Goal: Task Accomplishment & Management: Use online tool/utility

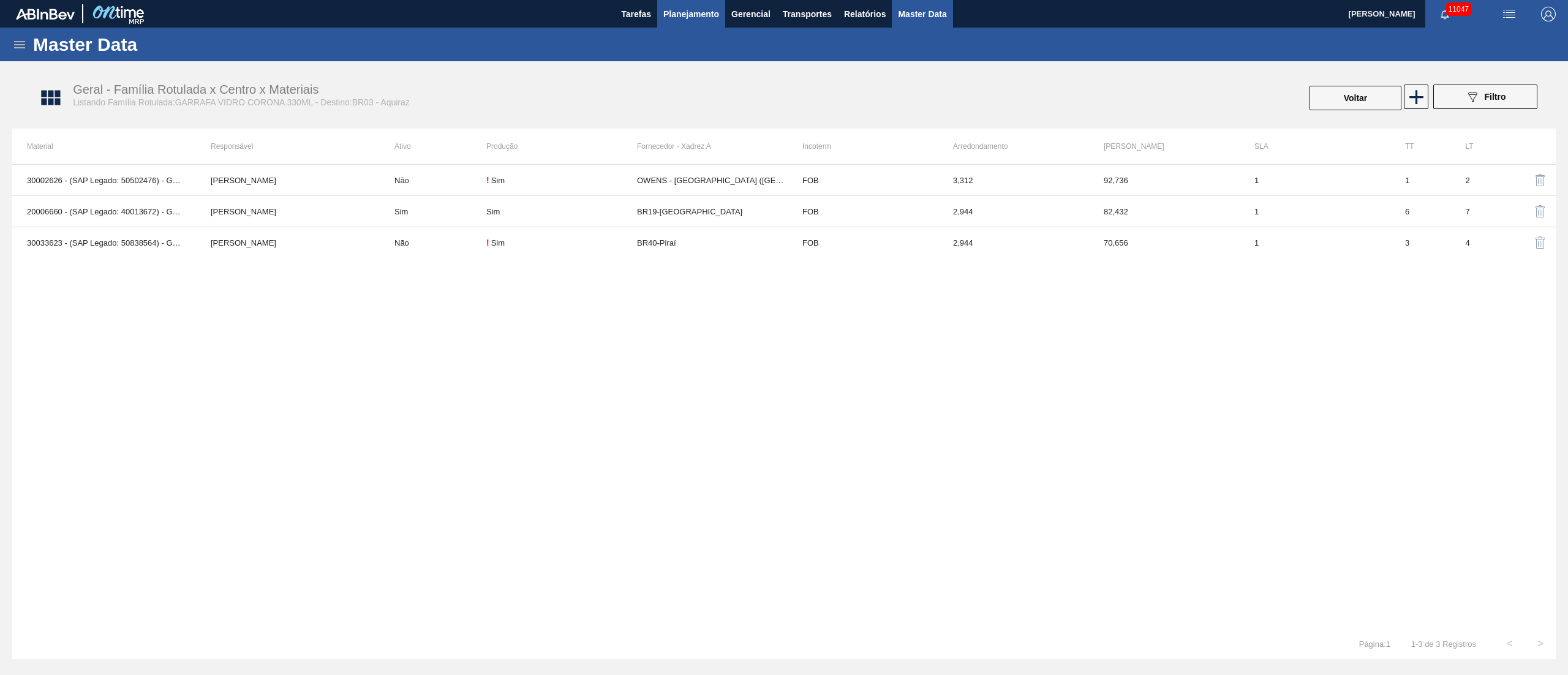
click at [696, 9] on span "Planejamento" at bounding box center [690, 14] width 56 height 15
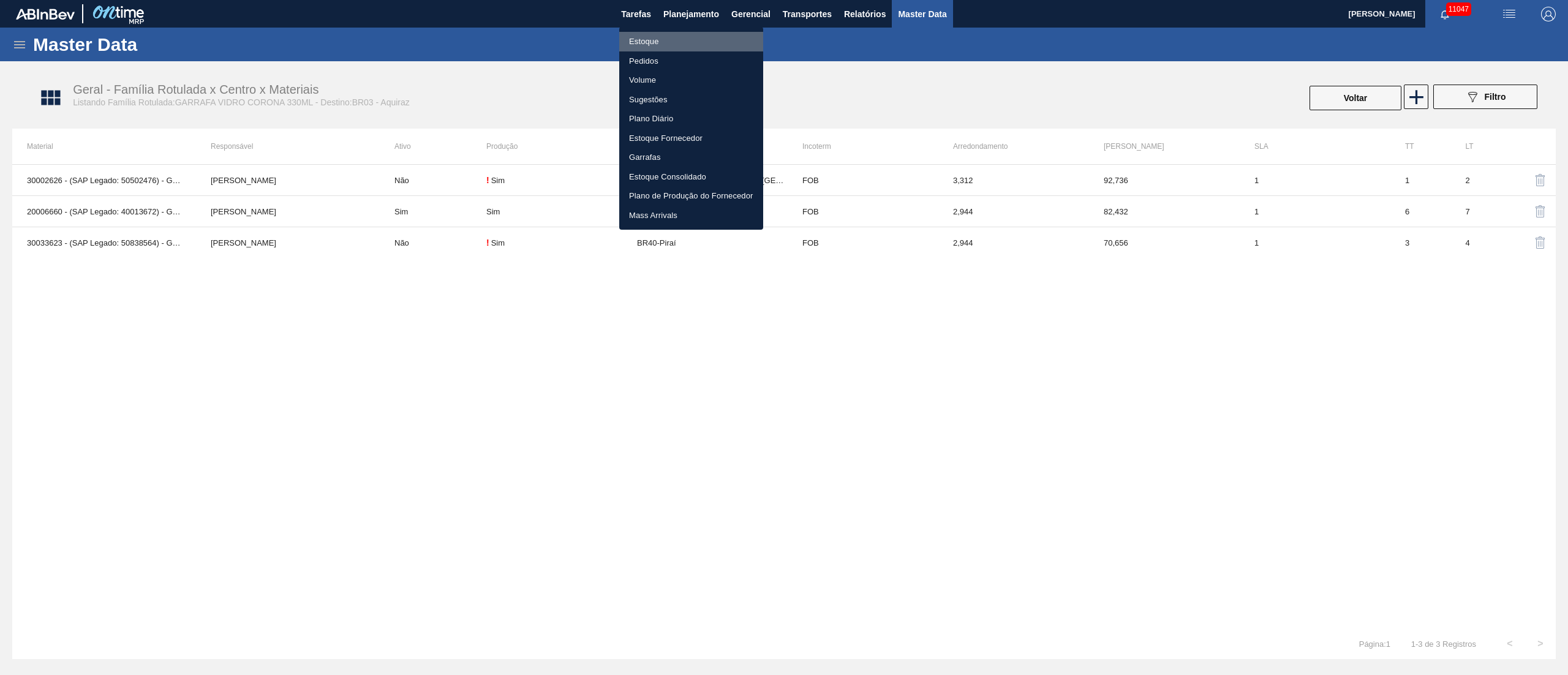
click at [649, 45] on li "Estoque" at bounding box center [691, 42] width 144 height 20
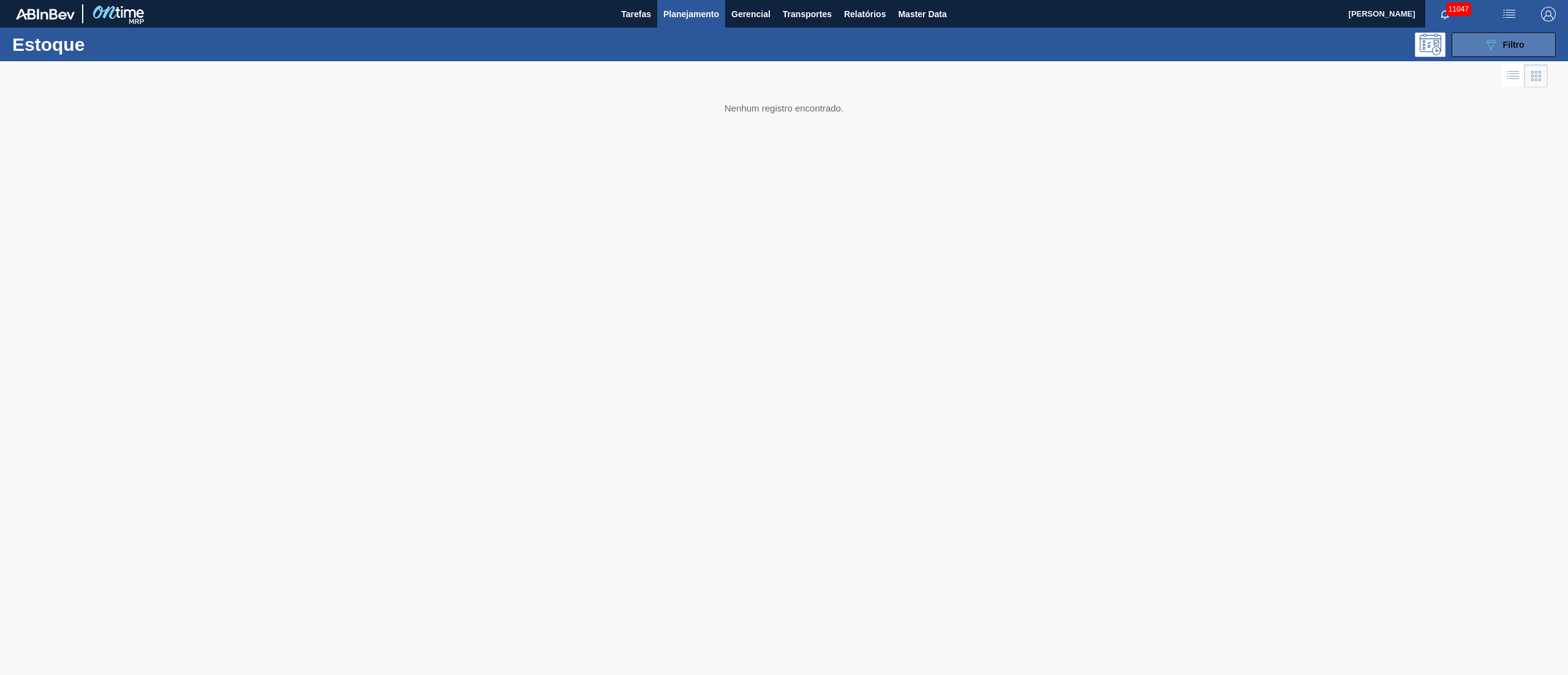
click at [1498, 46] on icon "089F7B8B-B2A5-4AFE-B5C0-19BA573D28AC" at bounding box center [1491, 45] width 15 height 15
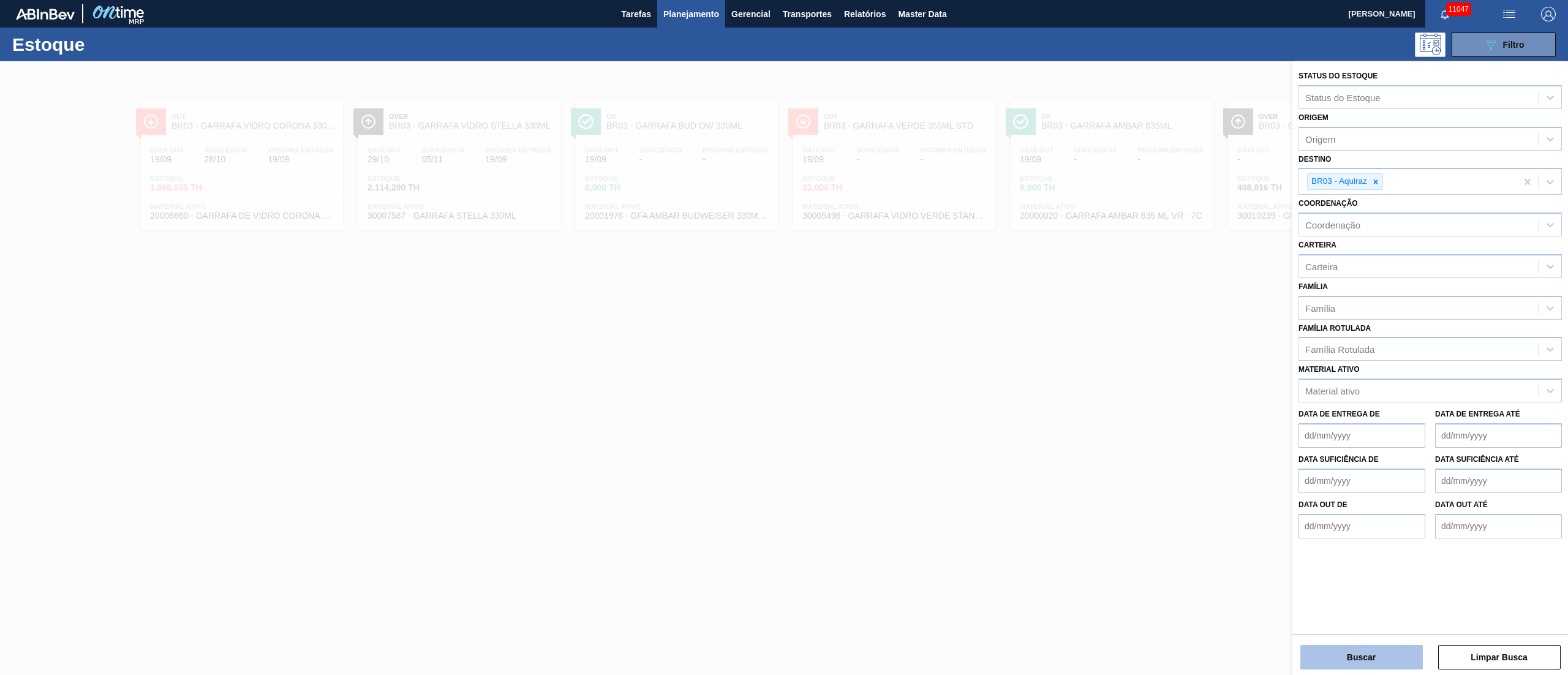
click at [1354, 655] on button "Buscar" at bounding box center [1361, 657] width 122 height 24
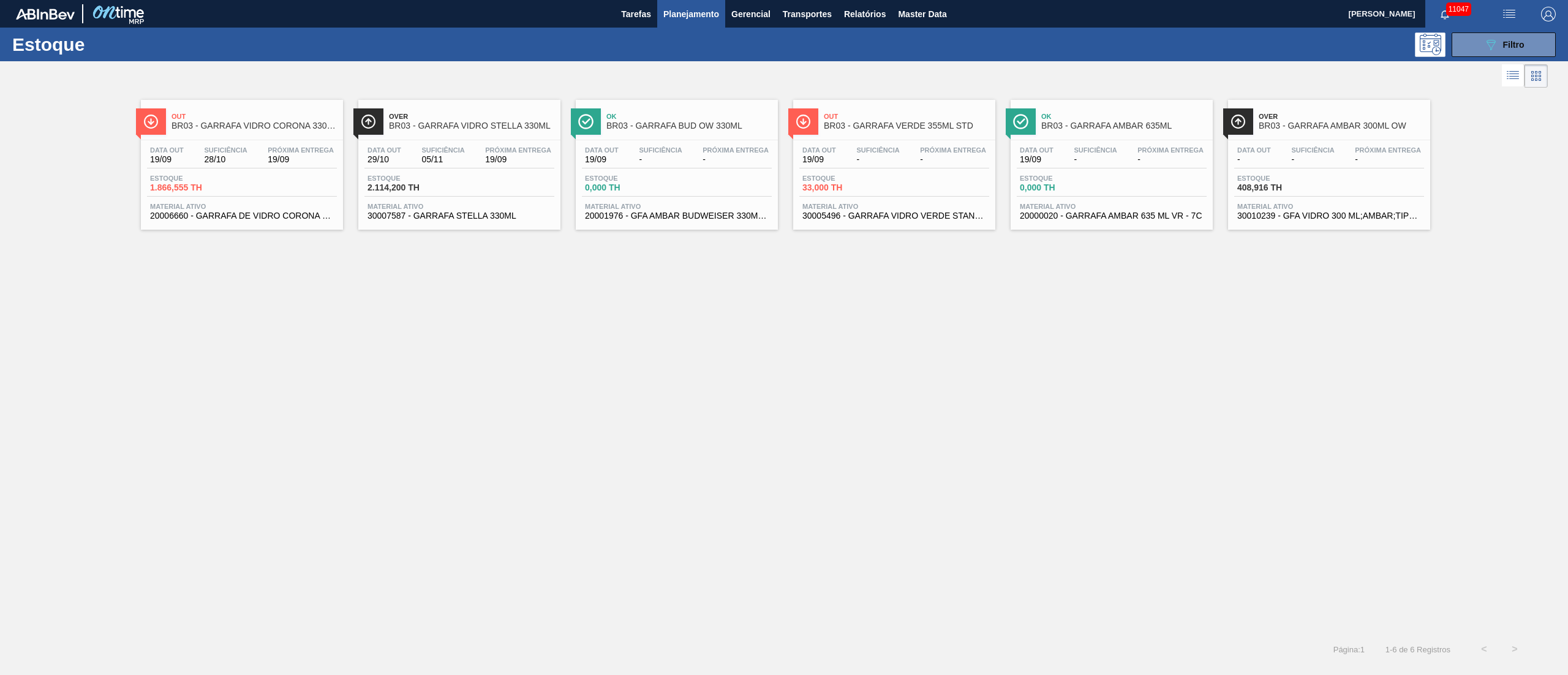
click at [236, 186] on div "Estoque 1.866,555 TH" at bounding box center [193, 183] width 92 height 18
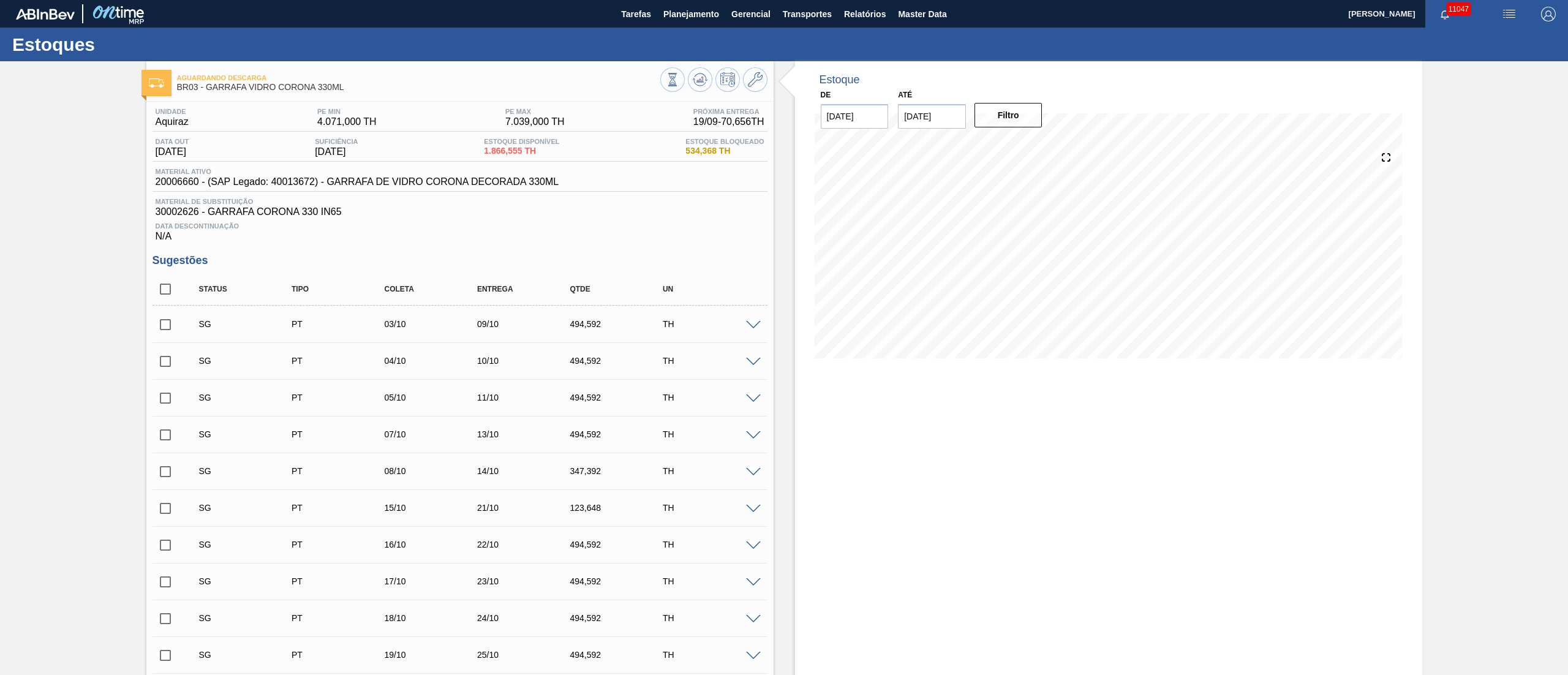
click at [167, 328] on input "checkbox" at bounding box center [165, 324] width 26 height 26
click at [753, 326] on span at bounding box center [753, 326] width 15 height 9
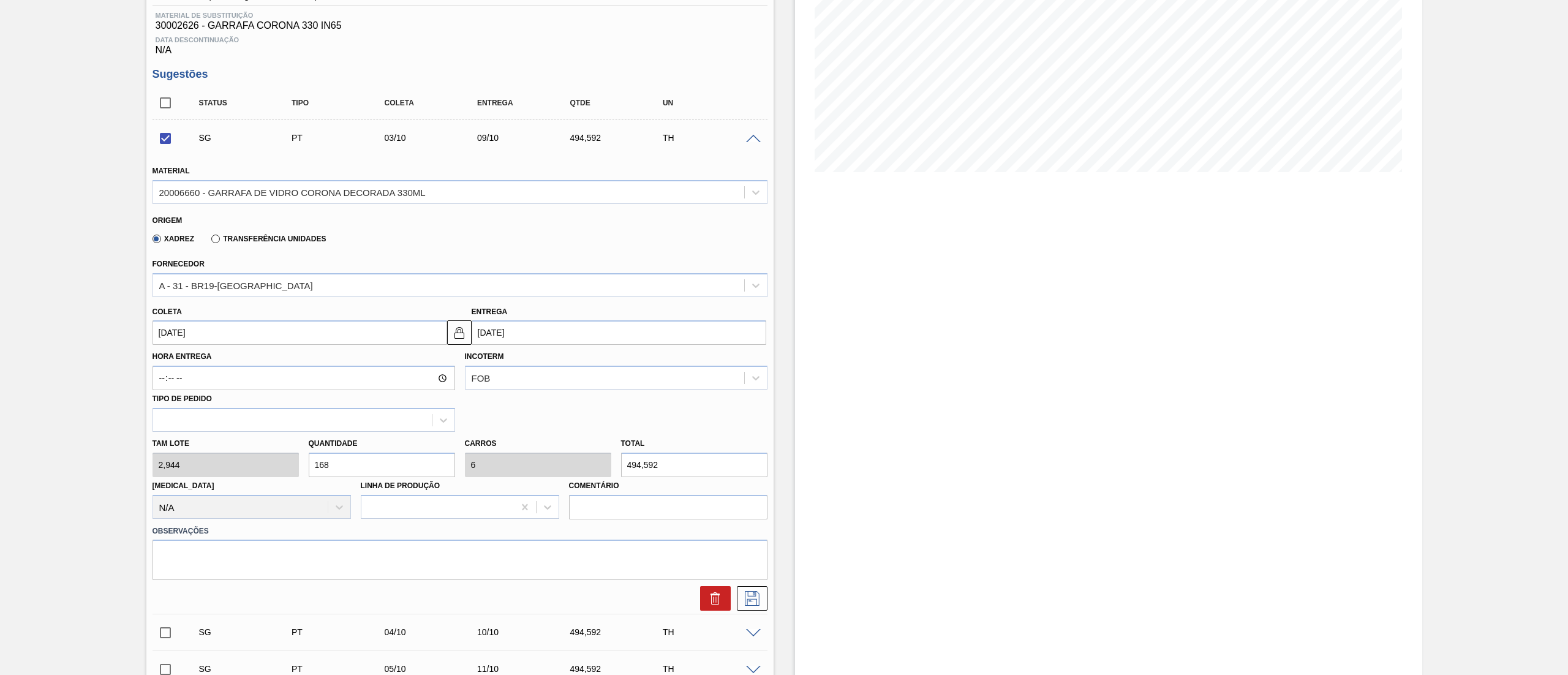
scroll to position [245, 0]
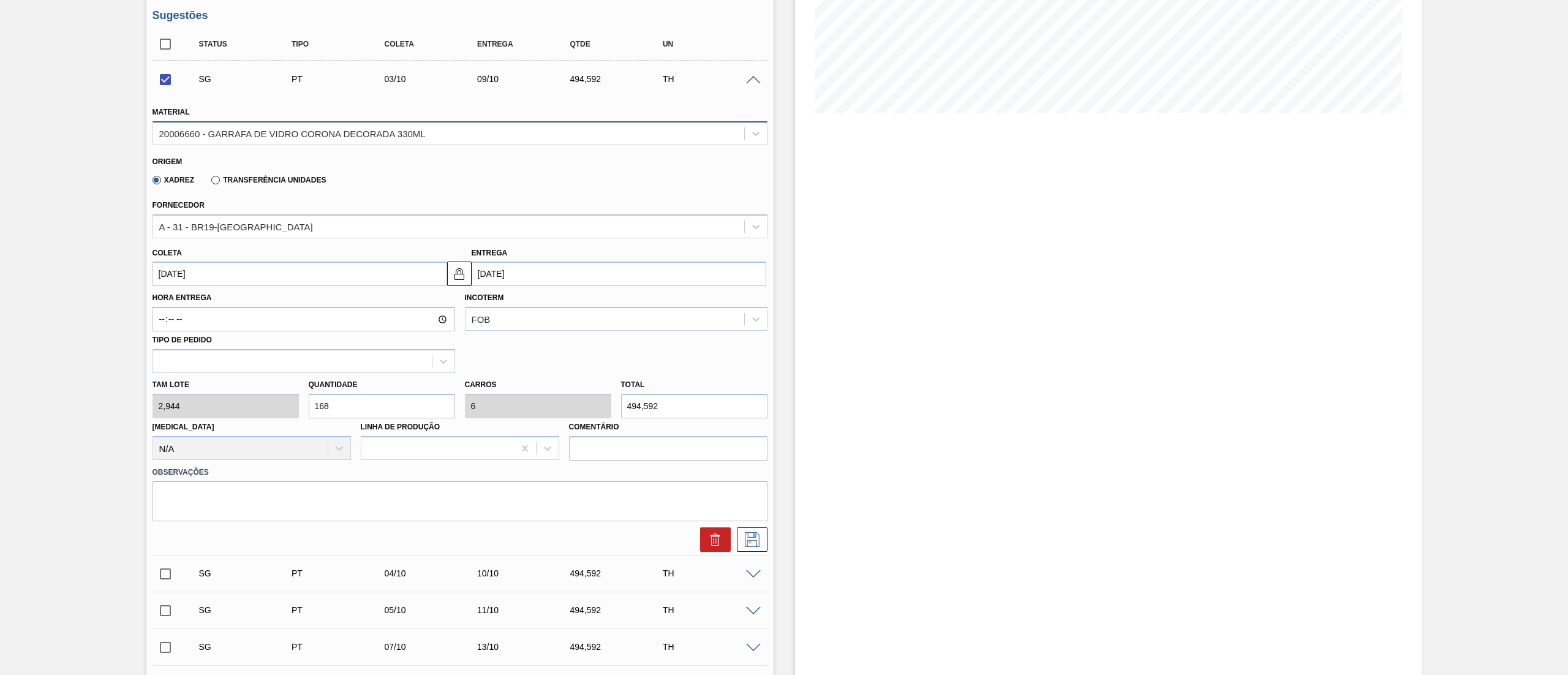
click at [302, 142] on div "20006660 - GARRAFA DE VIDRO CORONA DECORADA 330ML" at bounding box center [449, 133] width 591 height 18
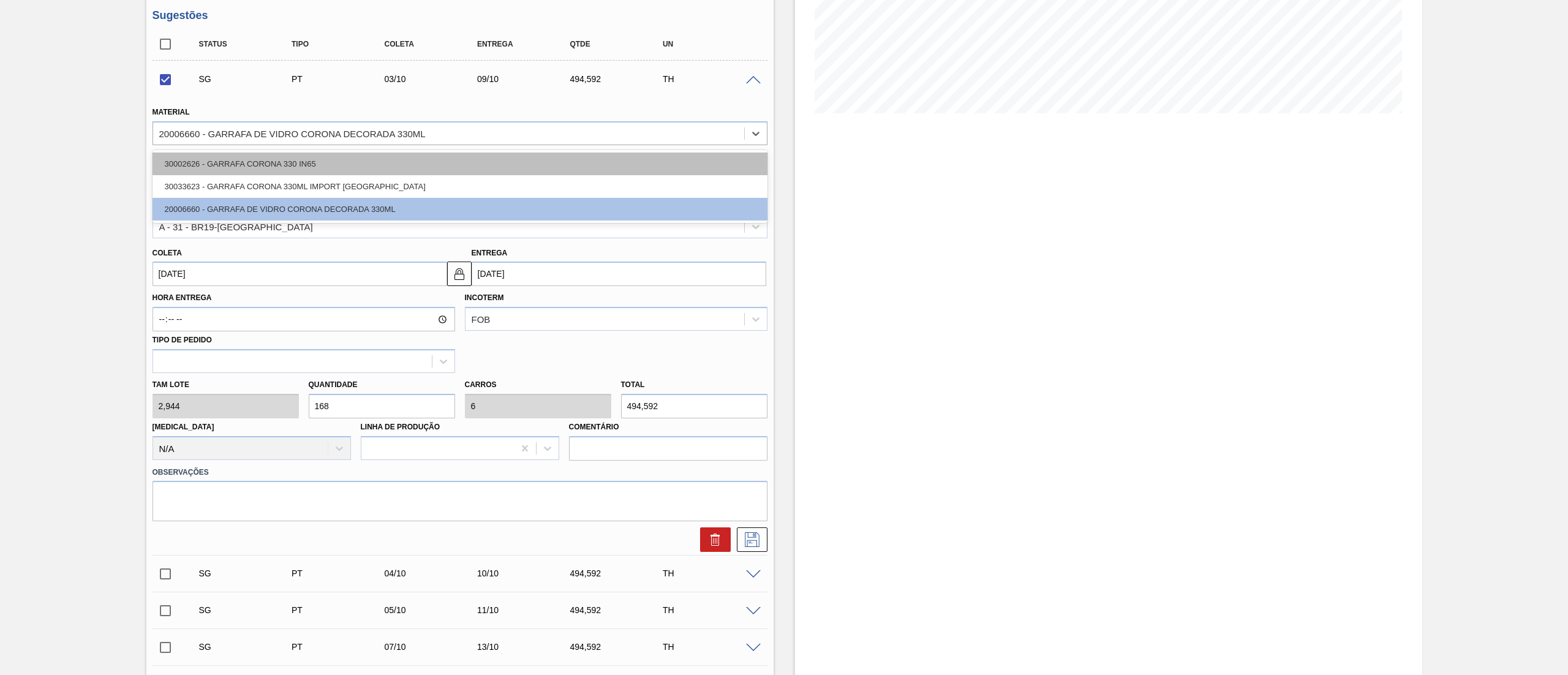
click at [272, 169] on div "30002626 - GARRAFA CORONA 330 IN65" at bounding box center [460, 164] width 615 height 23
checkbox input "false"
type input "[DATE]"
type input "3,312"
type input "149,333"
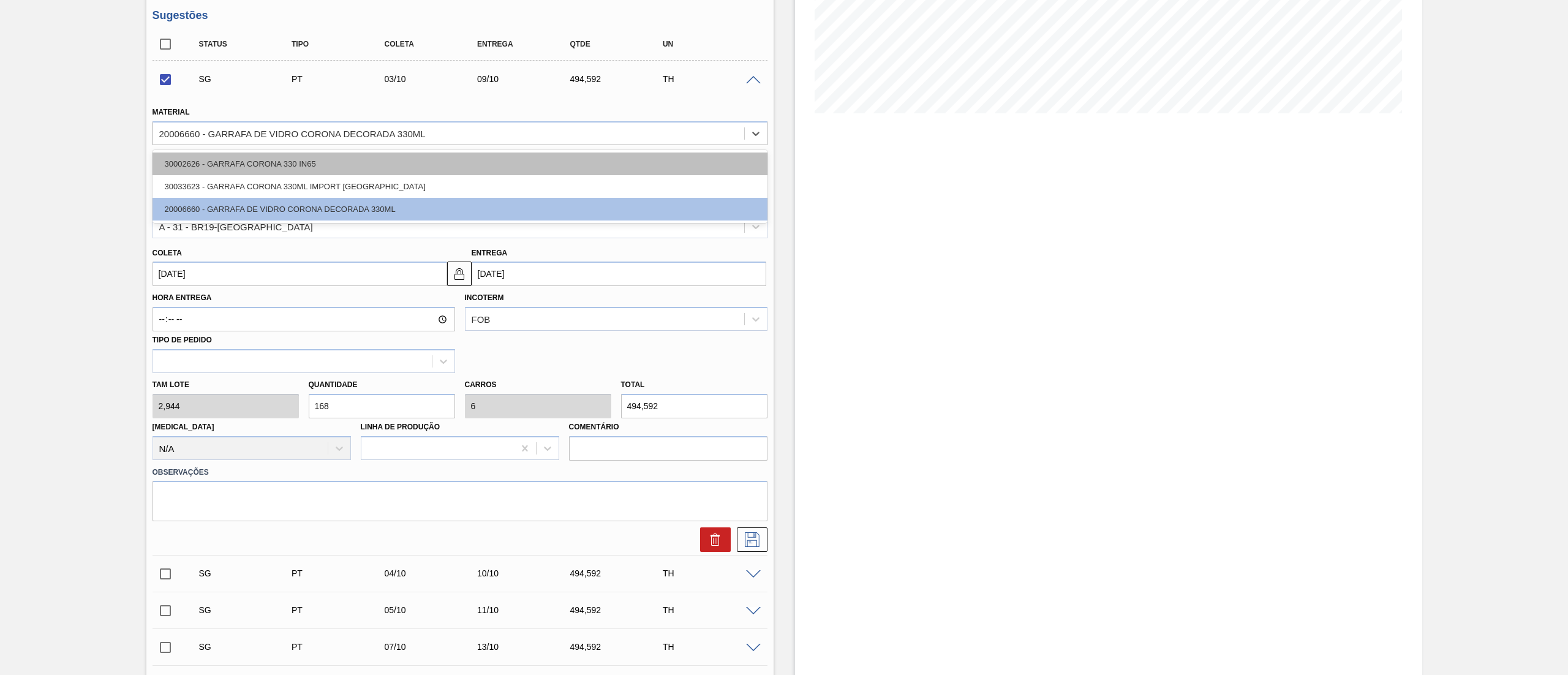
type input "5,333"
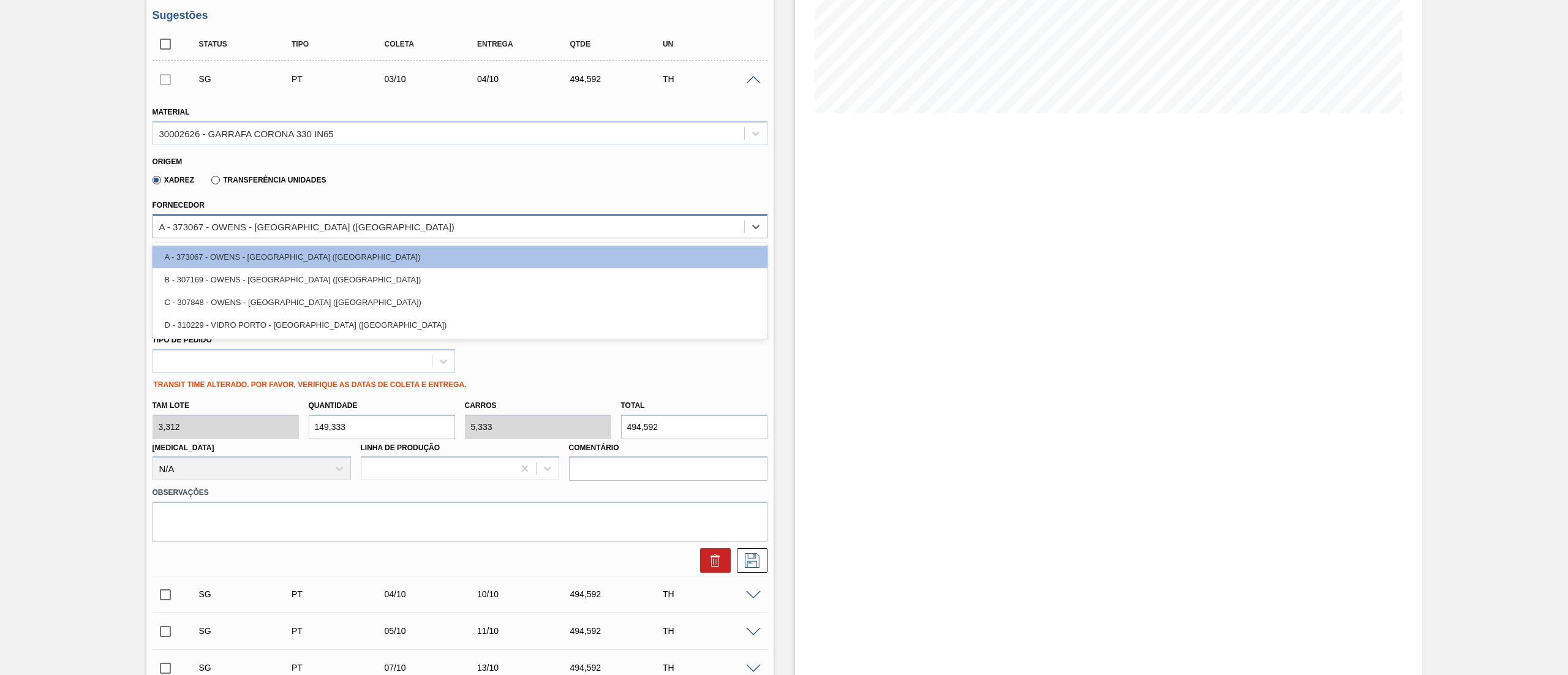
click at [265, 234] on div "A - 373067 - OWENS - [GEOGRAPHIC_DATA] ([GEOGRAPHIC_DATA])" at bounding box center [449, 226] width 591 height 18
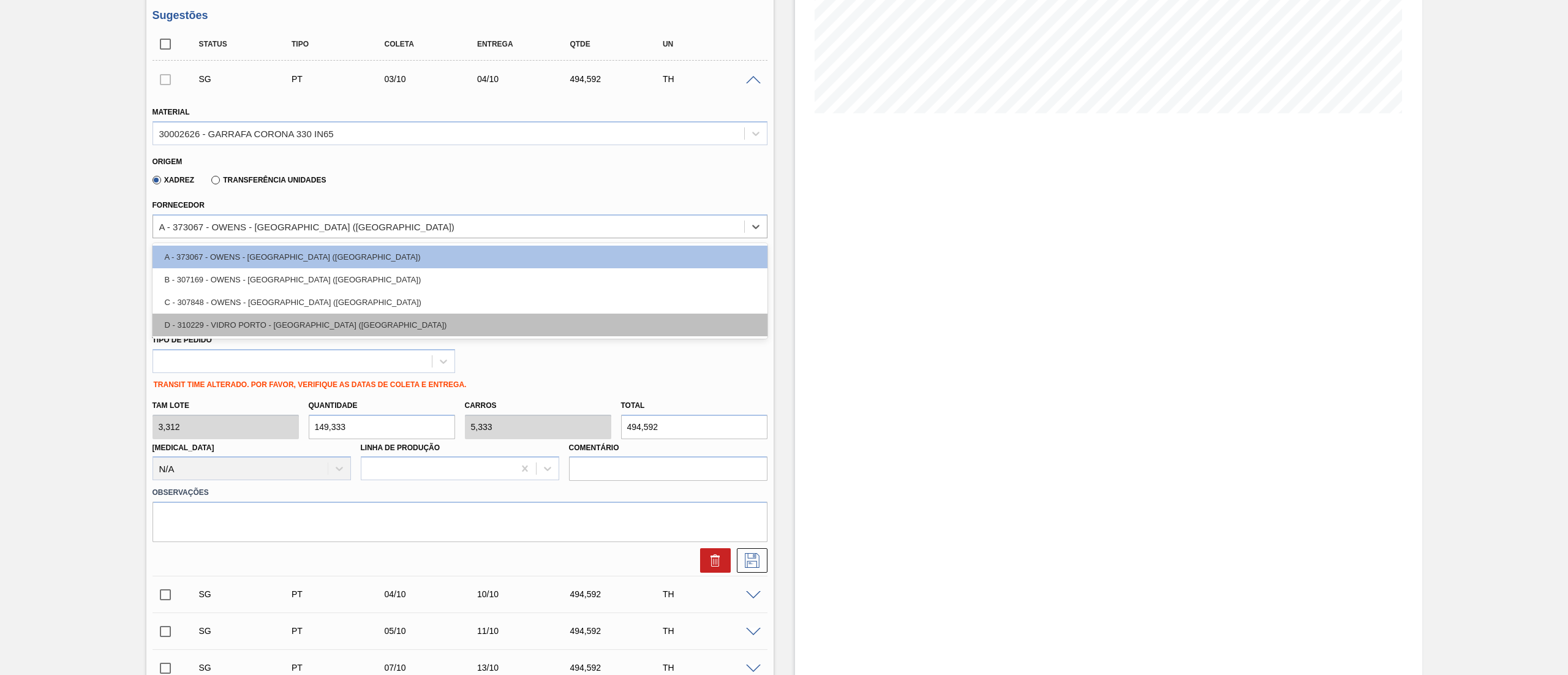
click at [258, 320] on div "D - 310229 - VIDRO PORTO - [GEOGRAPHIC_DATA] ([GEOGRAPHIC_DATA])" at bounding box center [460, 325] width 615 height 23
type input "[DATE]"
type input "2,944"
type input "168"
type input "6"
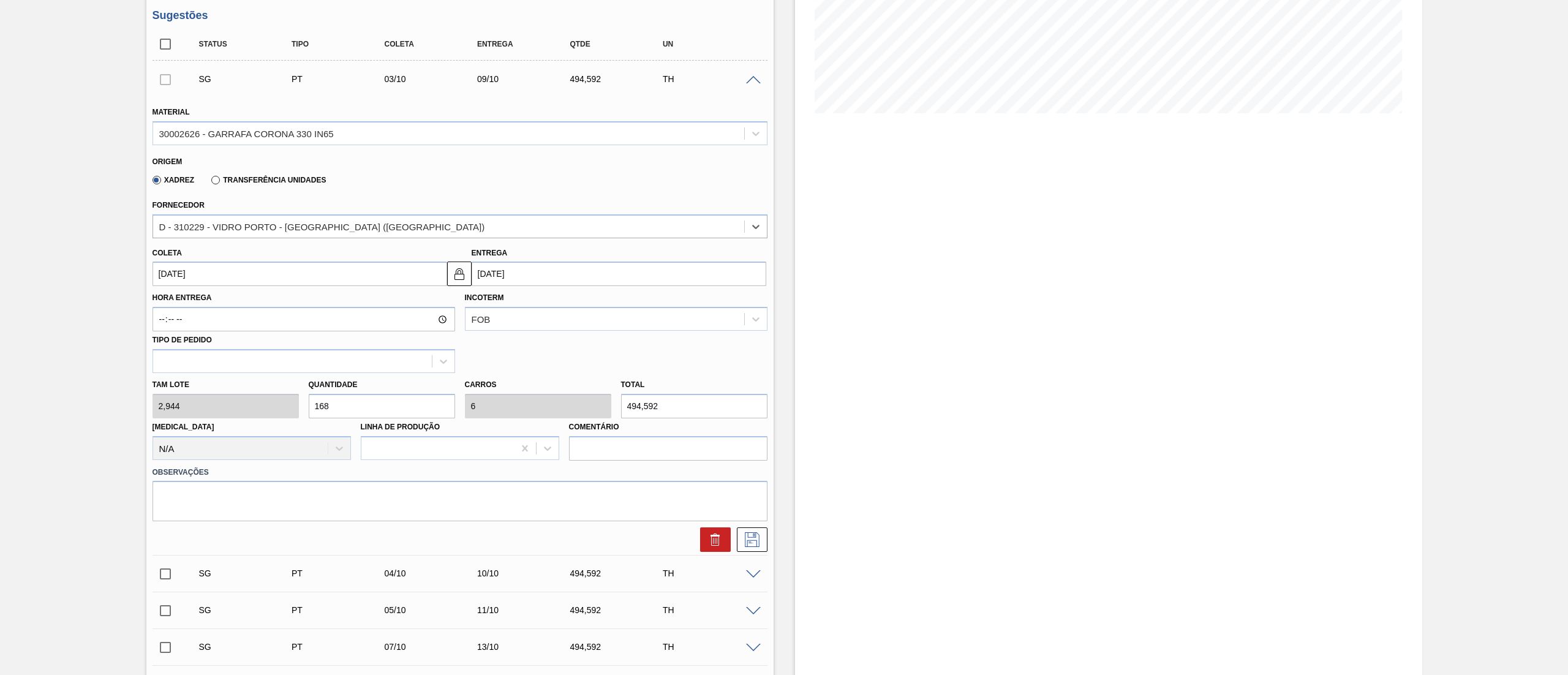
click at [231, 410] on div "Tam lote 2,944 Quantidade 168 Carros 6 Total 494,592 [MEDICAL_DATA] N/A Linha d…" at bounding box center [460, 417] width 625 height 88
type input "8"
type input "0,286"
type input "23,552"
type input "84"
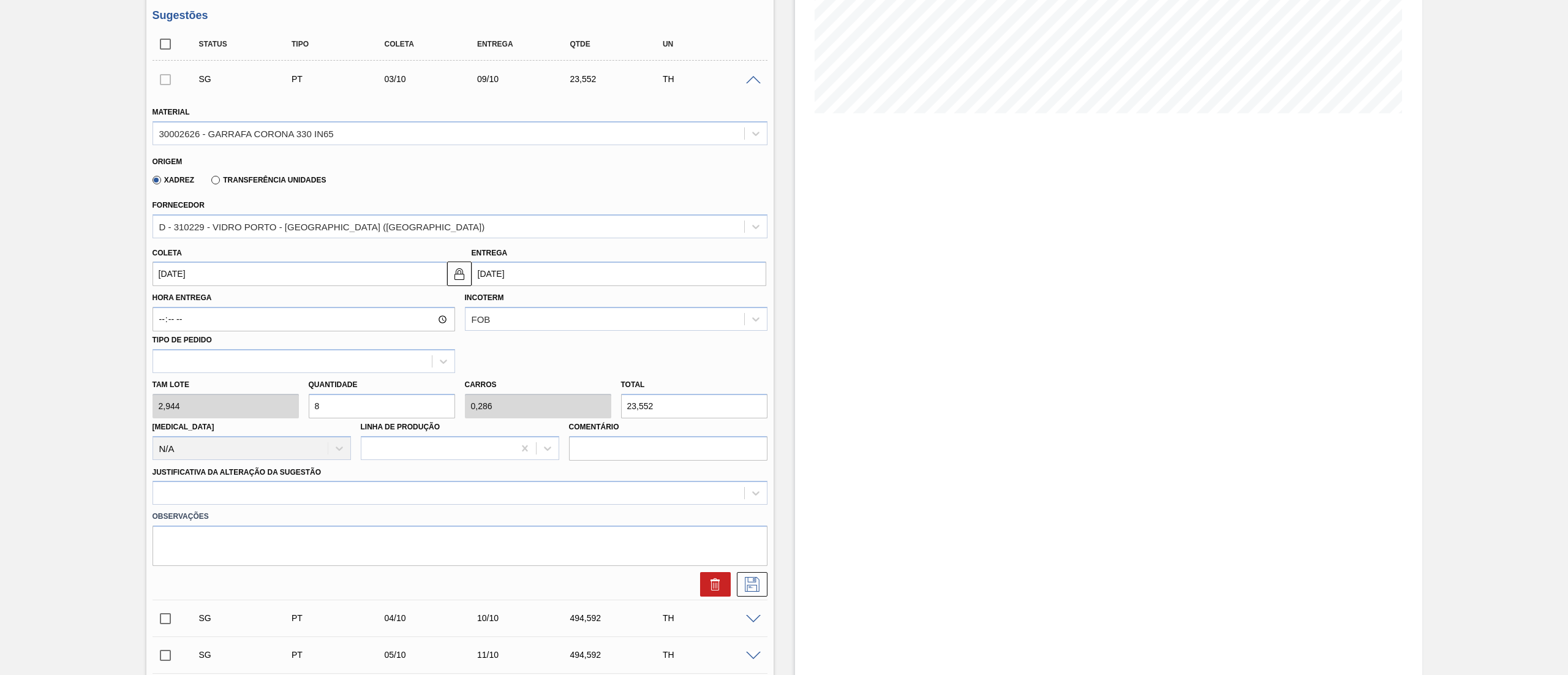
type input "3"
type input "247,296"
type input "84"
click at [289, 501] on div at bounding box center [460, 493] width 615 height 24
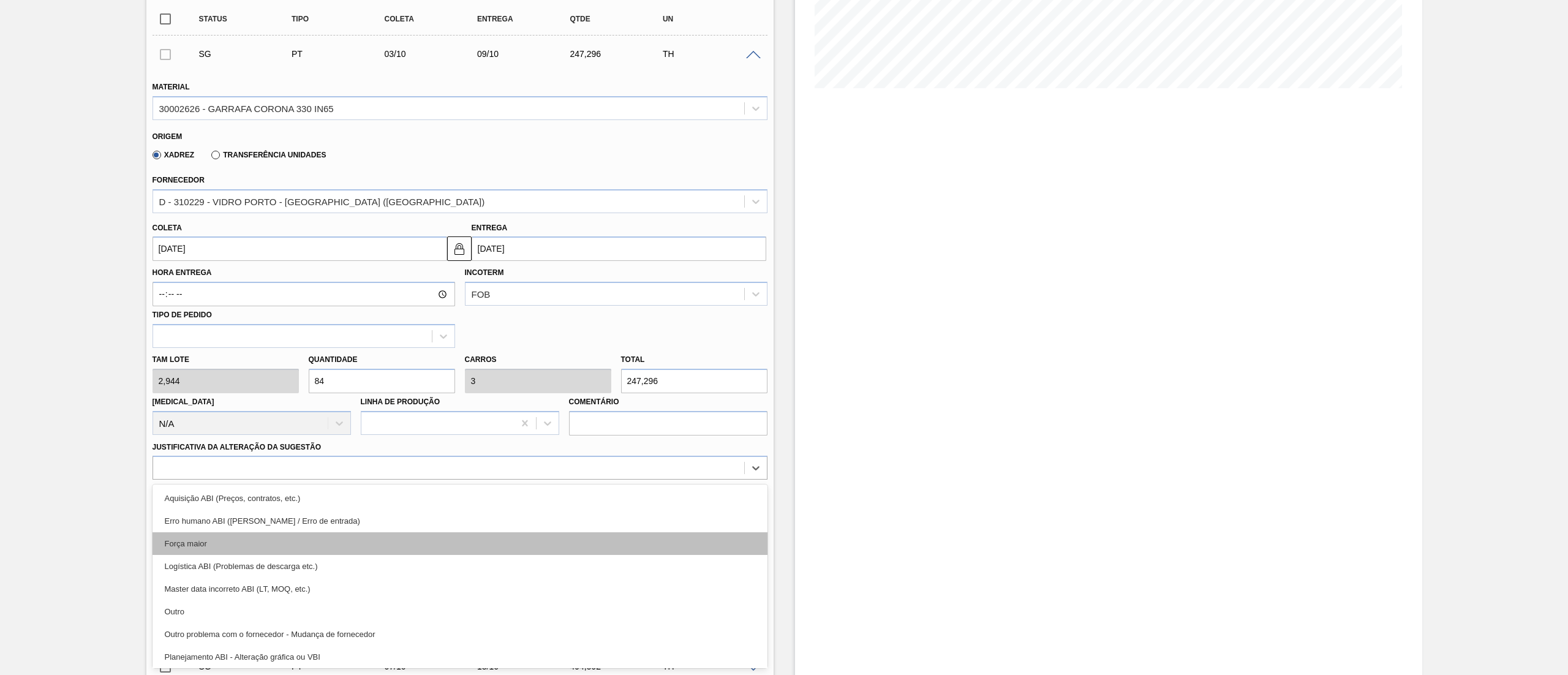
click at [238, 543] on div "Força maior" at bounding box center [460, 543] width 615 height 23
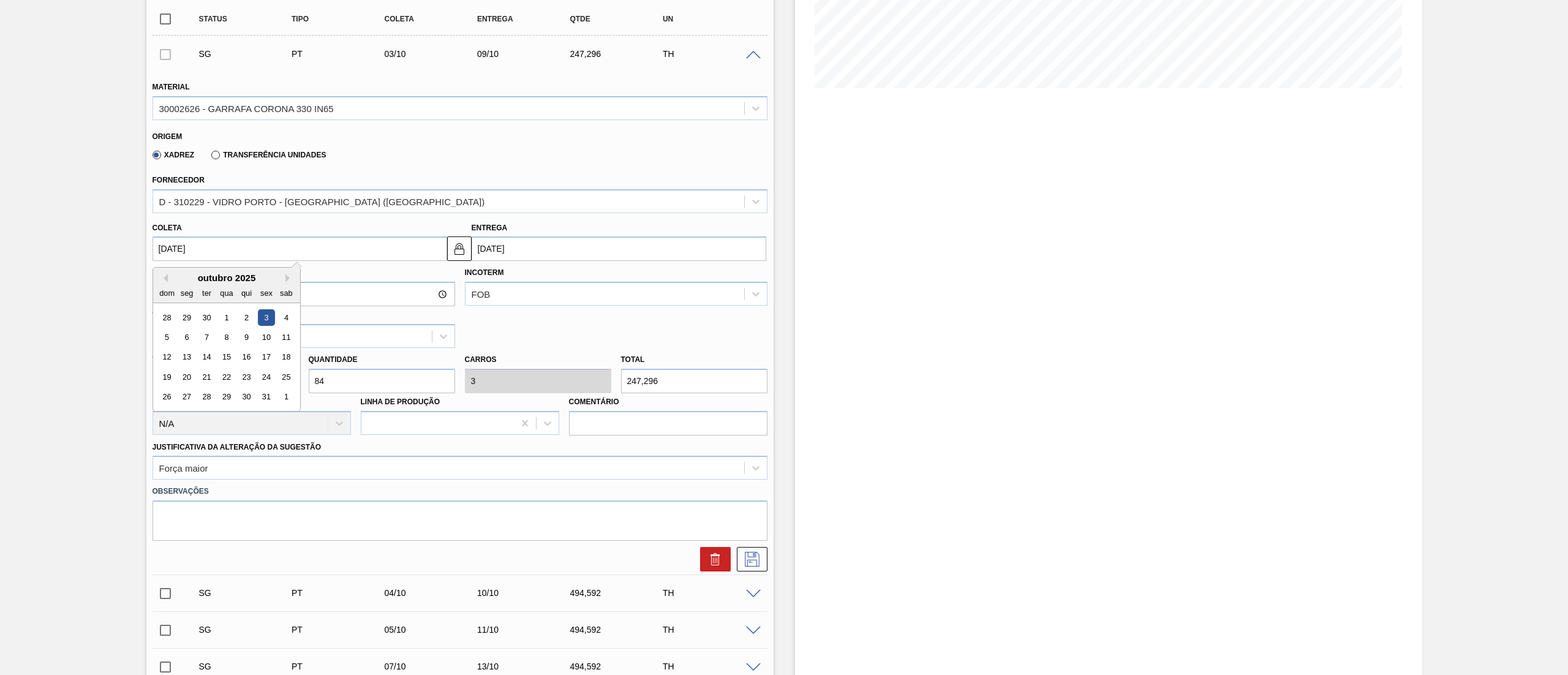
click at [277, 254] on input "[DATE]" at bounding box center [300, 248] width 294 height 24
click at [163, 281] on button "Previous Month" at bounding box center [163, 278] width 9 height 9
click at [204, 373] on div "23" at bounding box center [206, 377] width 16 height 16
type input "[DATE]"
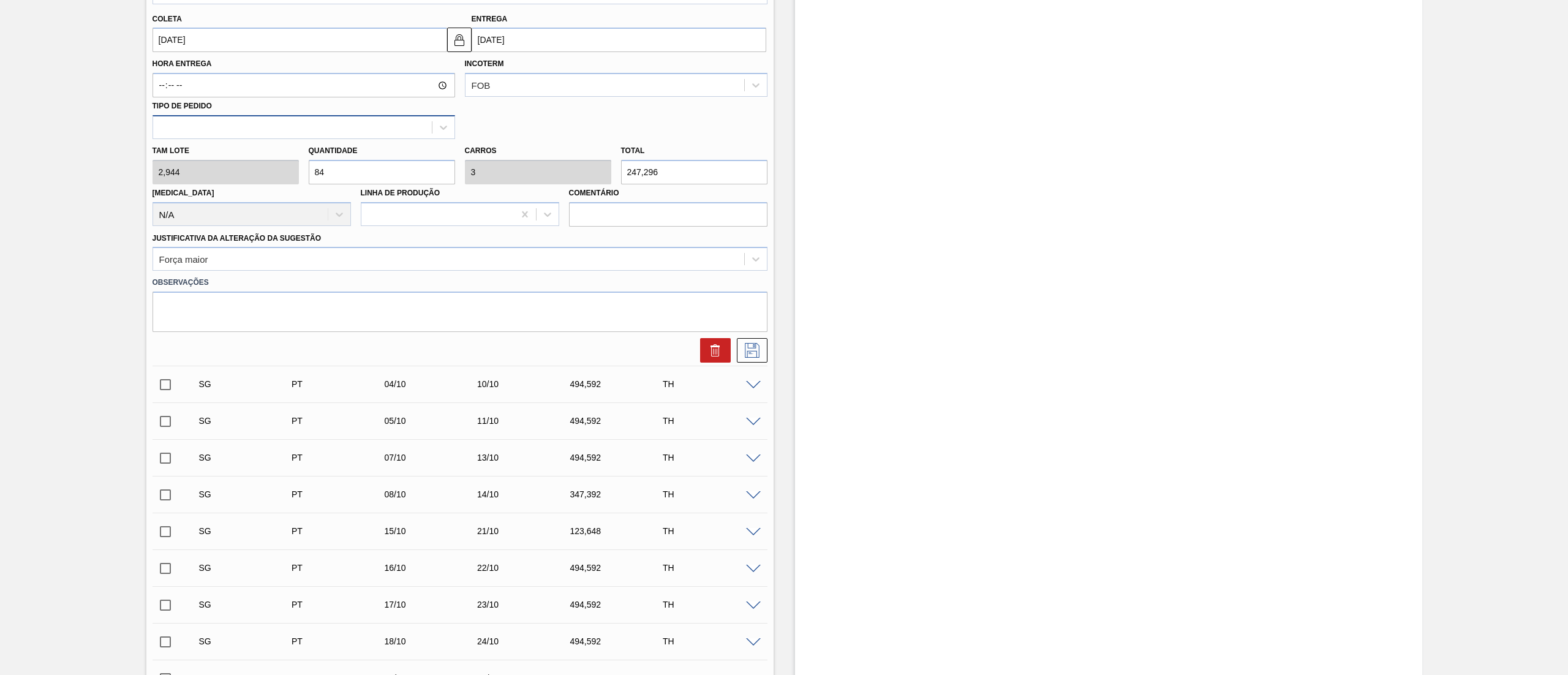
scroll to position [515, 0]
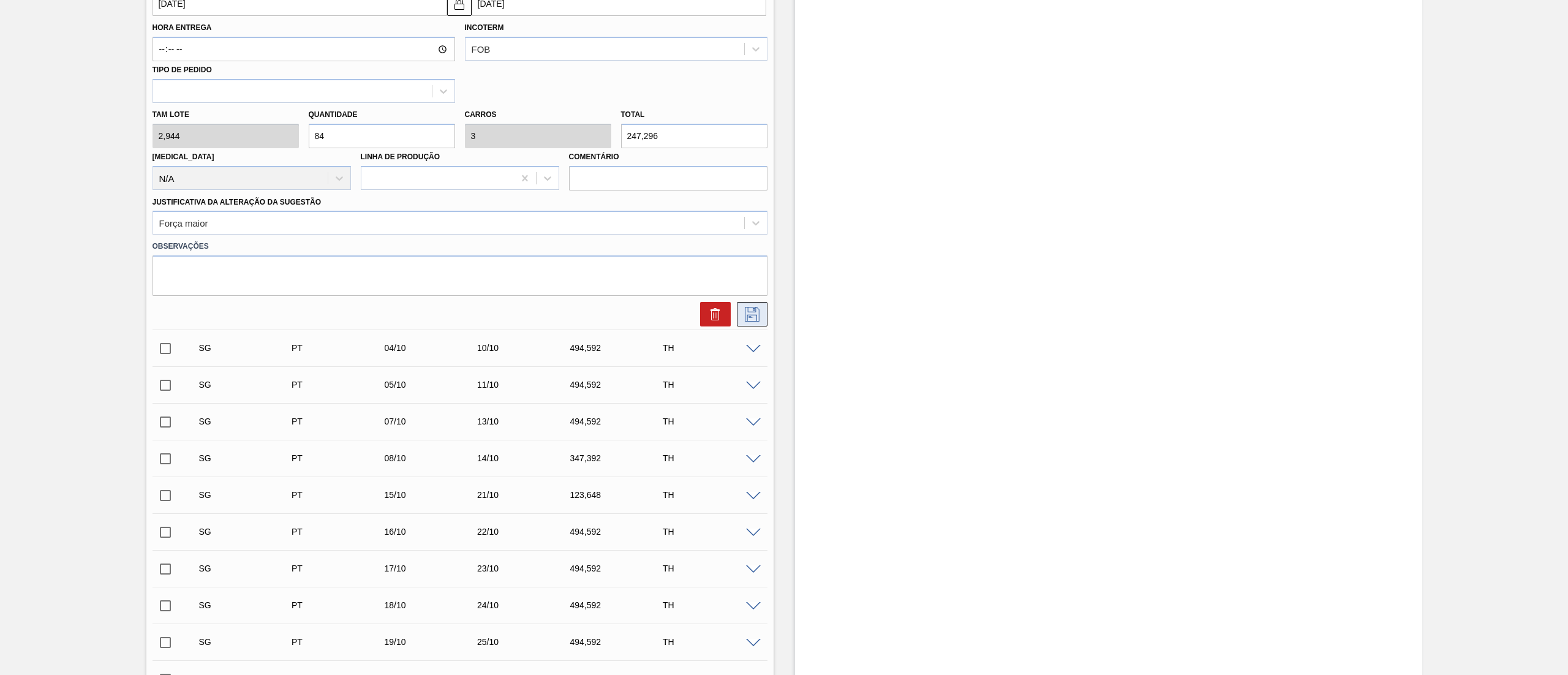
click at [763, 319] on button at bounding box center [752, 314] width 31 height 24
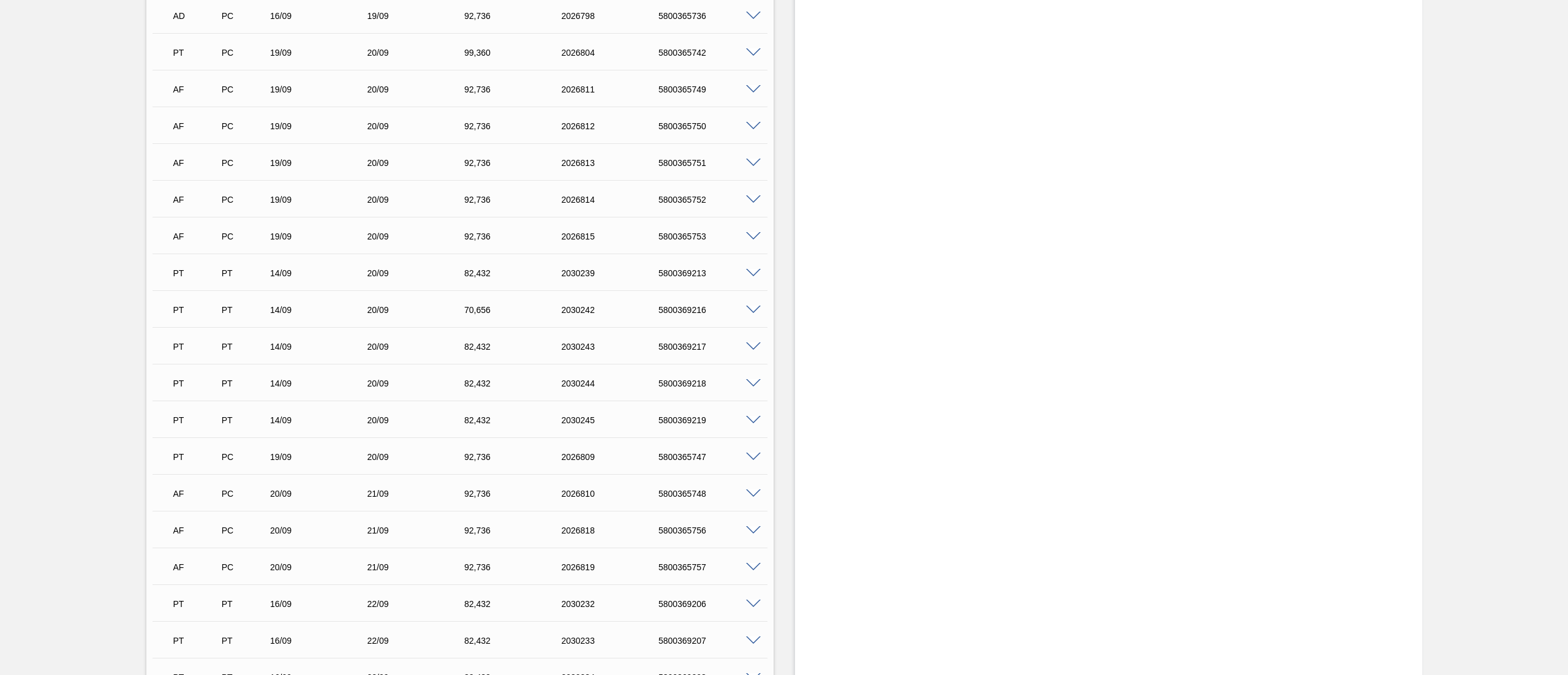
scroll to position [980, 0]
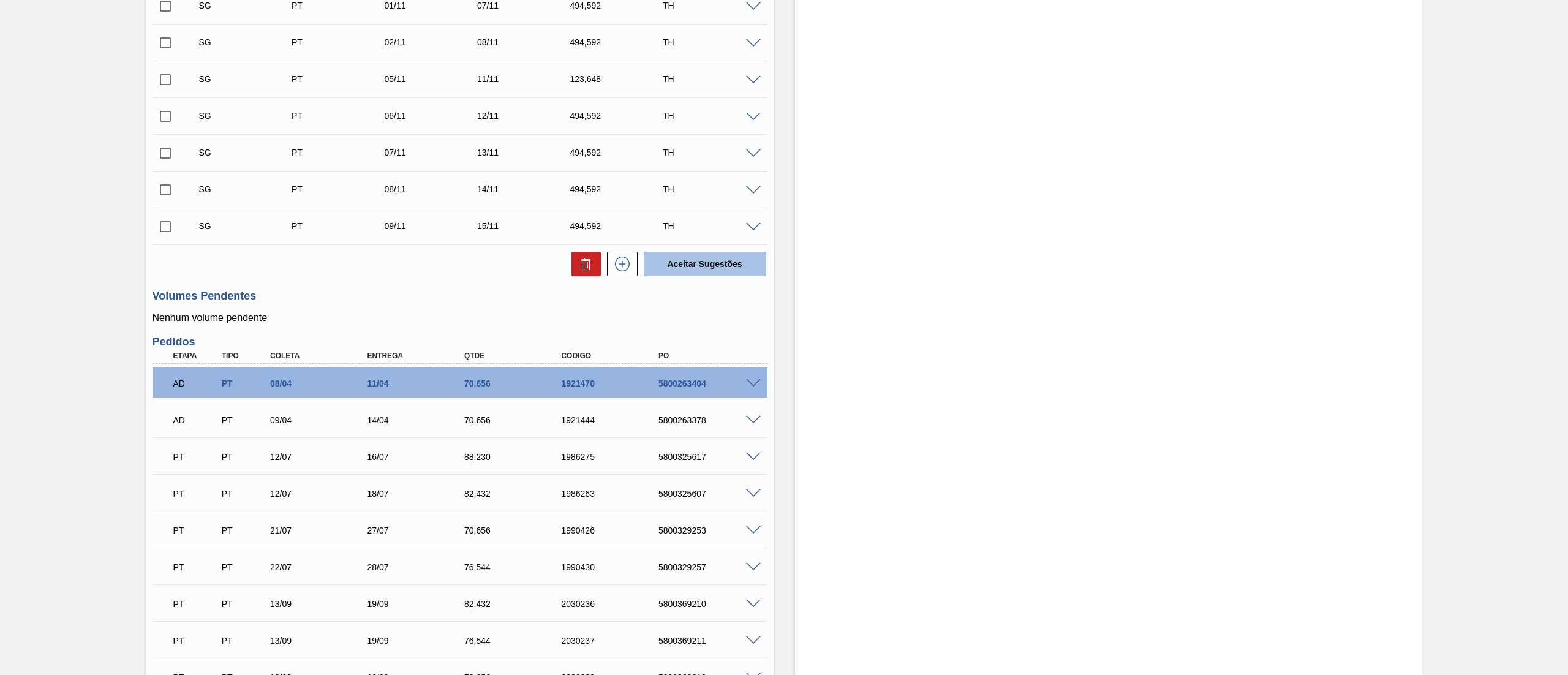
click at [716, 258] on button "Aceitar Sugestões" at bounding box center [705, 264] width 122 height 24
checkbox input "false"
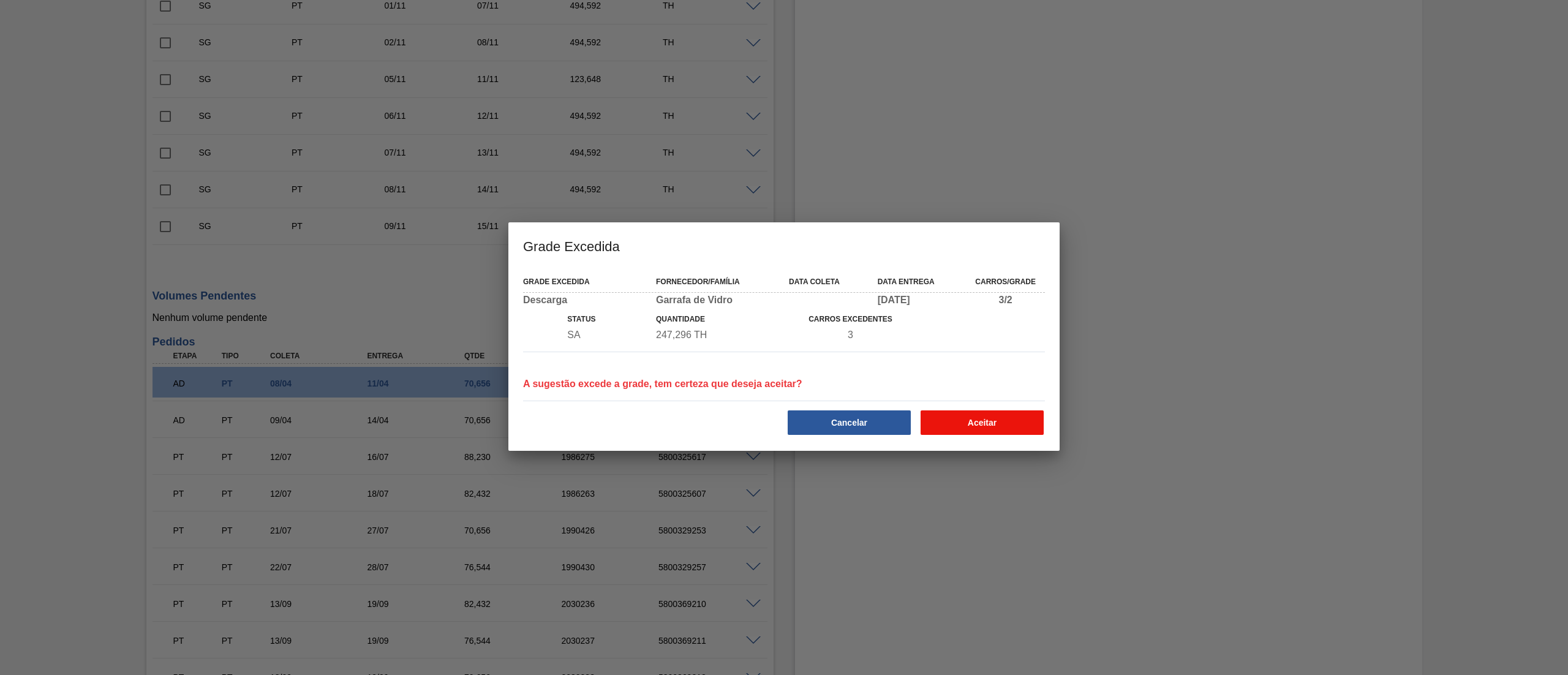
click at [1020, 426] on button "Aceitar" at bounding box center [982, 422] width 123 height 24
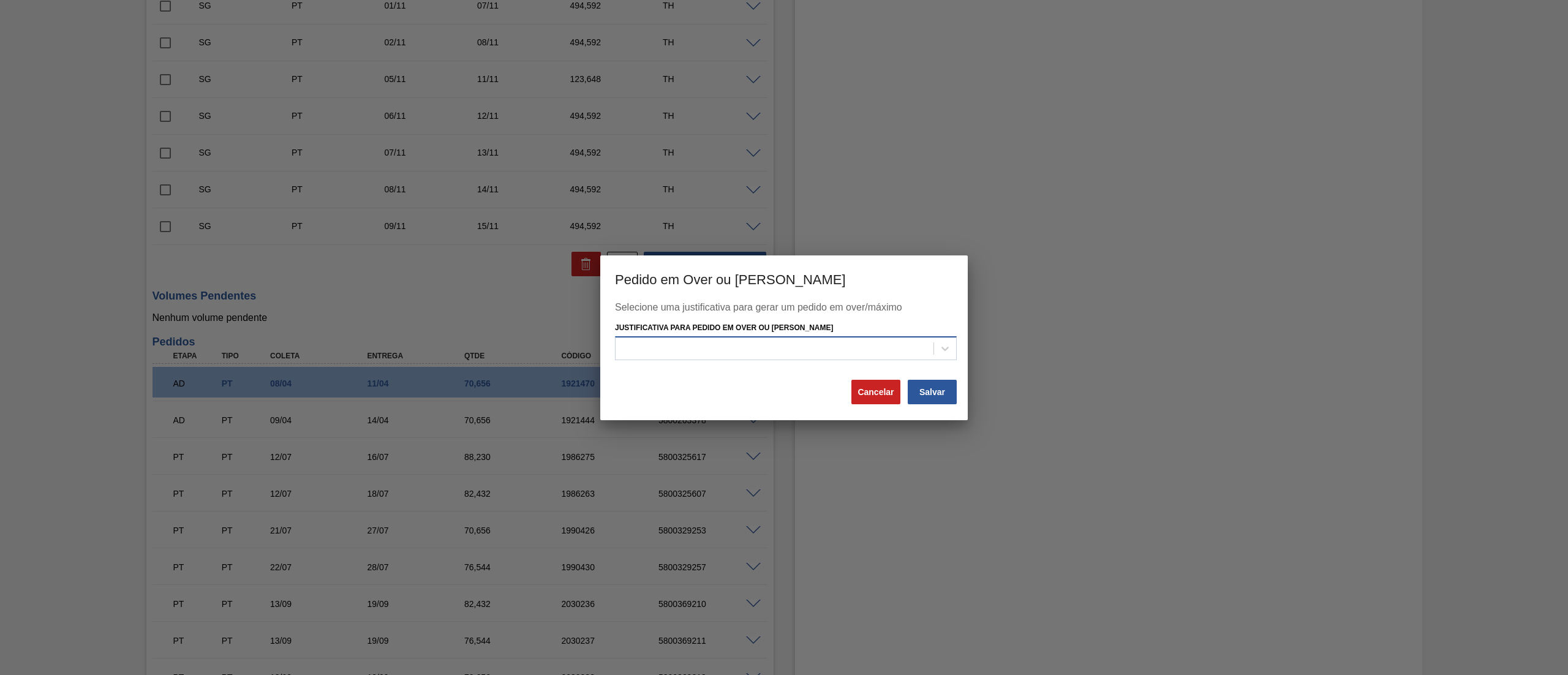
click at [759, 355] on div at bounding box center [774, 348] width 318 height 18
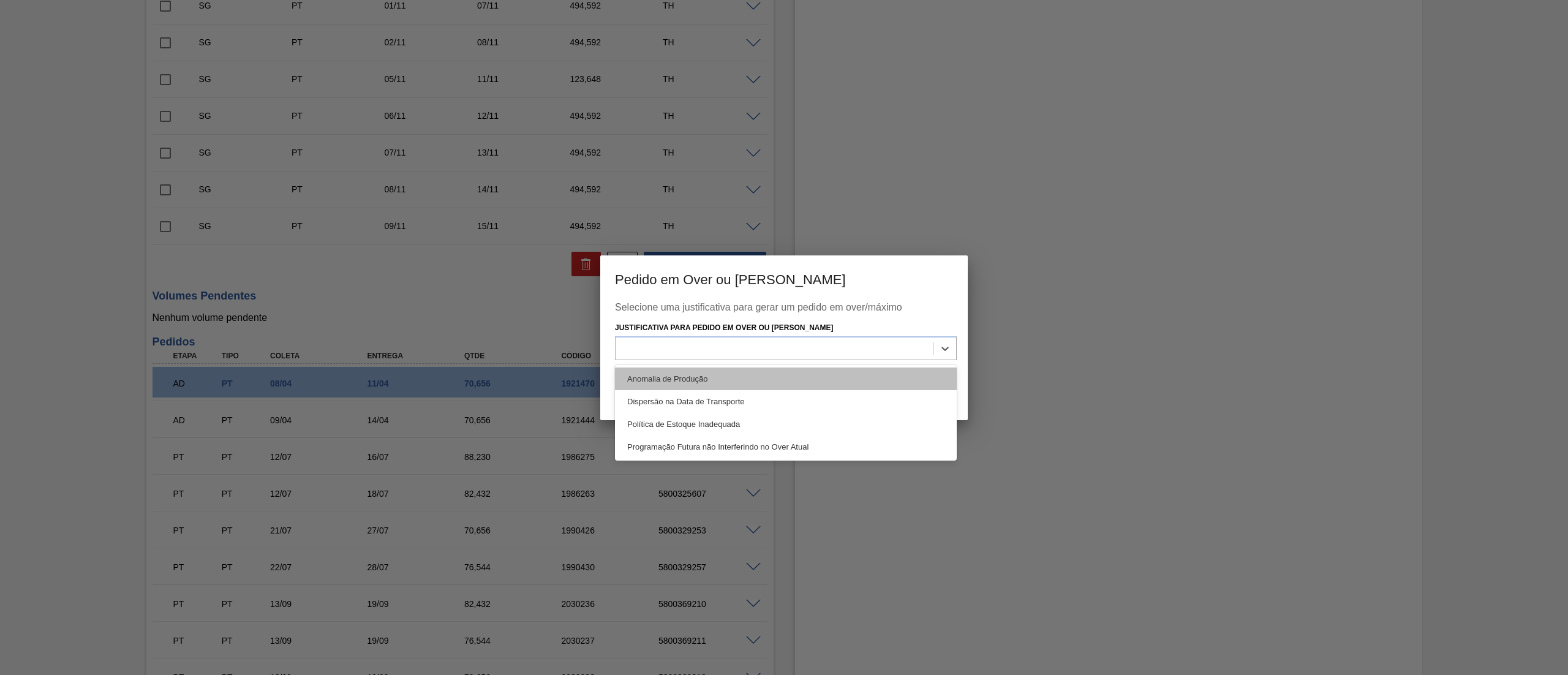
click at [708, 388] on div "Anomalia de Produção" at bounding box center [785, 378] width 342 height 23
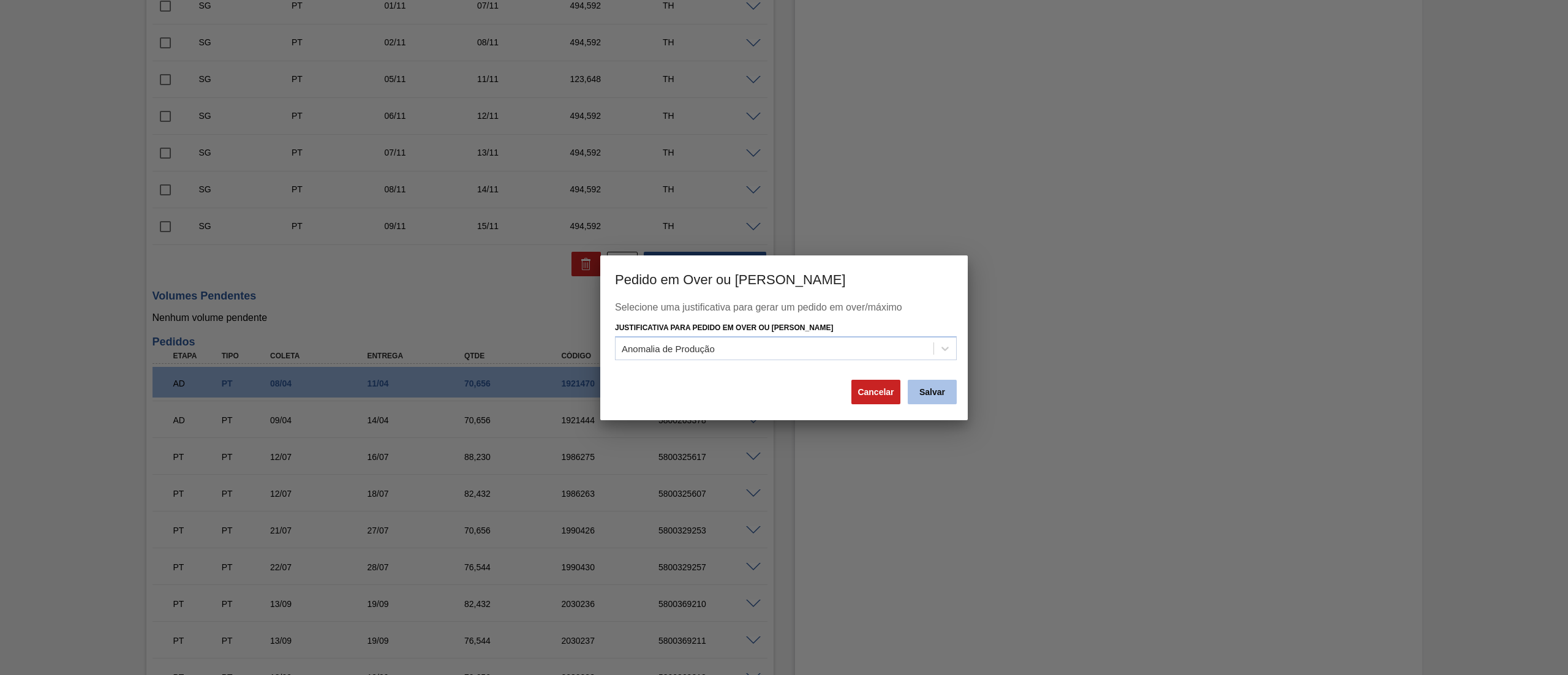
click at [949, 389] on button "Salvar" at bounding box center [932, 392] width 49 height 24
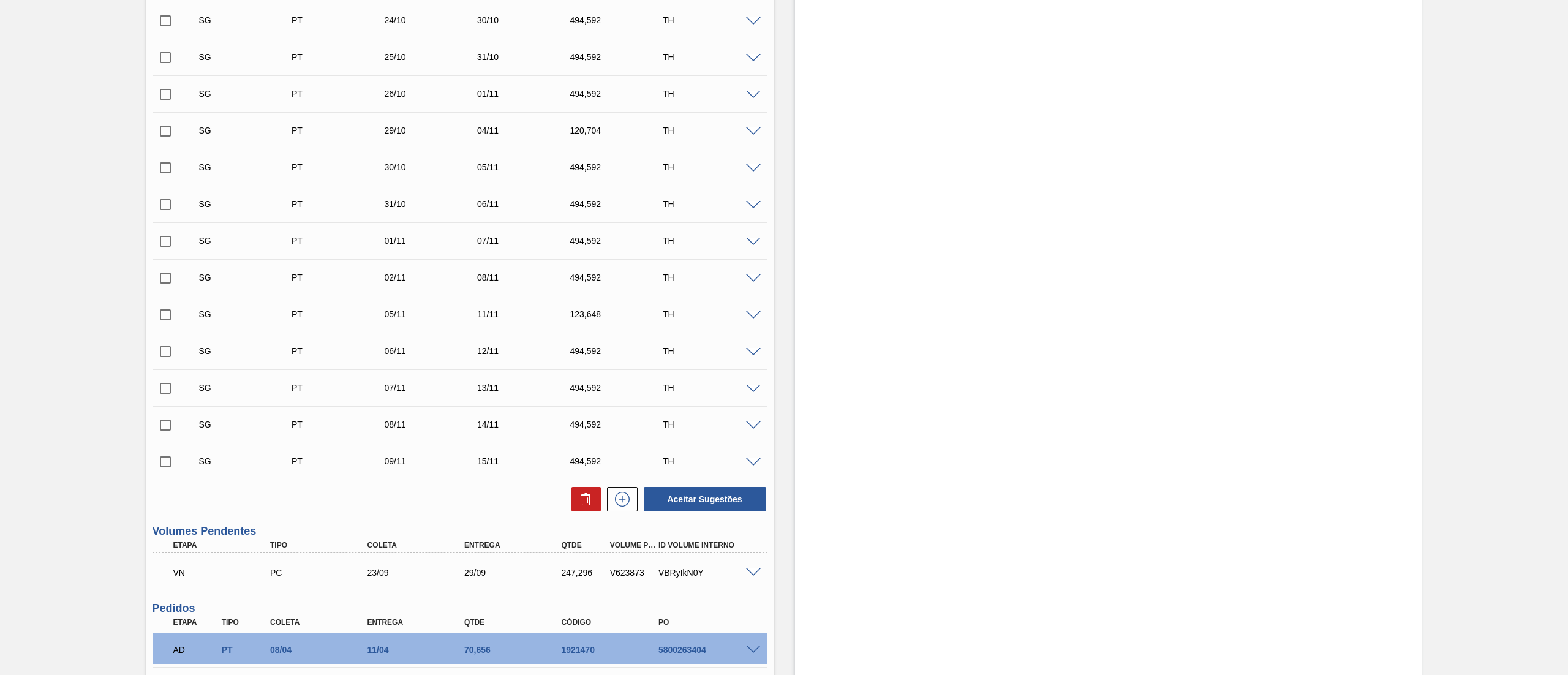
scroll to position [735, 0]
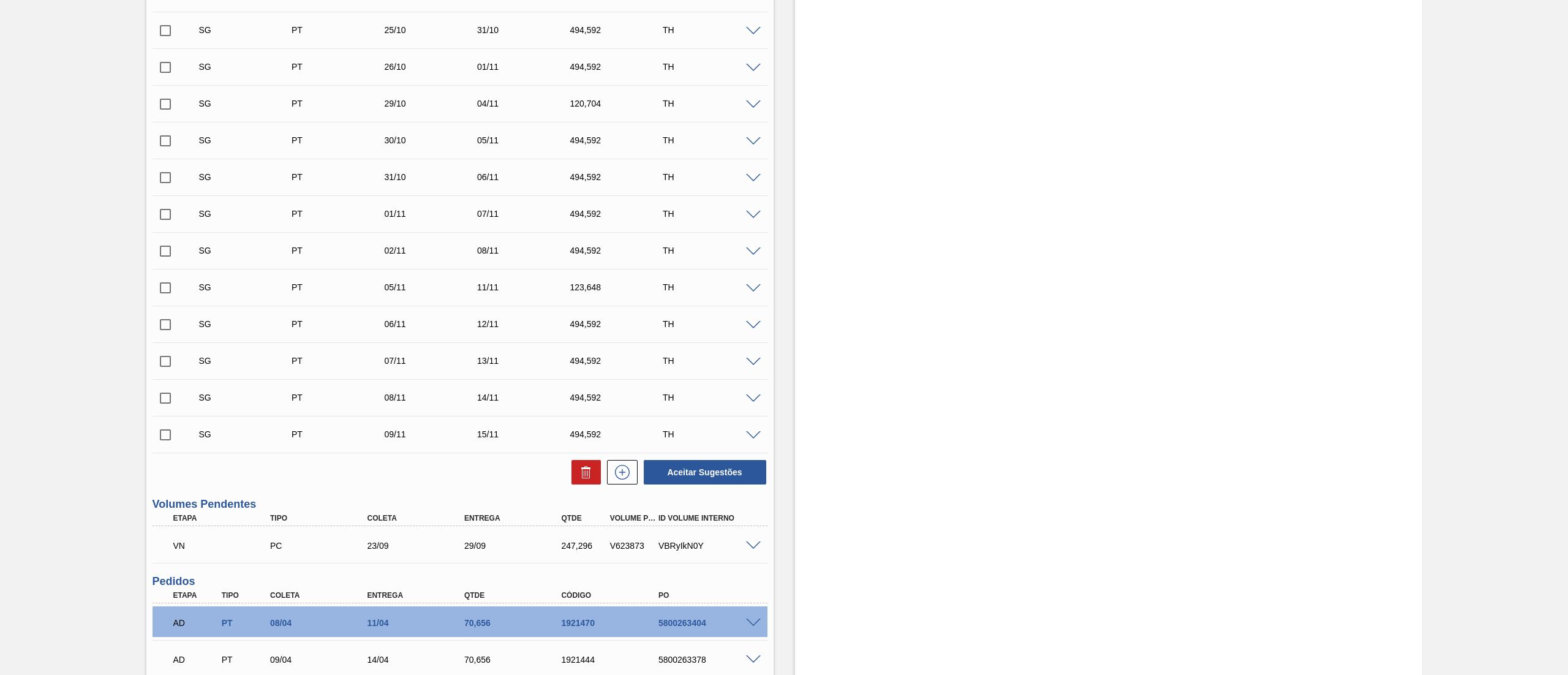
click at [752, 550] on span at bounding box center [753, 547] width 15 height 9
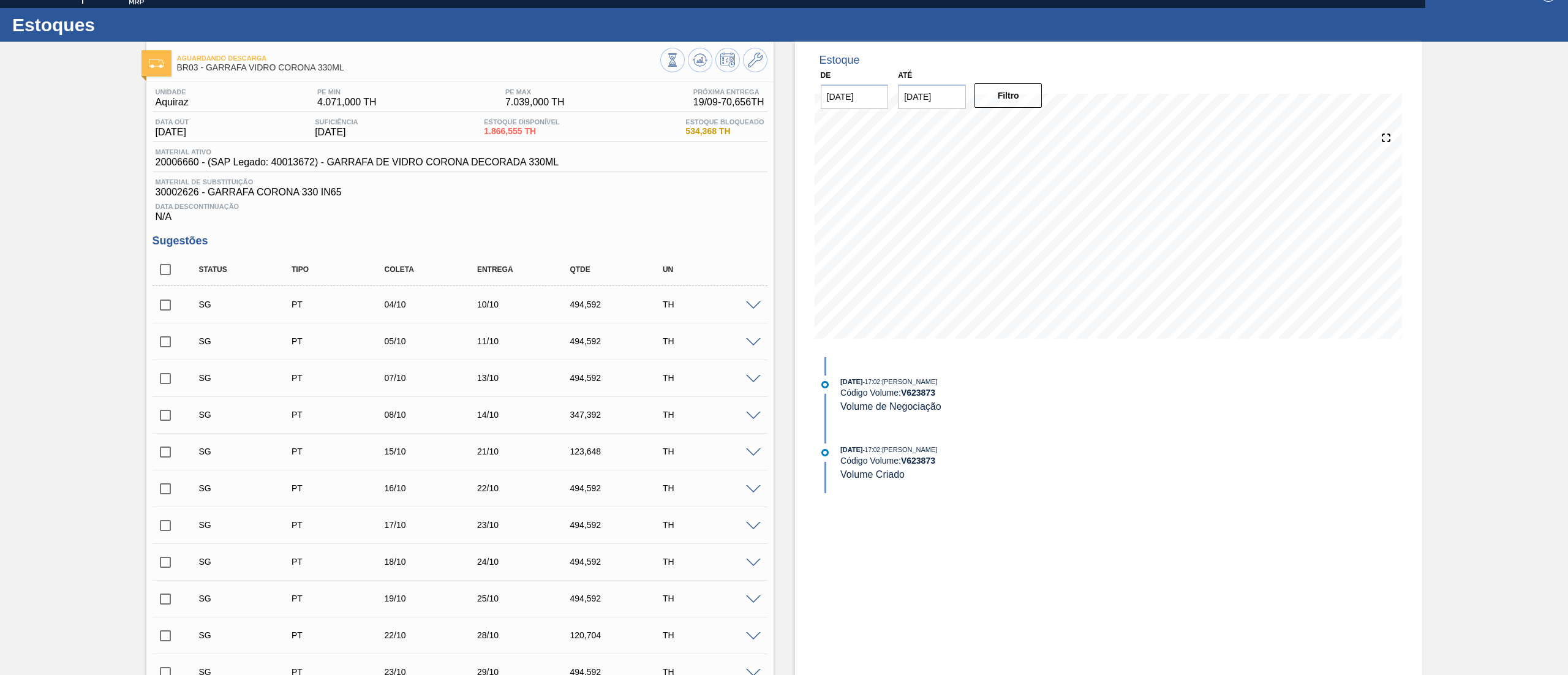
scroll to position [0, 0]
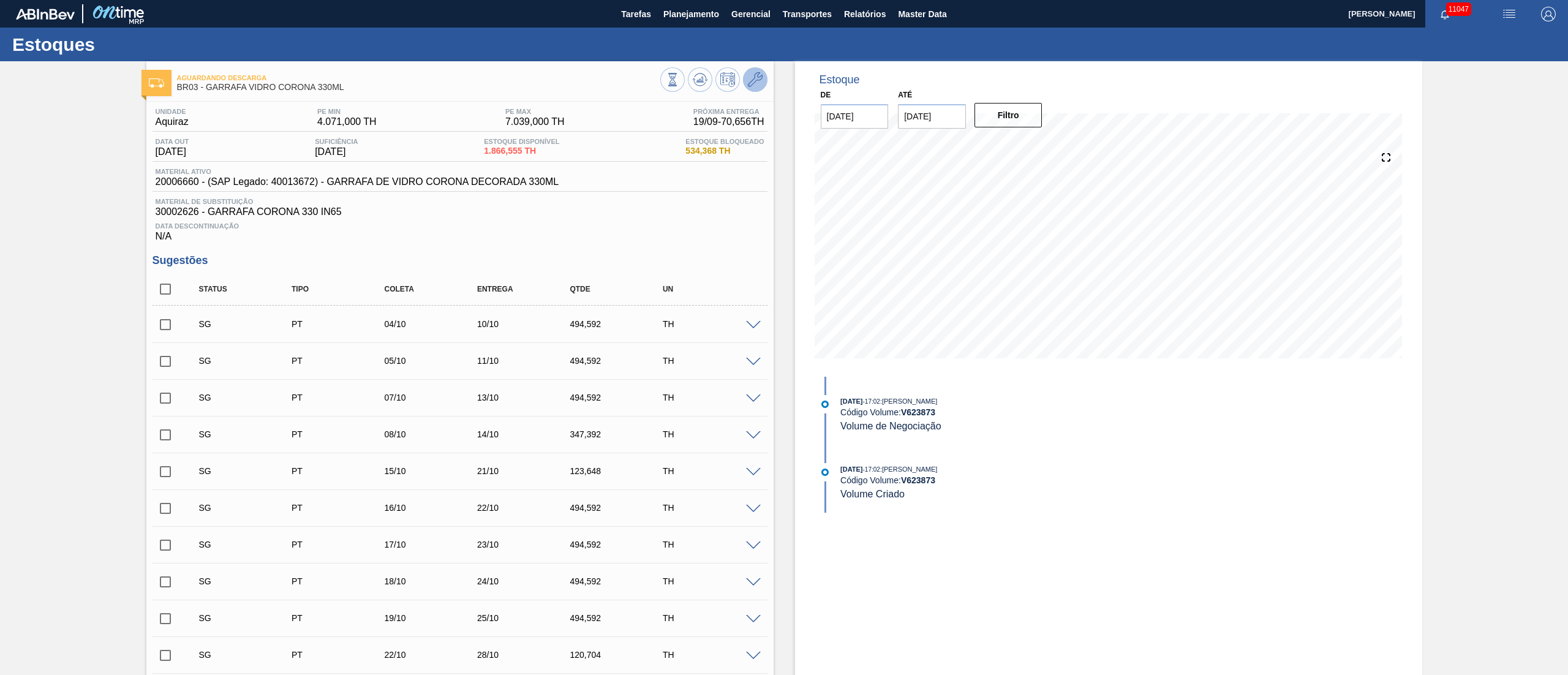
click at [753, 78] on icon at bounding box center [755, 79] width 15 height 15
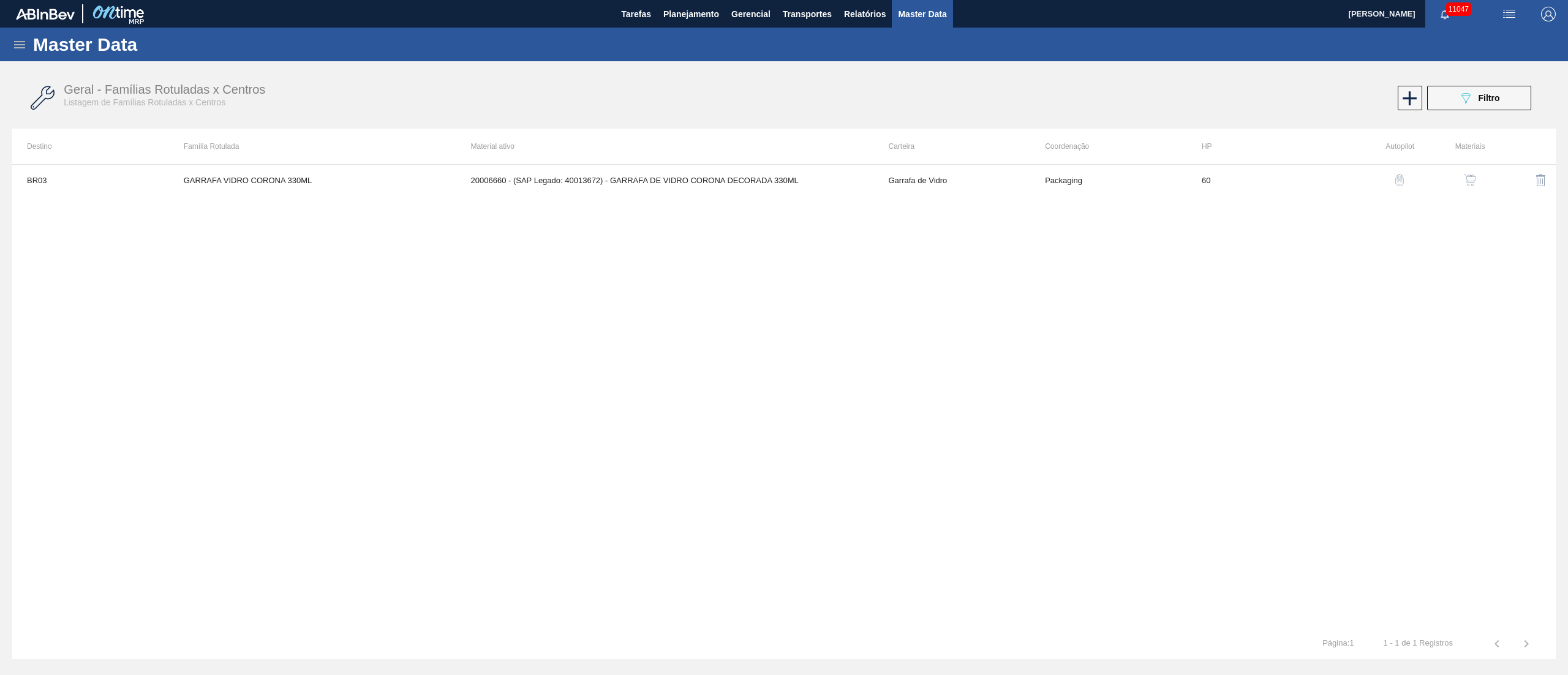
click at [1476, 173] on button "button" at bounding box center [1470, 180] width 30 height 30
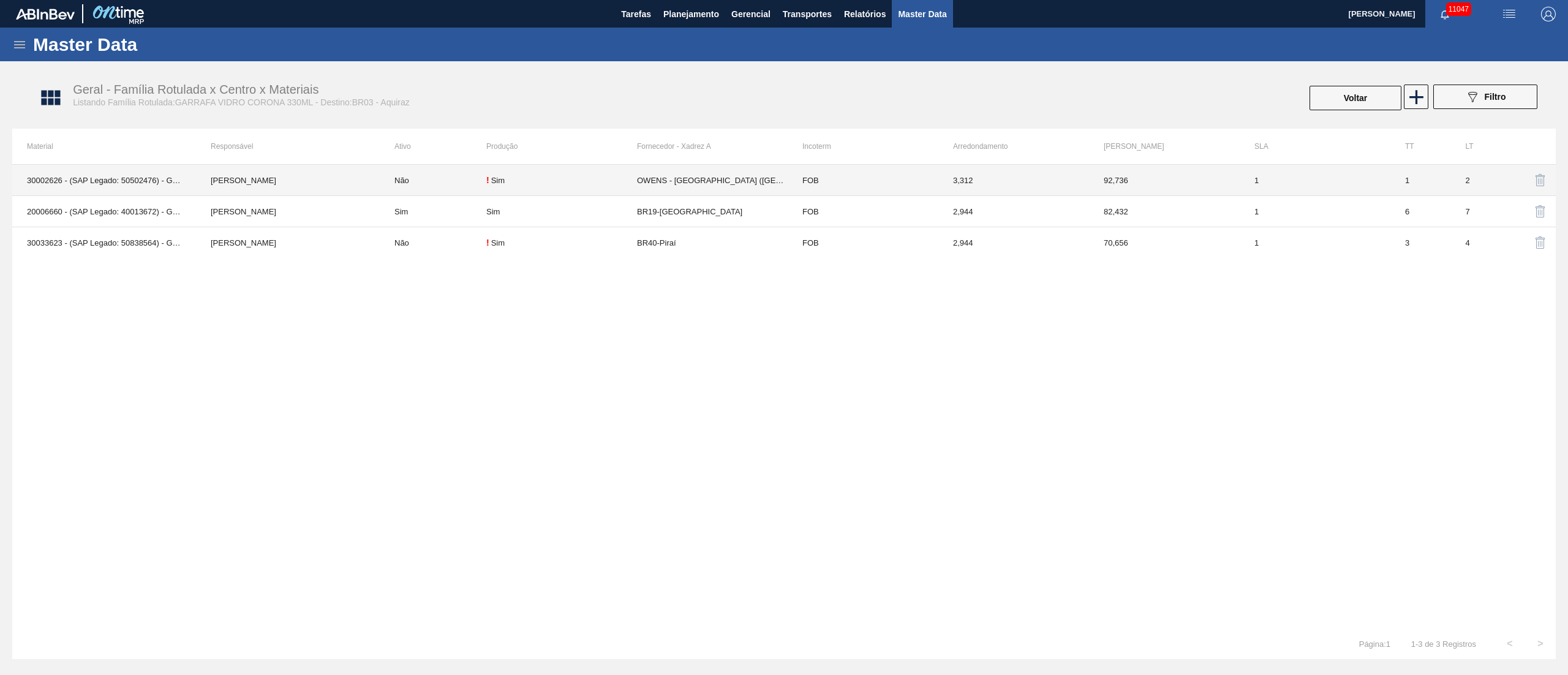
click at [685, 175] on td "OWENS - [GEOGRAPHIC_DATA] ([GEOGRAPHIC_DATA])" at bounding box center [712, 180] width 150 height 31
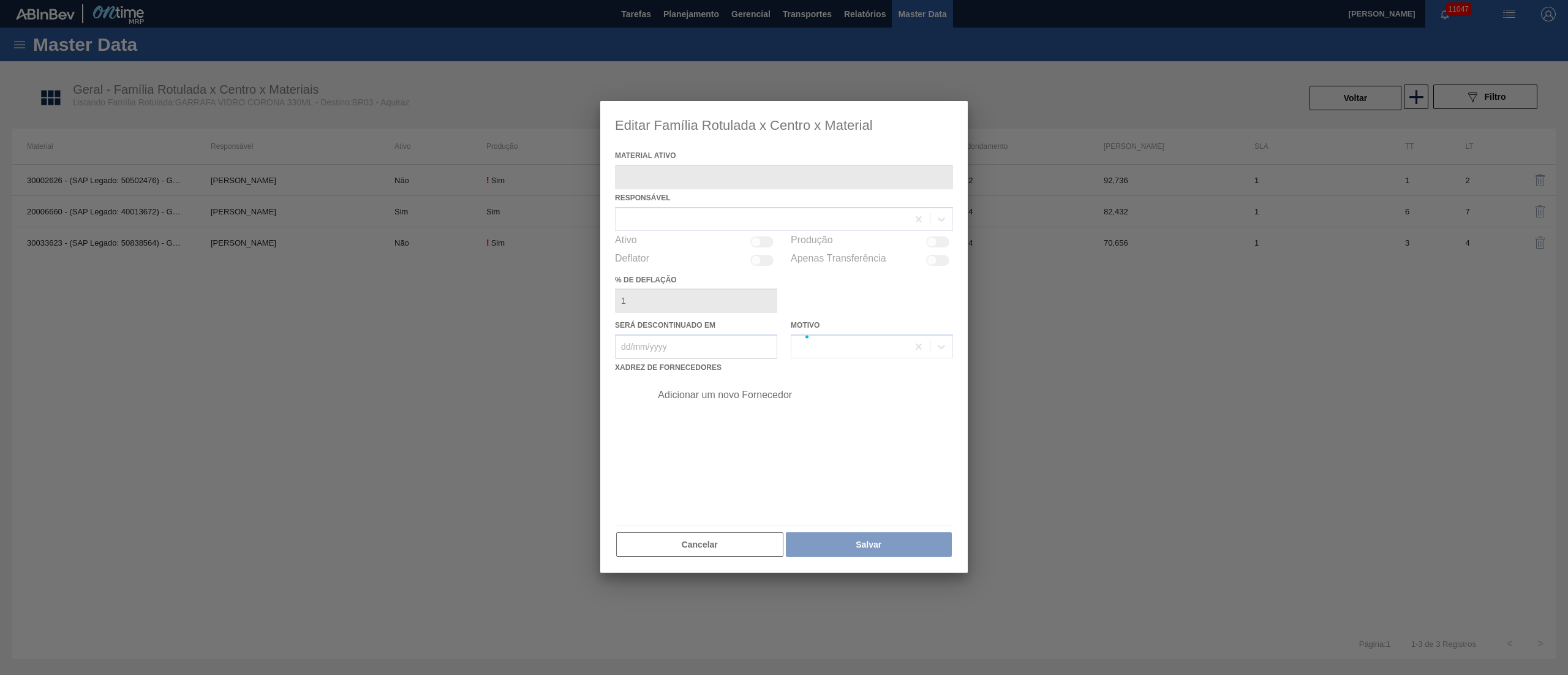
type ativo "30002626 - (SAP Legado: 50502476) - GARRAFA CORONA 330 IN65"
checkbox input "true"
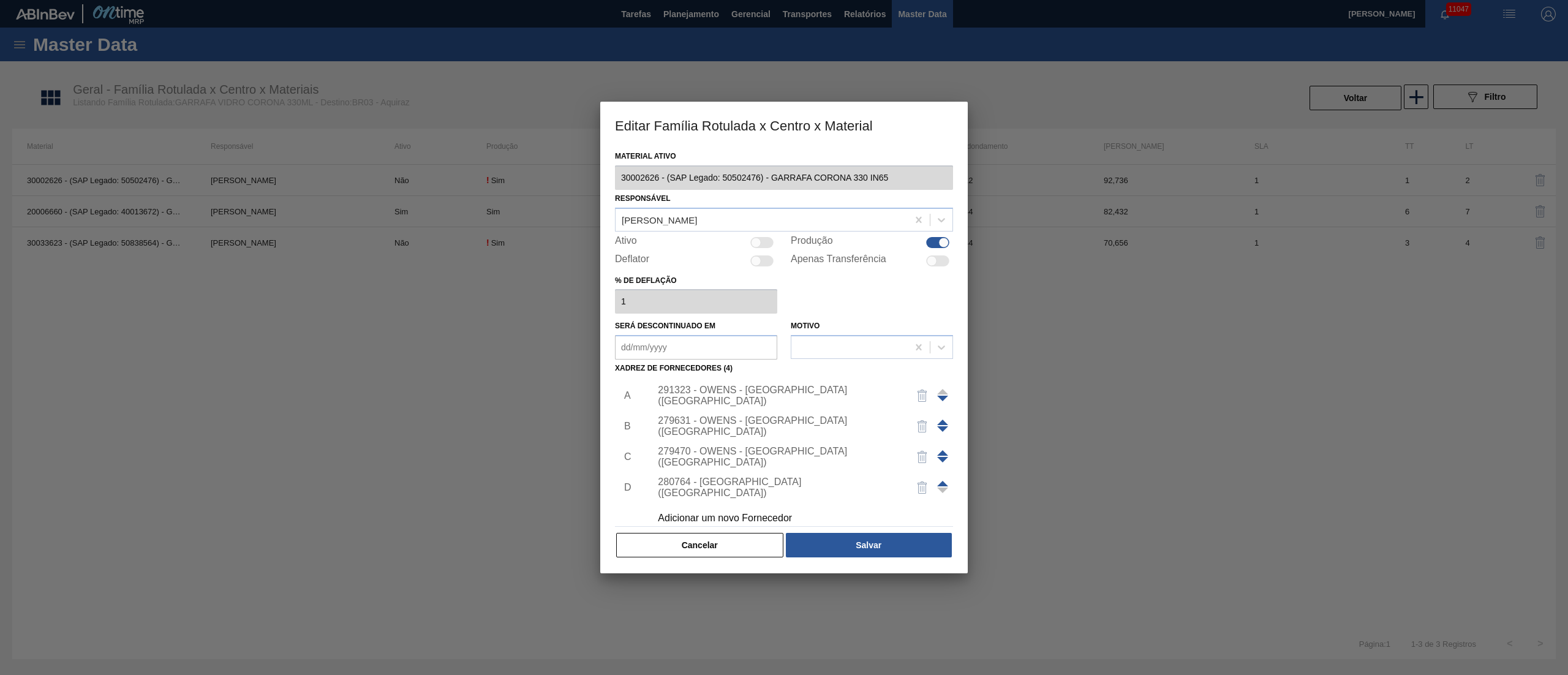
click at [770, 489] on div "280764 - [GEOGRAPHIC_DATA] ([GEOGRAPHIC_DATA])" at bounding box center [777, 488] width 240 height 22
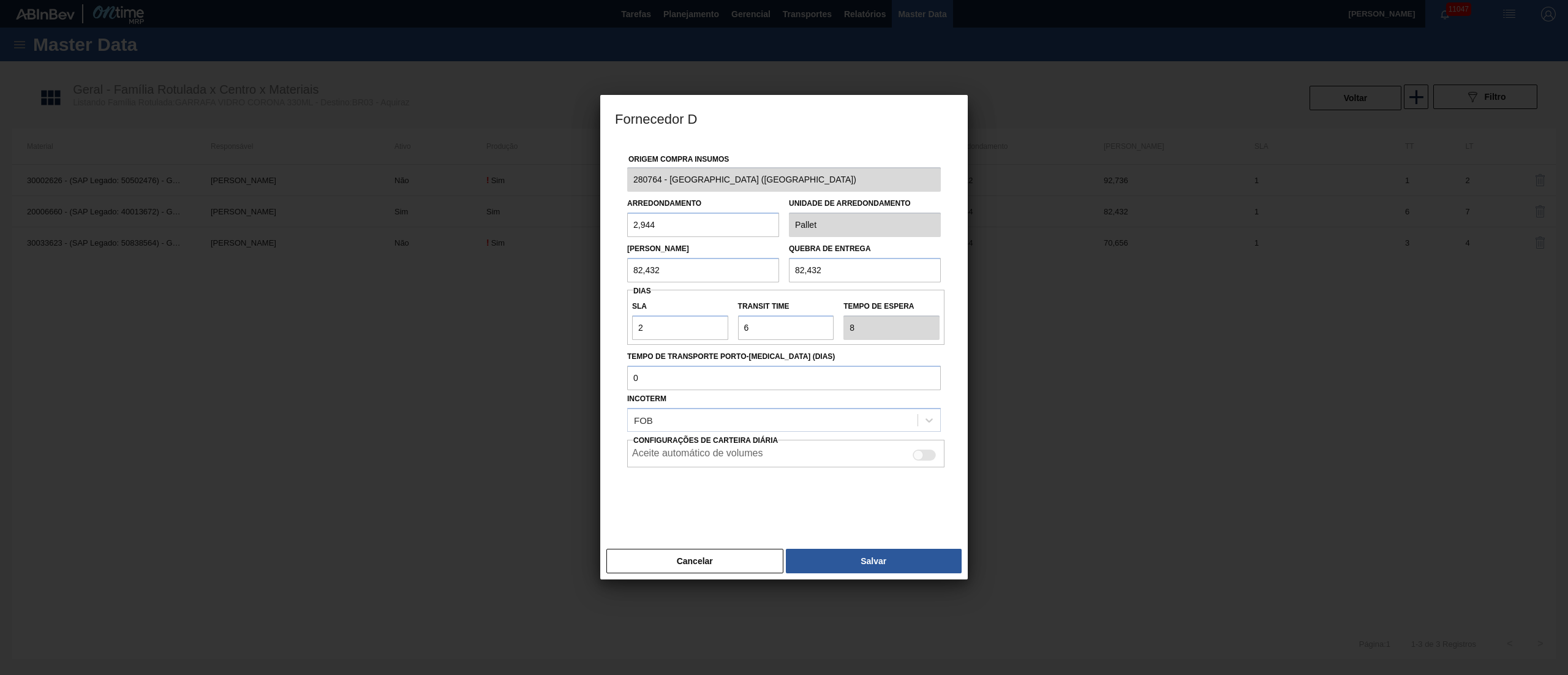
click at [785, 458] on div "Aceite automático de volumes" at bounding box center [785, 455] width 308 height 15
click at [933, 457] on div at bounding box center [925, 455] width 23 height 11
checkbox input "true"
click at [874, 565] on button "Salvar" at bounding box center [874, 561] width 176 height 24
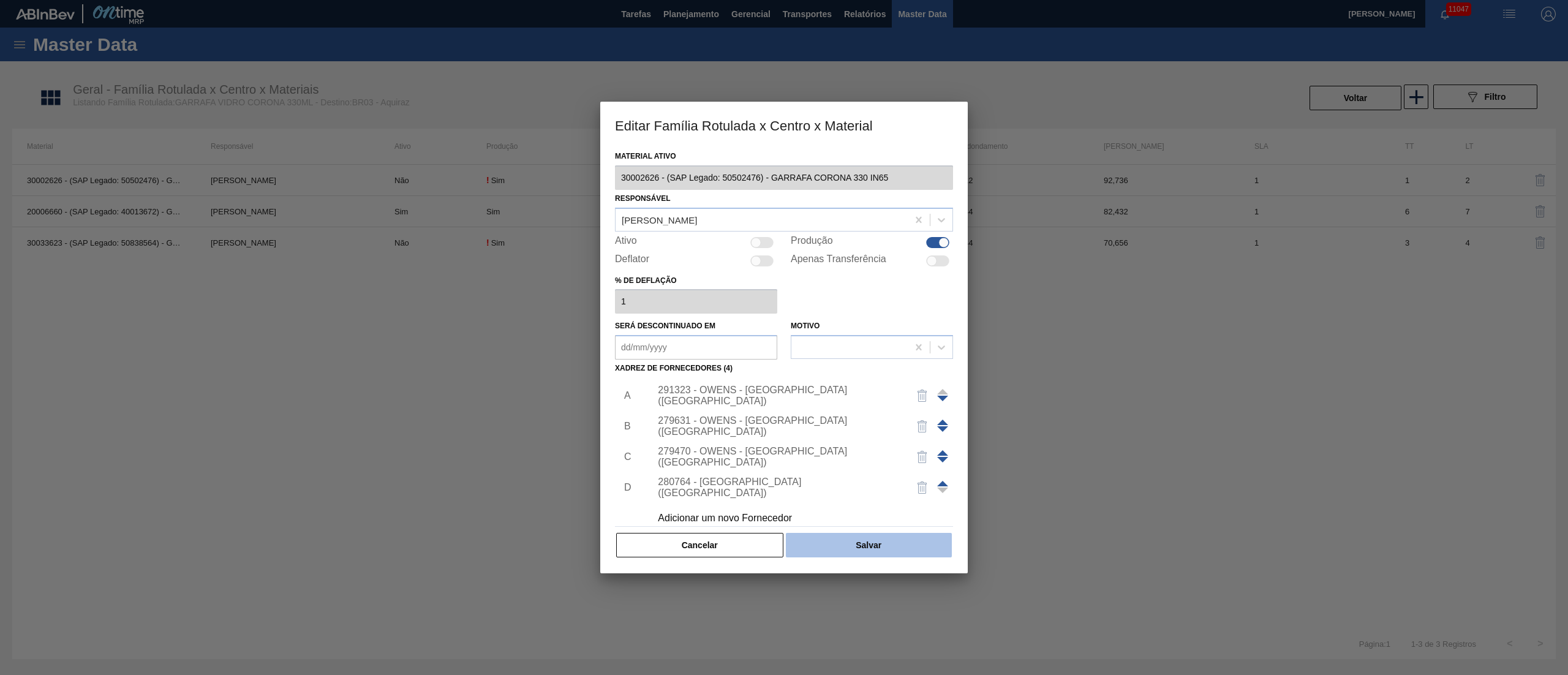
click at [874, 550] on button "Salvar" at bounding box center [869, 545] width 166 height 24
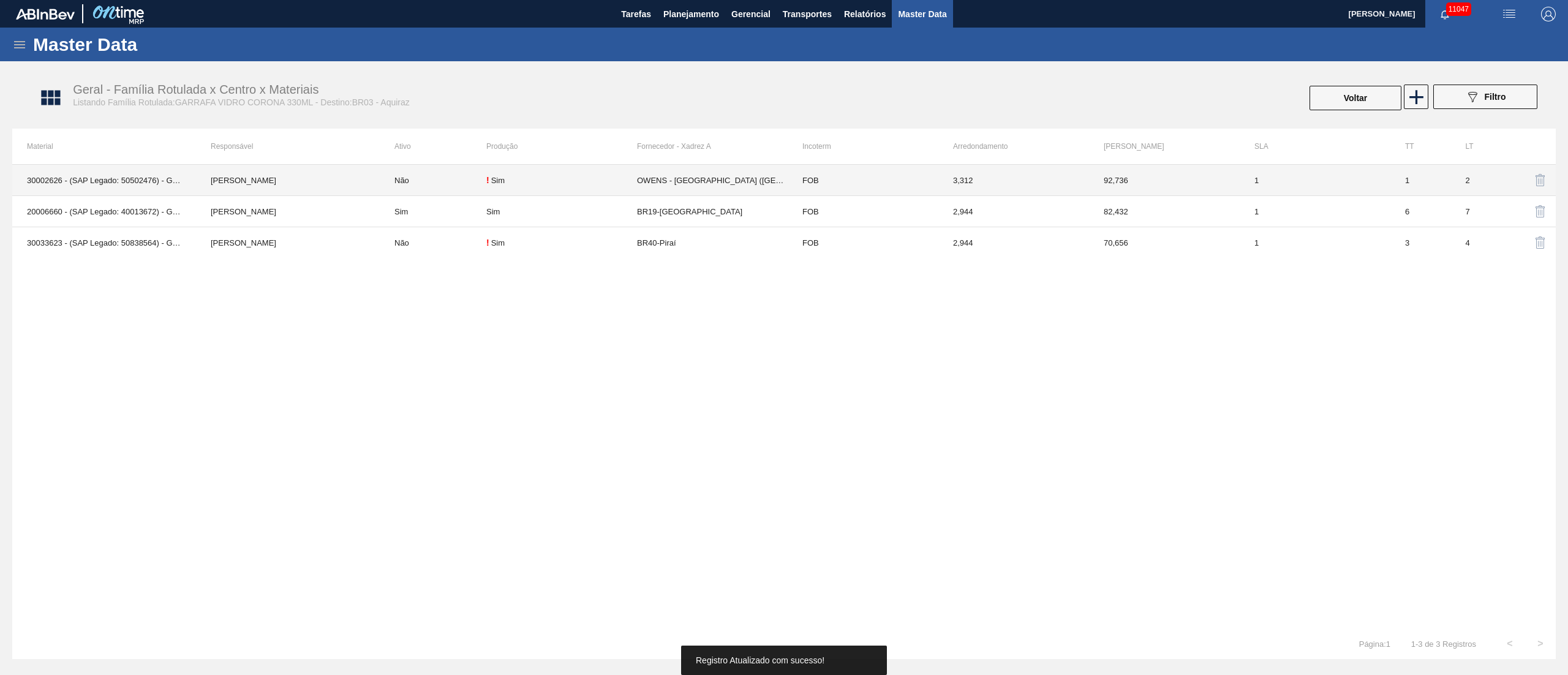
click at [655, 182] on td "OWENS - [GEOGRAPHIC_DATA] ([GEOGRAPHIC_DATA])" at bounding box center [712, 180] width 150 height 31
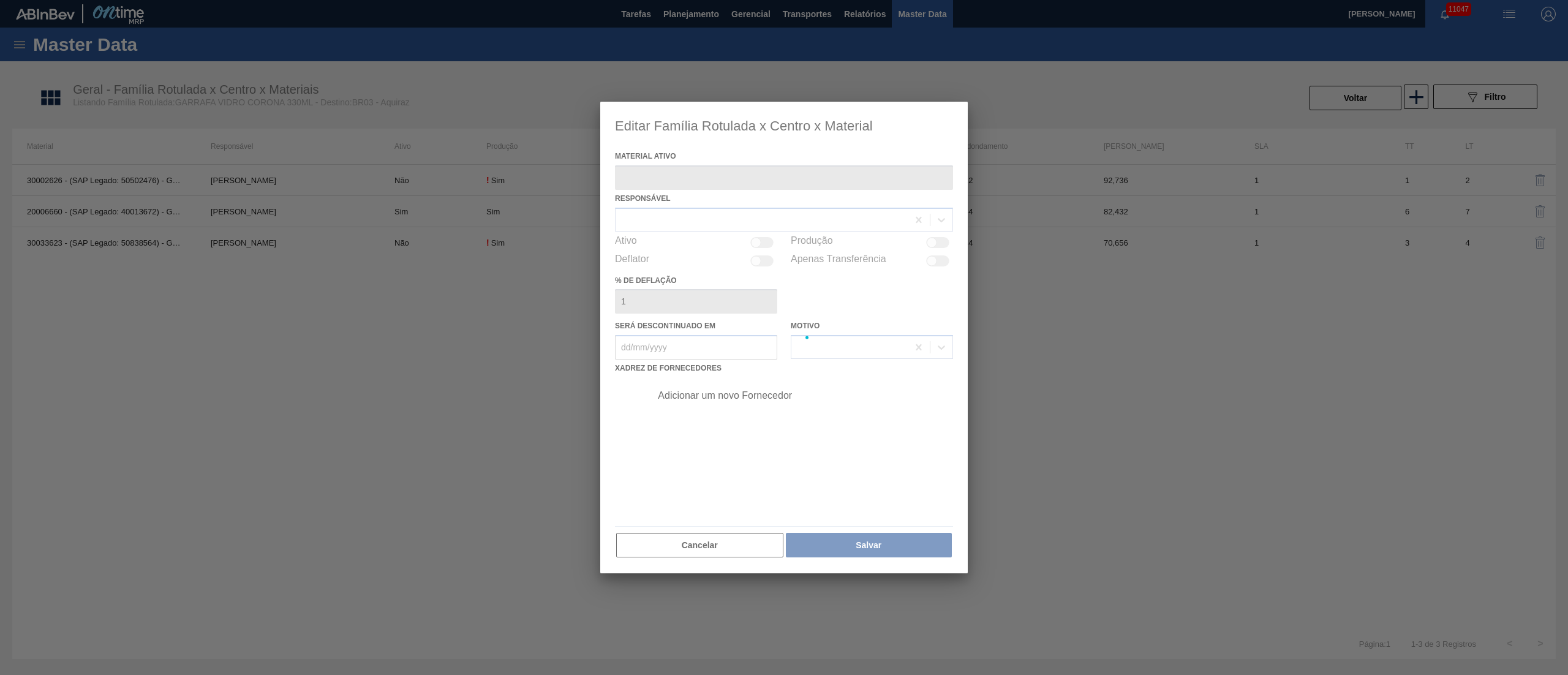
click at [655, 182] on div at bounding box center [784, 338] width 367 height 471
type ativo "30002626 - (SAP Legado: 50502476) - GARRAFA CORONA 330 IN65"
checkbox input "true"
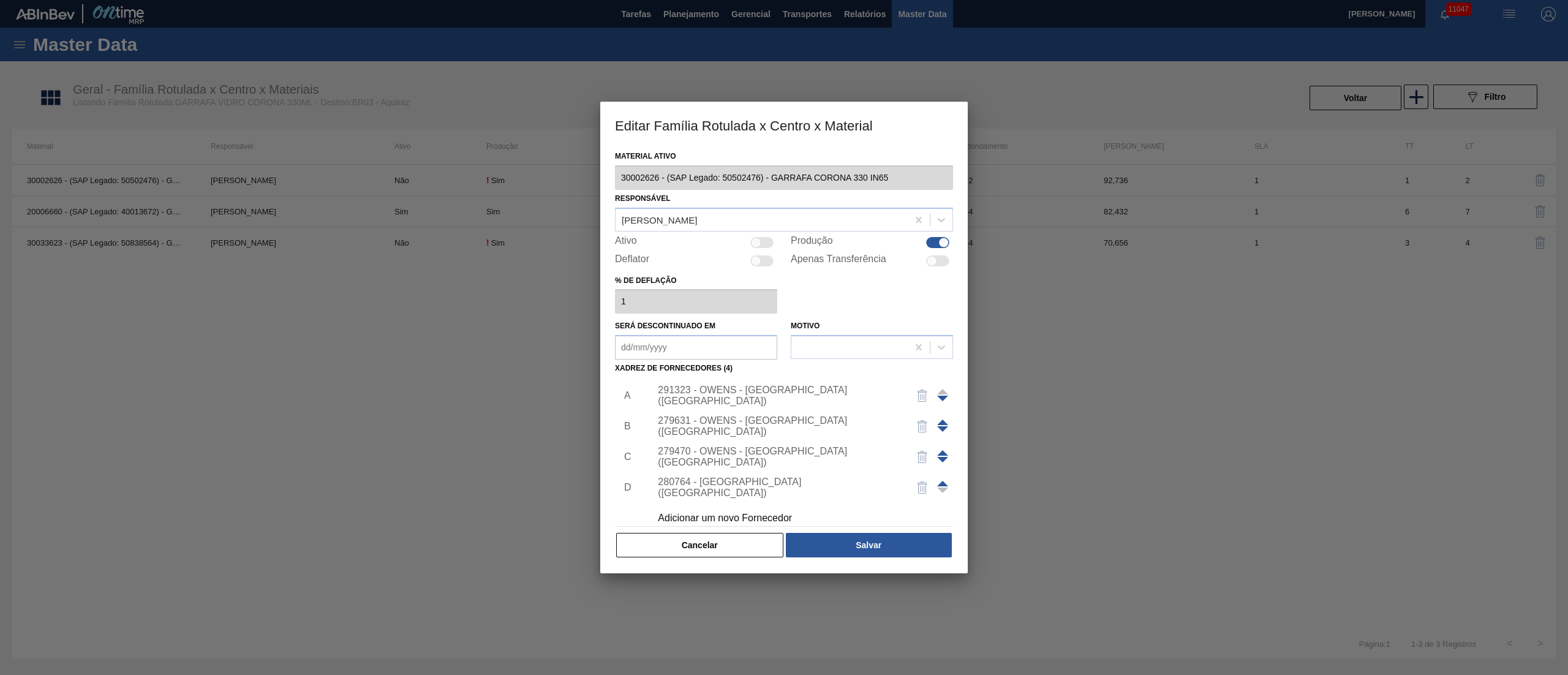
click at [741, 396] on div "291323 - OWENS - [GEOGRAPHIC_DATA] ([GEOGRAPHIC_DATA])" at bounding box center [777, 395] width 240 height 22
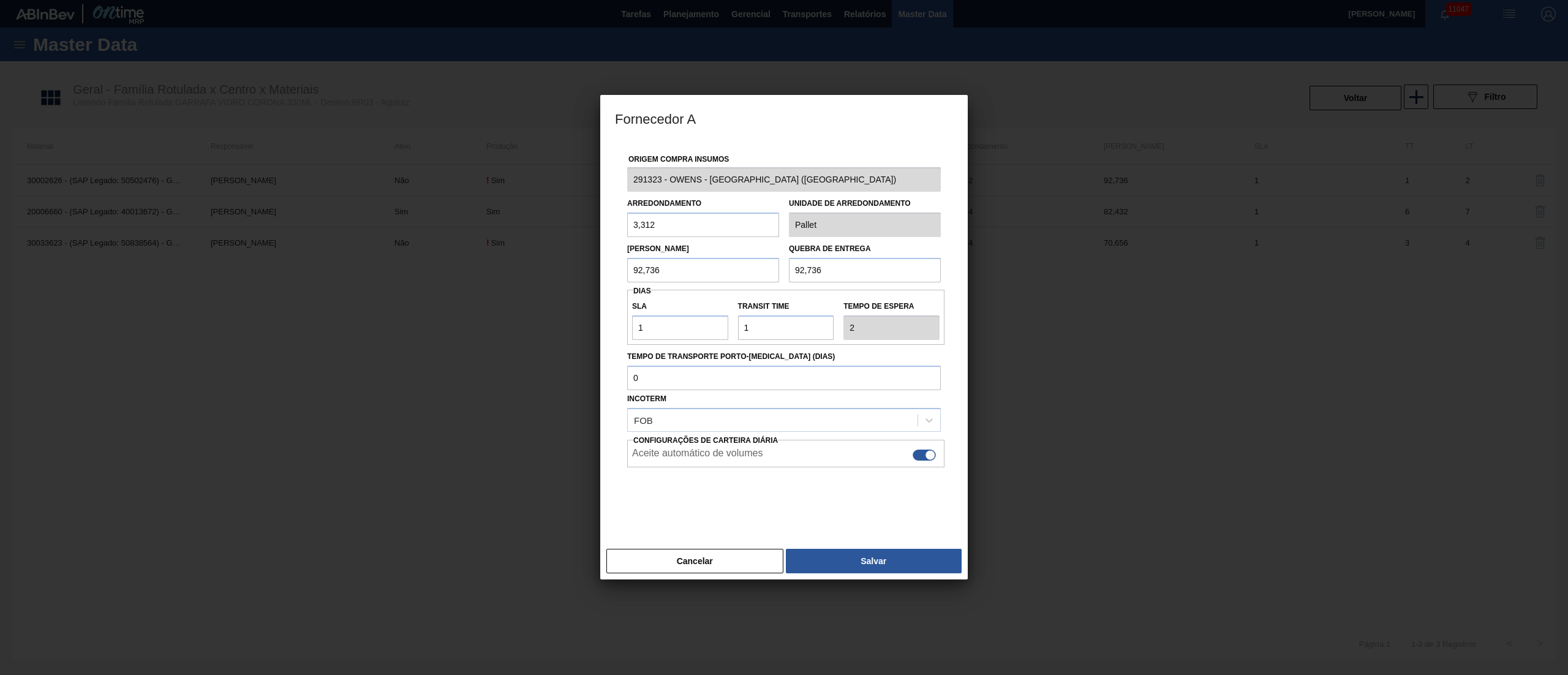
click at [741, 396] on div "Incoterm FOB" at bounding box center [784, 410] width 314 height 42
click at [696, 565] on button "Cancelar" at bounding box center [694, 561] width 177 height 24
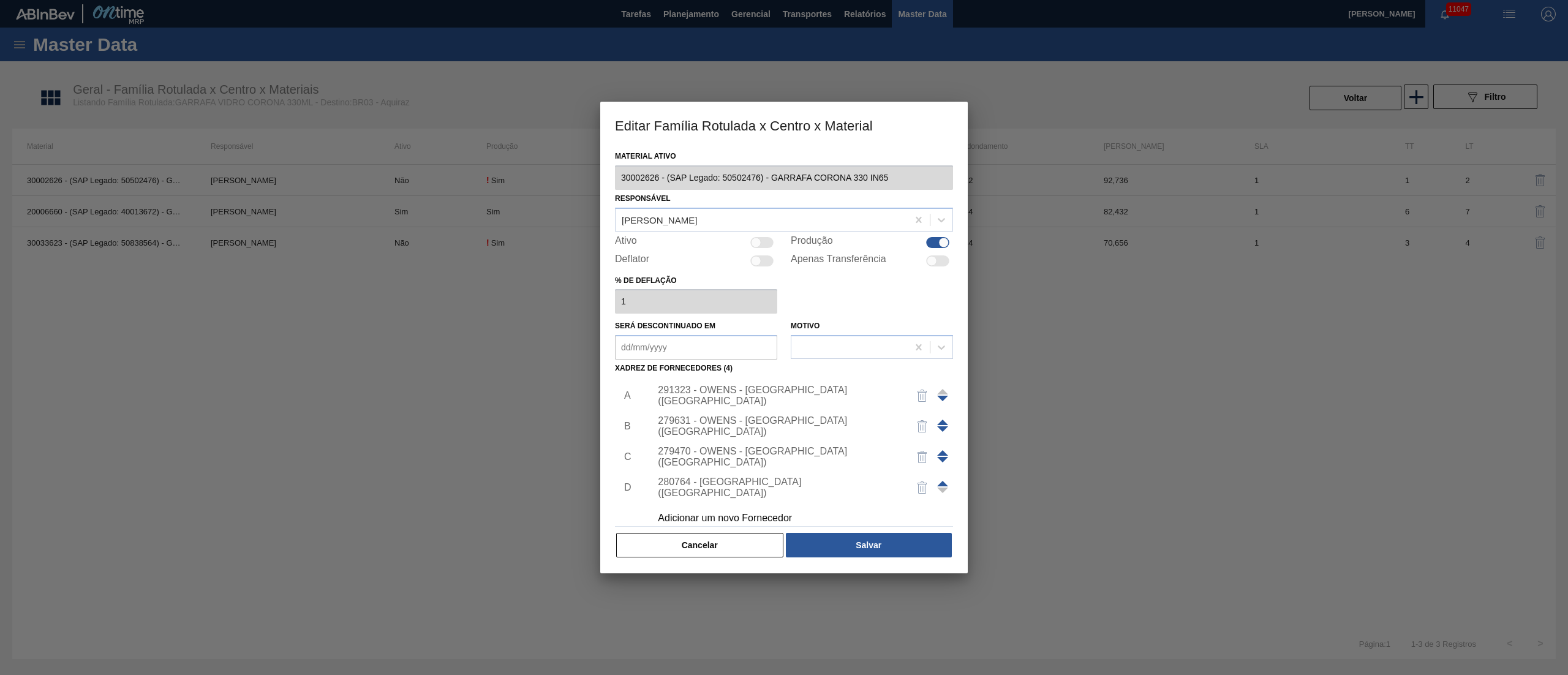
click at [677, 4] on div at bounding box center [784, 338] width 1568 height 675
click at [677, 14] on div at bounding box center [784, 338] width 1568 height 675
click at [714, 539] on button "Cancelar" at bounding box center [700, 545] width 168 height 24
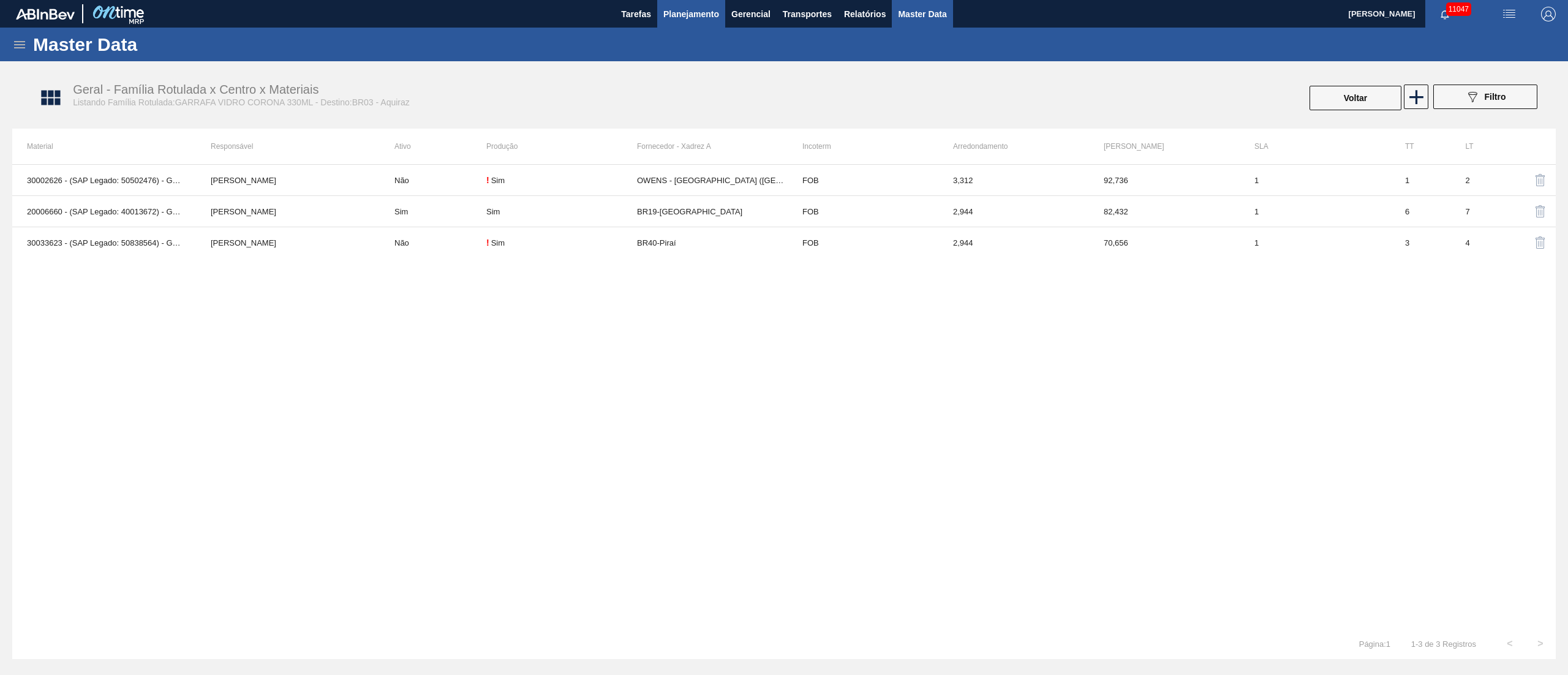
click at [664, 14] on span "Planejamento" at bounding box center [690, 14] width 56 height 15
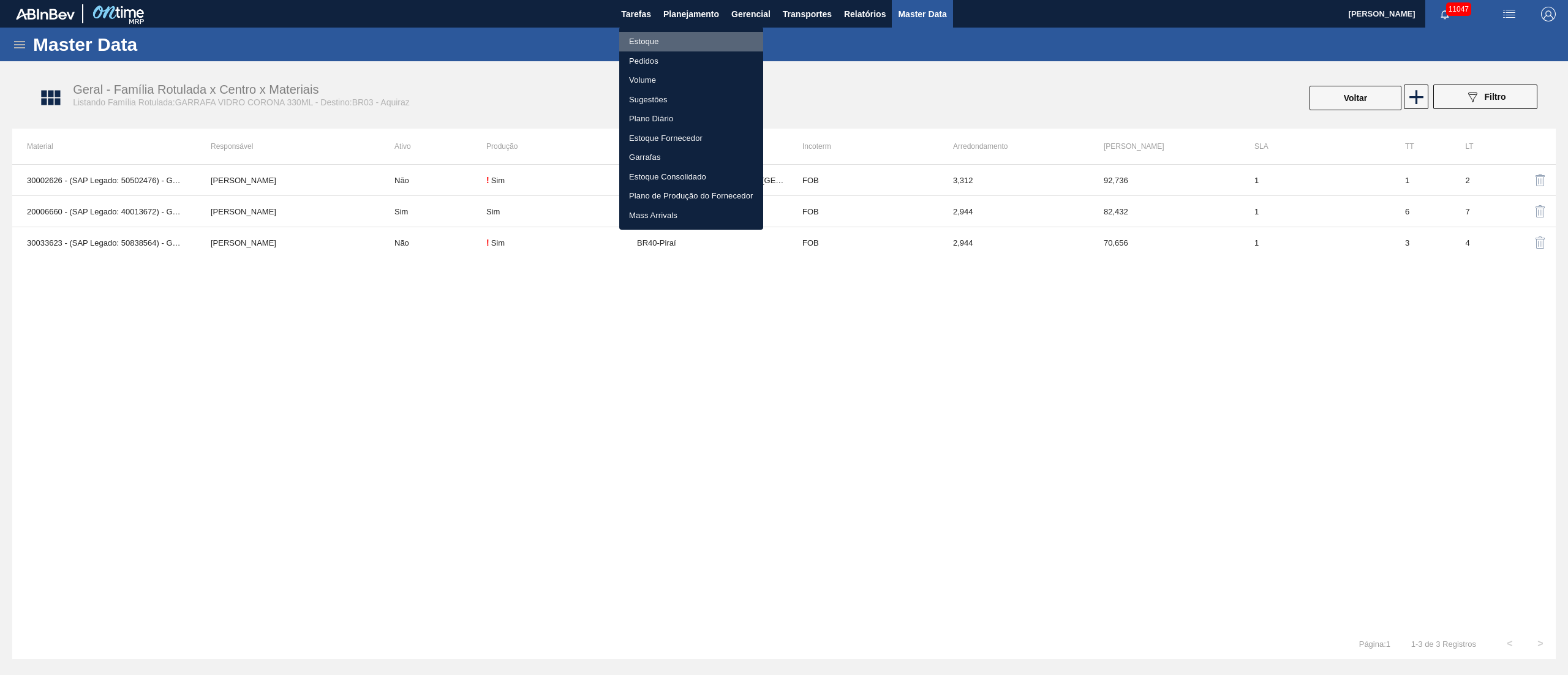
click at [647, 34] on li "Estoque" at bounding box center [691, 42] width 144 height 20
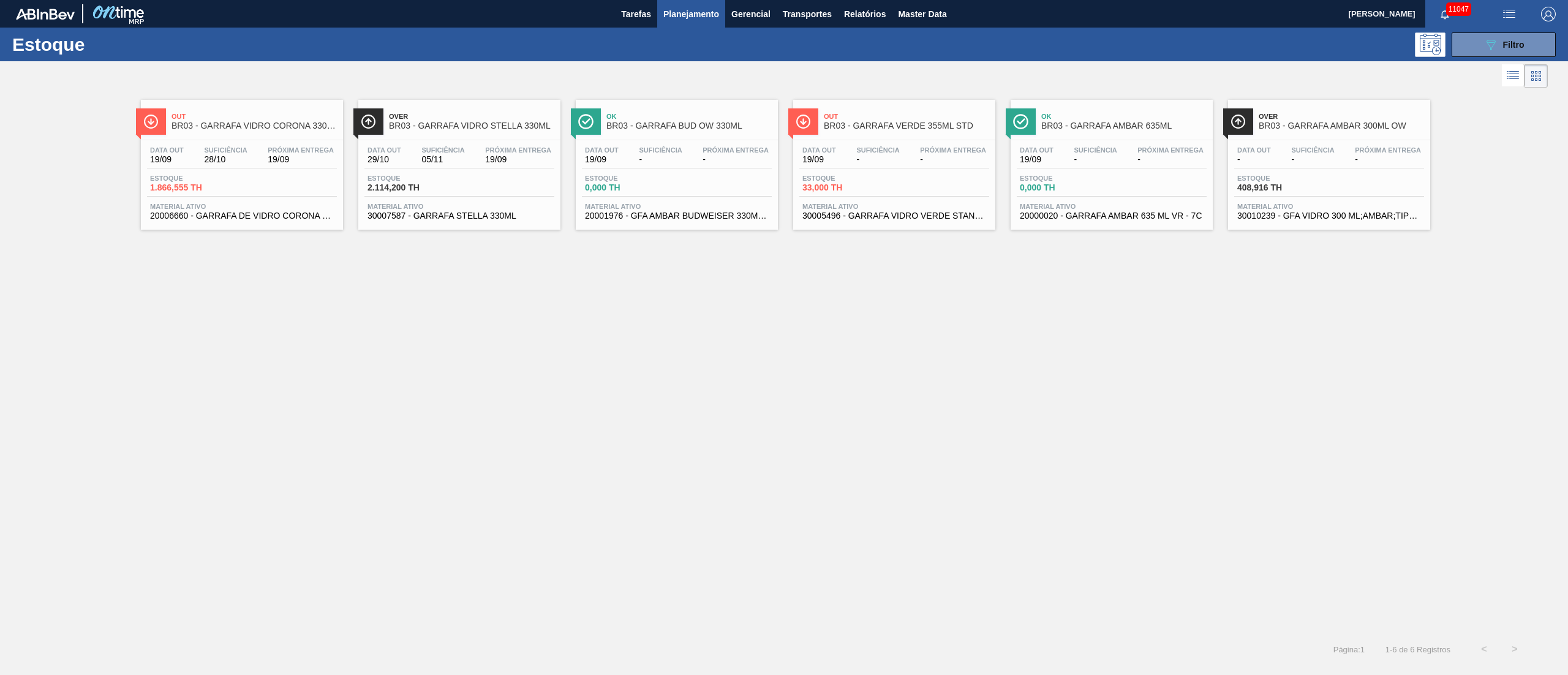
click at [260, 167] on div "Data [DATE] Suficiência 28/10 Próxima Entrega 19/09" at bounding box center [242, 157] width 190 height 22
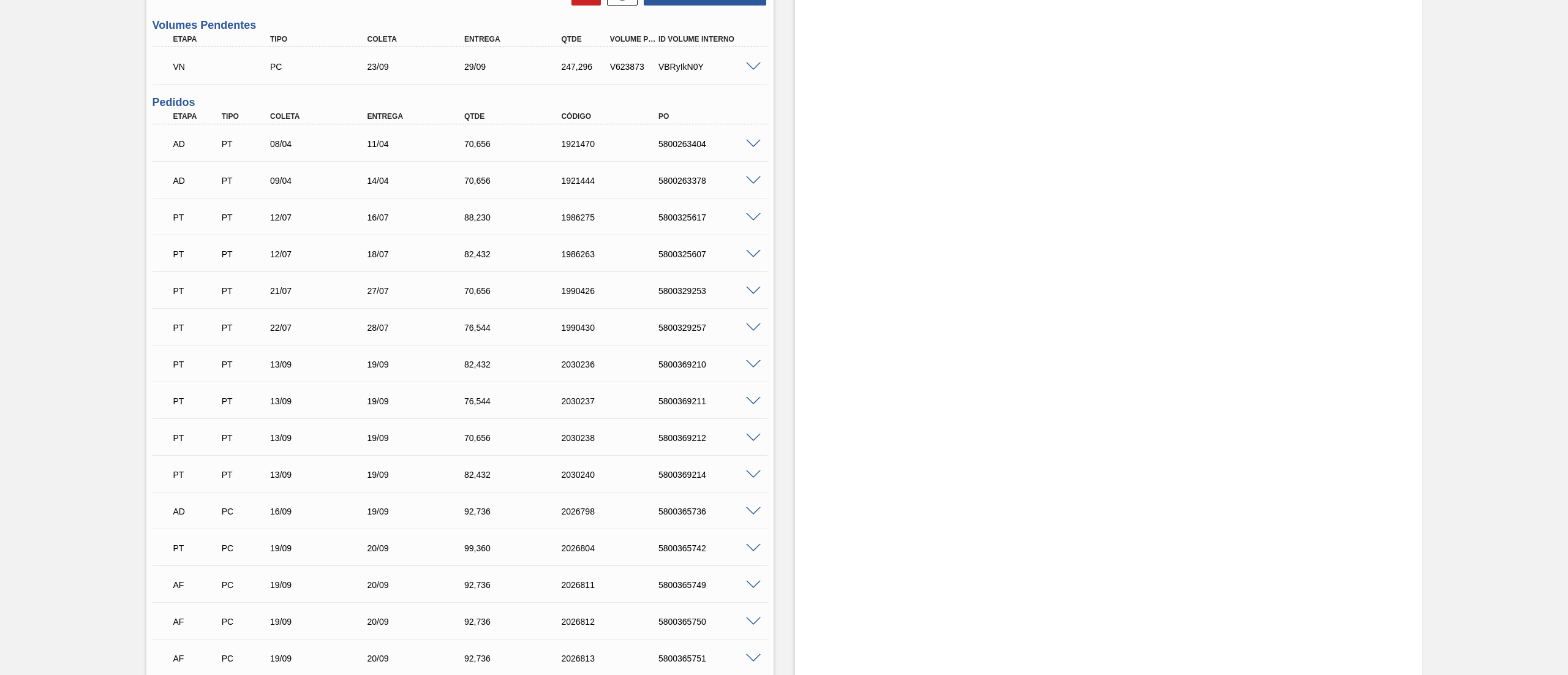
scroll to position [980, 0]
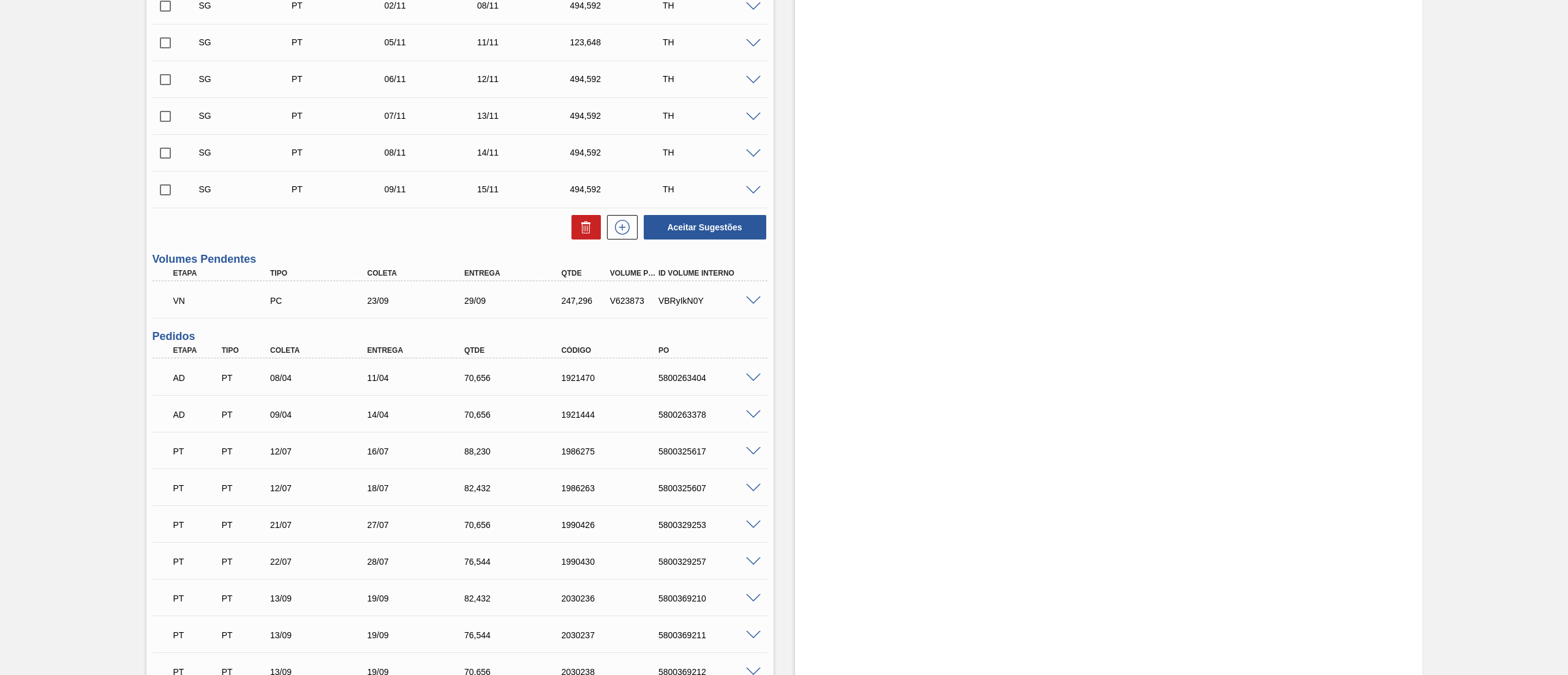
click at [757, 302] on span at bounding box center [753, 301] width 15 height 9
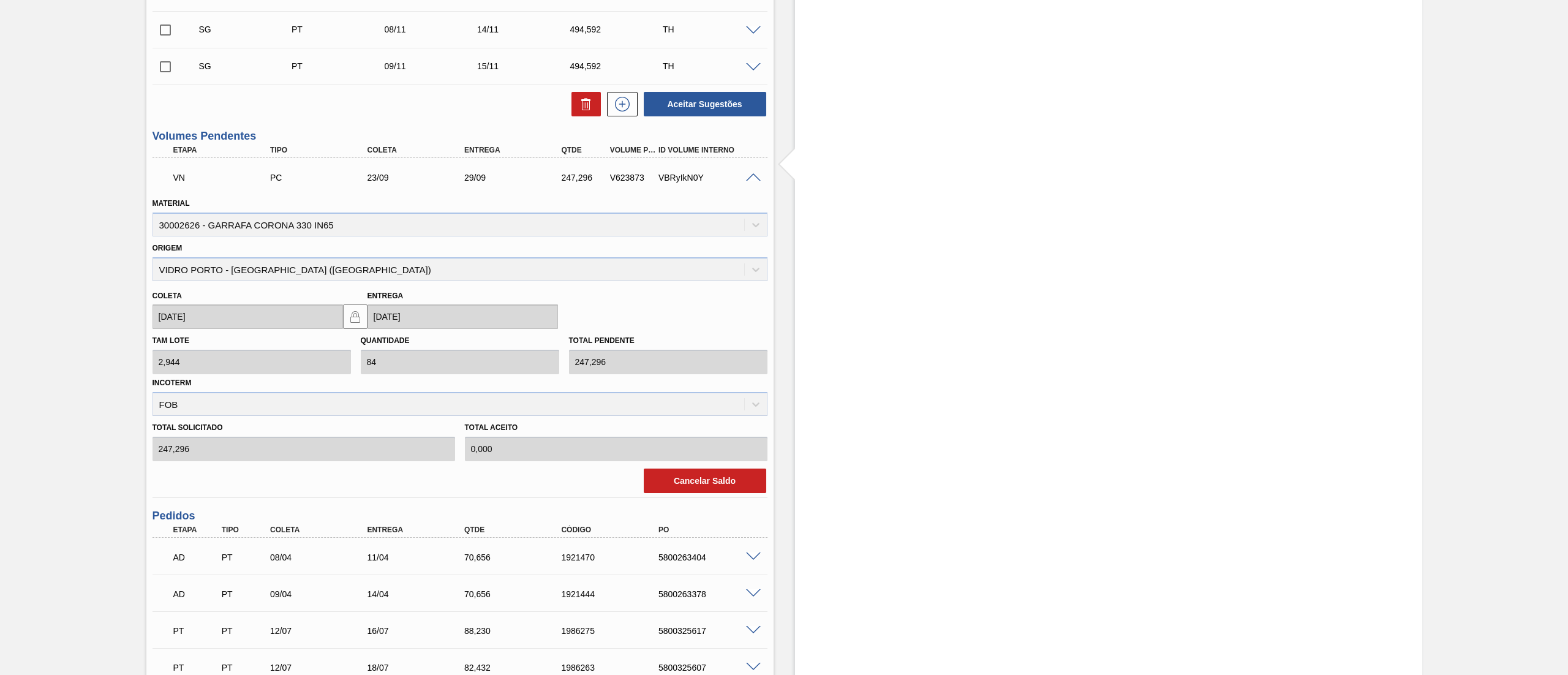
scroll to position [1225, 0]
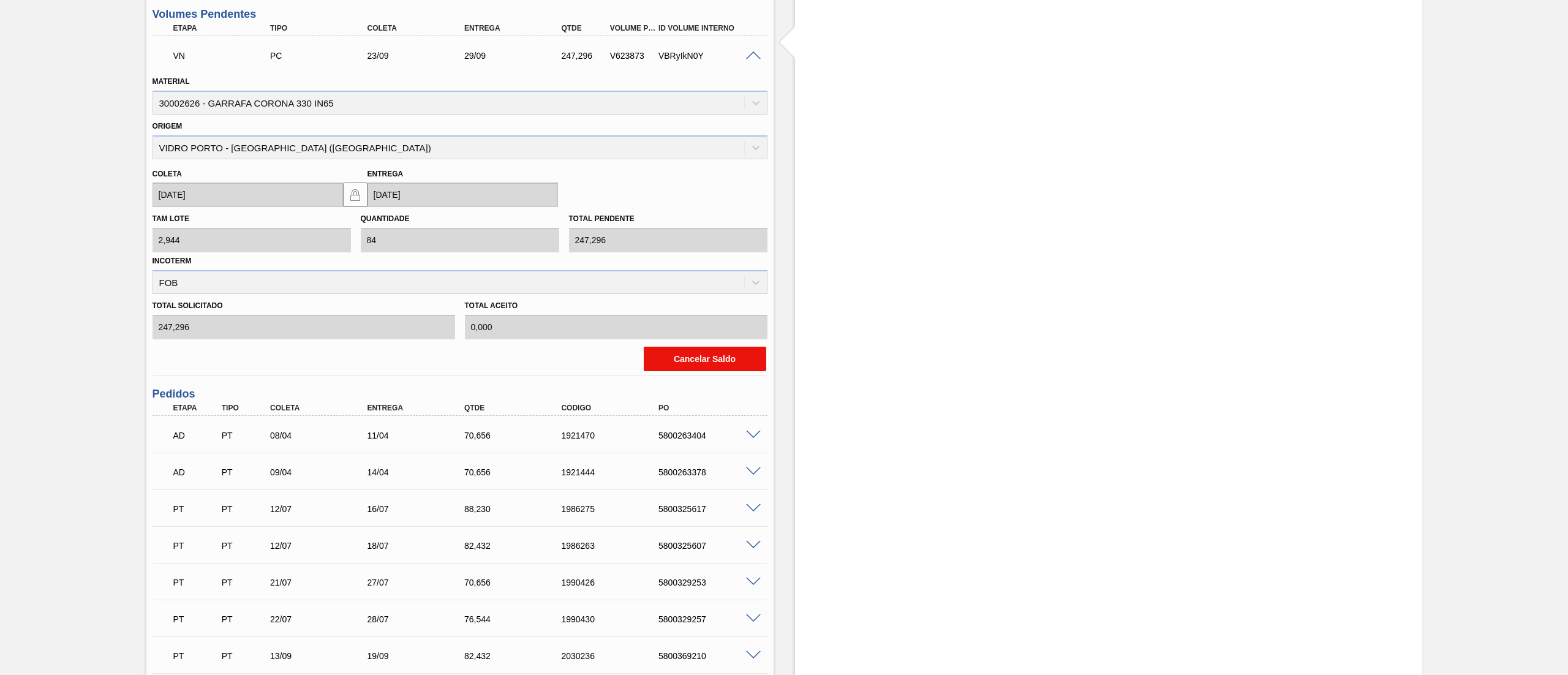
click at [712, 350] on button "Cancelar Saldo" at bounding box center [705, 359] width 122 height 24
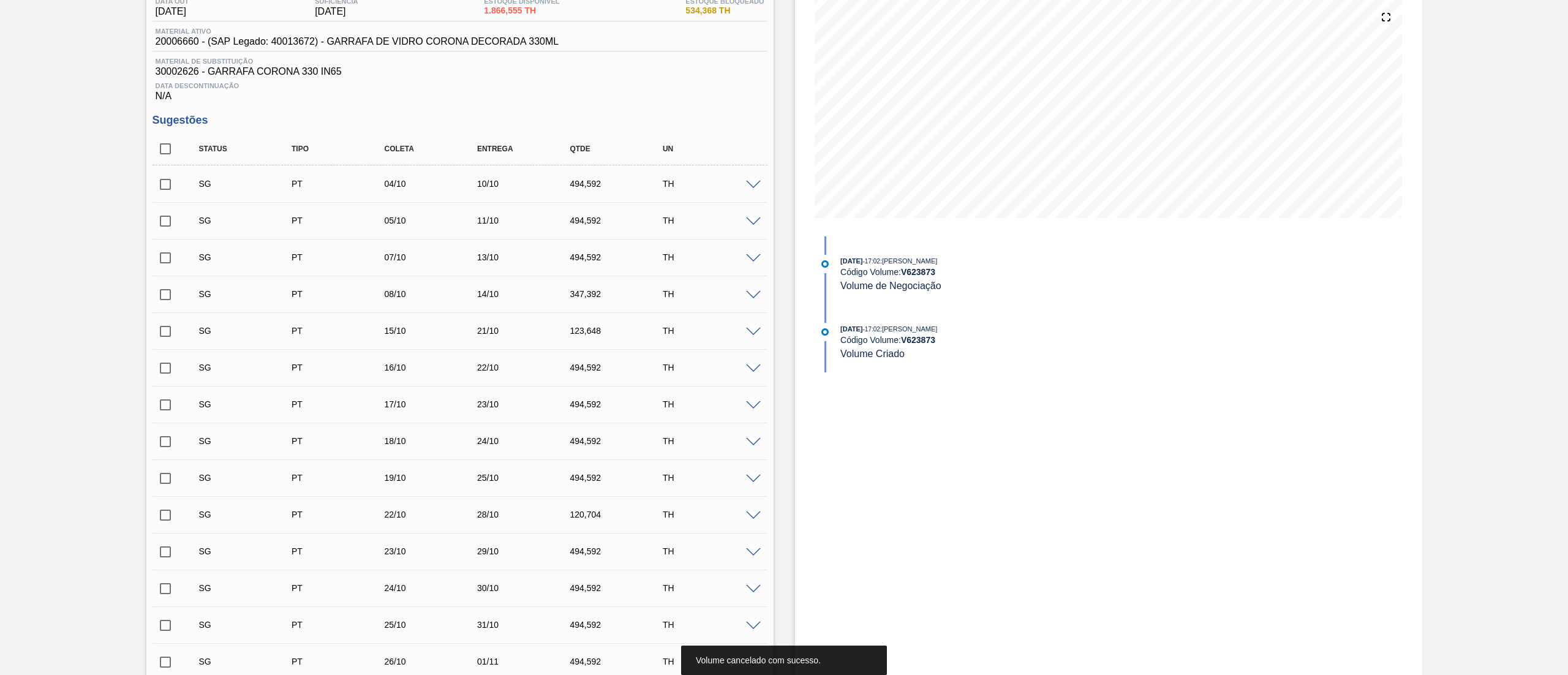
scroll to position [122, 0]
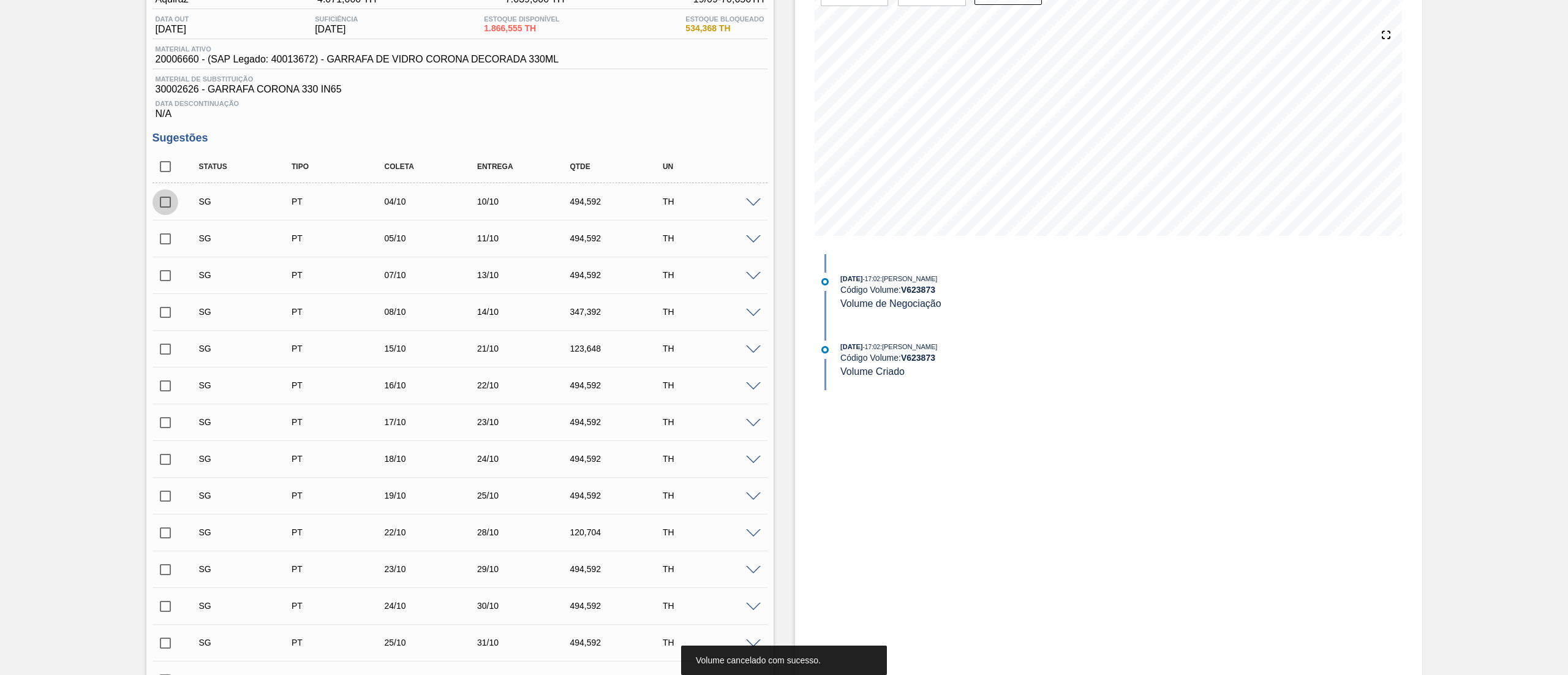
click at [164, 201] on input "checkbox" at bounding box center [165, 202] width 26 height 26
click at [759, 204] on span at bounding box center [753, 203] width 15 height 9
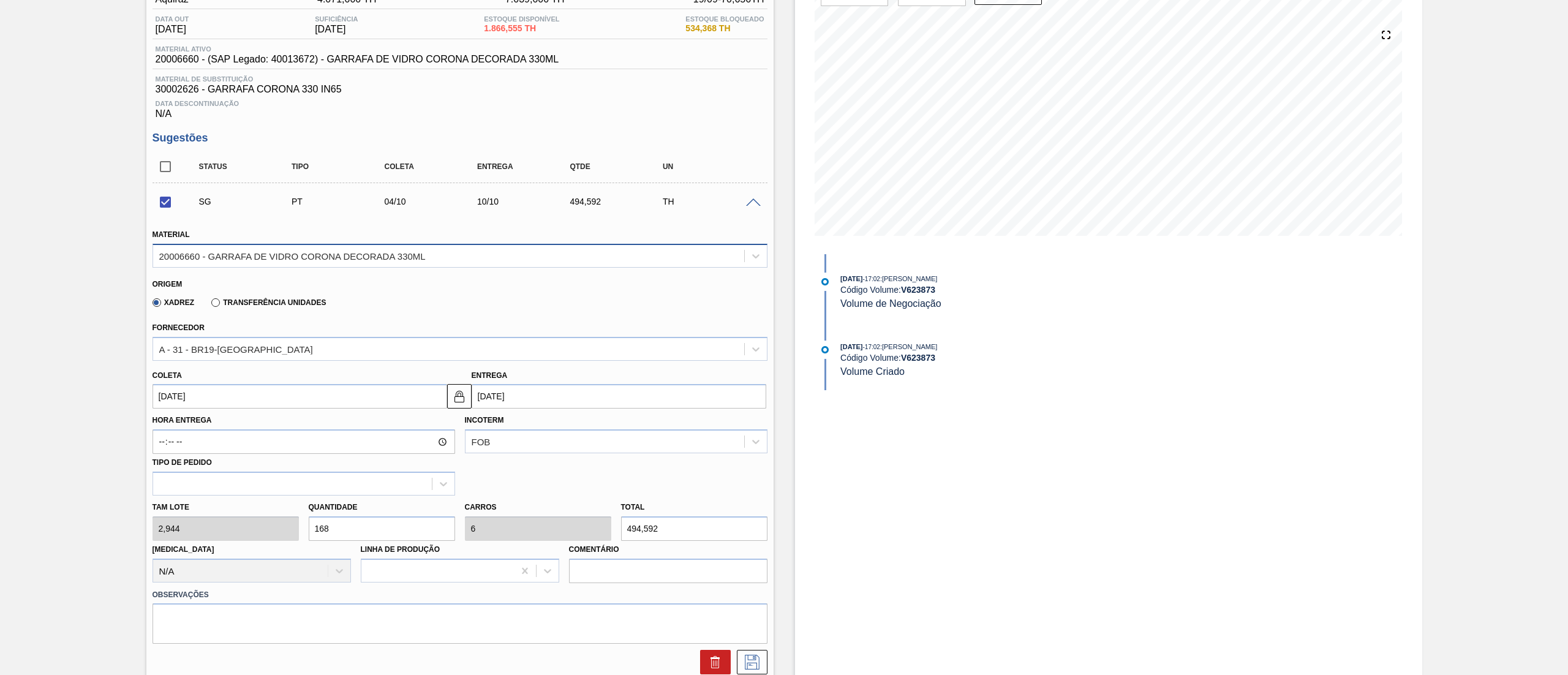
click at [231, 249] on div "20006660 - GARRAFA DE VIDRO CORONA DECORADA 330ML" at bounding box center [449, 255] width 591 height 18
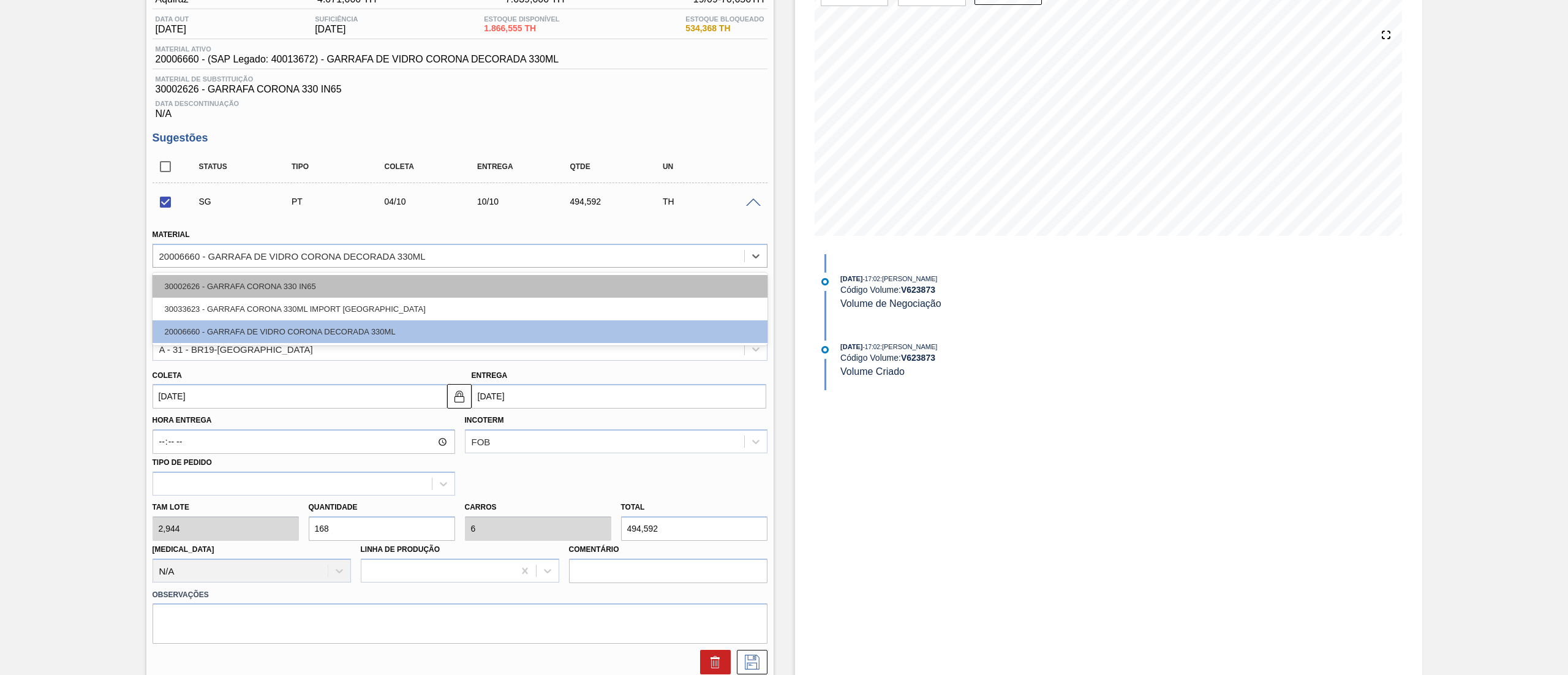
click at [210, 286] on div "30002626 - GARRAFA CORONA 330 IN65" at bounding box center [460, 286] width 615 height 23
checkbox input "false"
type input "[DATE]"
type input "3,312"
type input "149,333"
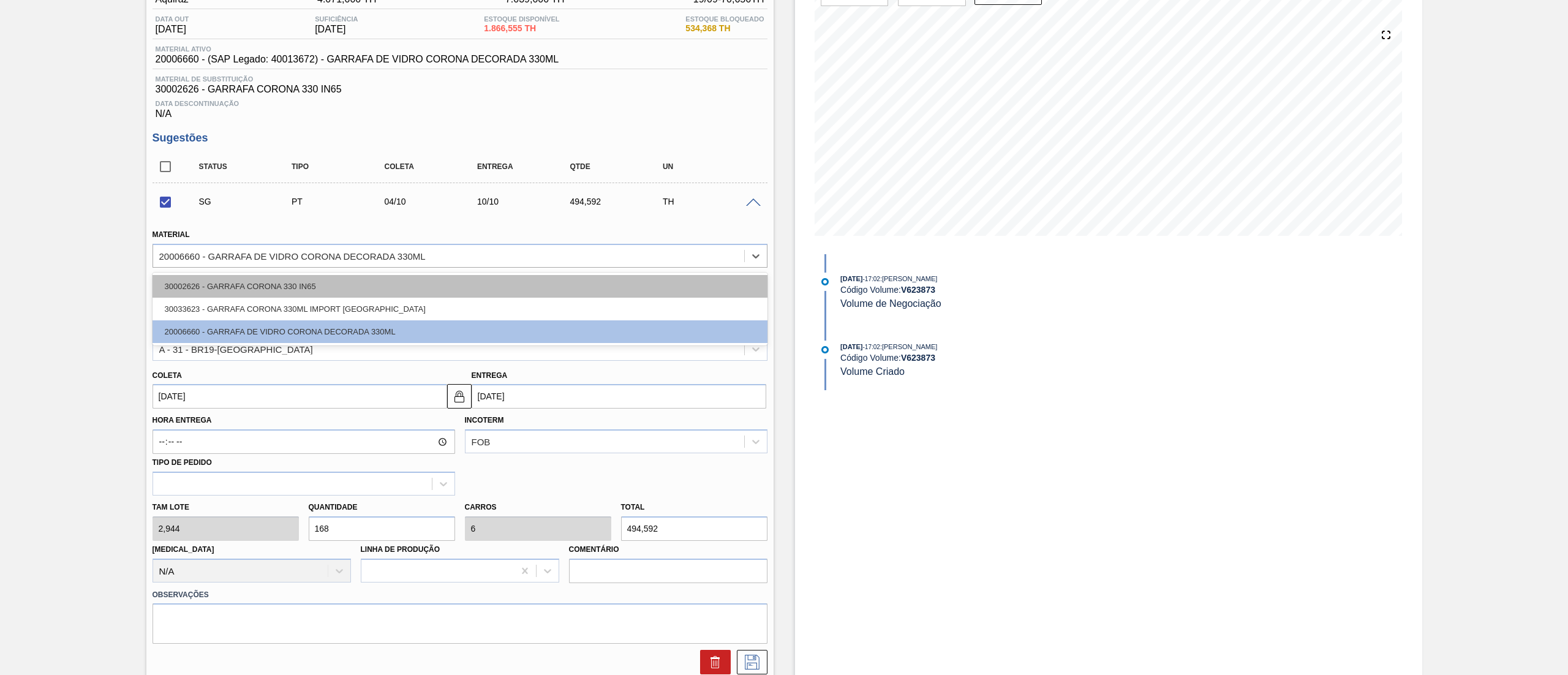
type input "5,333"
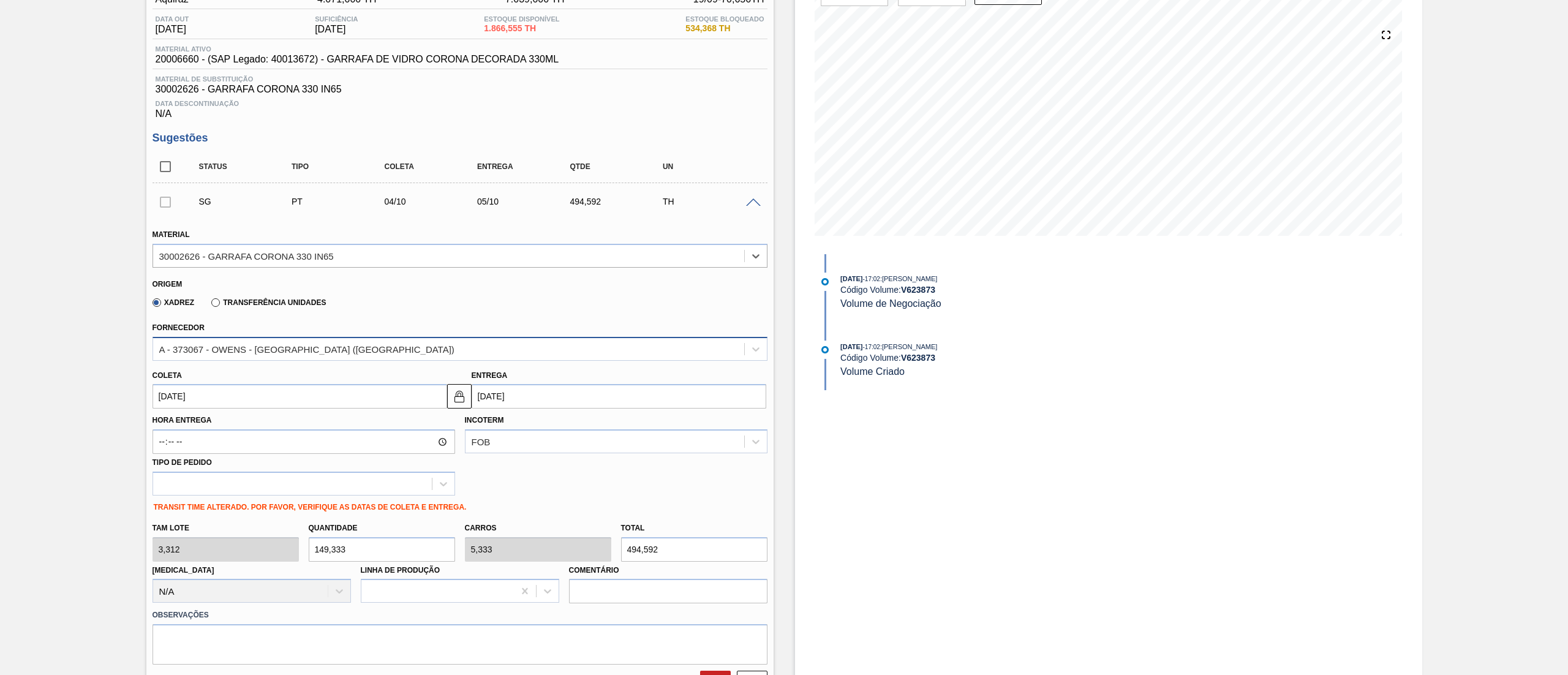
click at [232, 354] on div "A - 373067 - OWENS - [GEOGRAPHIC_DATA] ([GEOGRAPHIC_DATA])" at bounding box center [306, 348] width 295 height 10
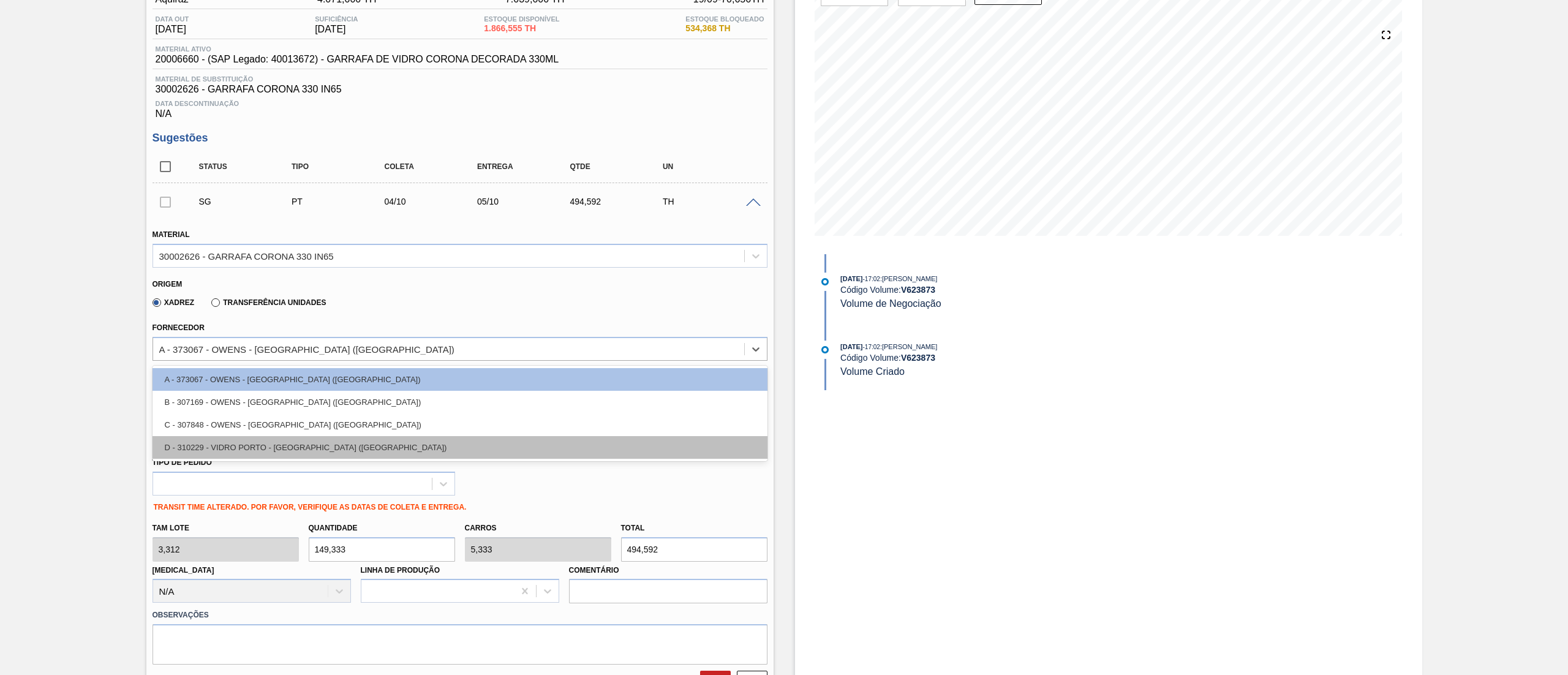
click at [232, 449] on div "D - 310229 - VIDRO PORTO - [GEOGRAPHIC_DATA] ([GEOGRAPHIC_DATA])" at bounding box center [460, 447] width 615 height 23
type input "[DATE]"
type input "2,944"
type input "168"
type input "6"
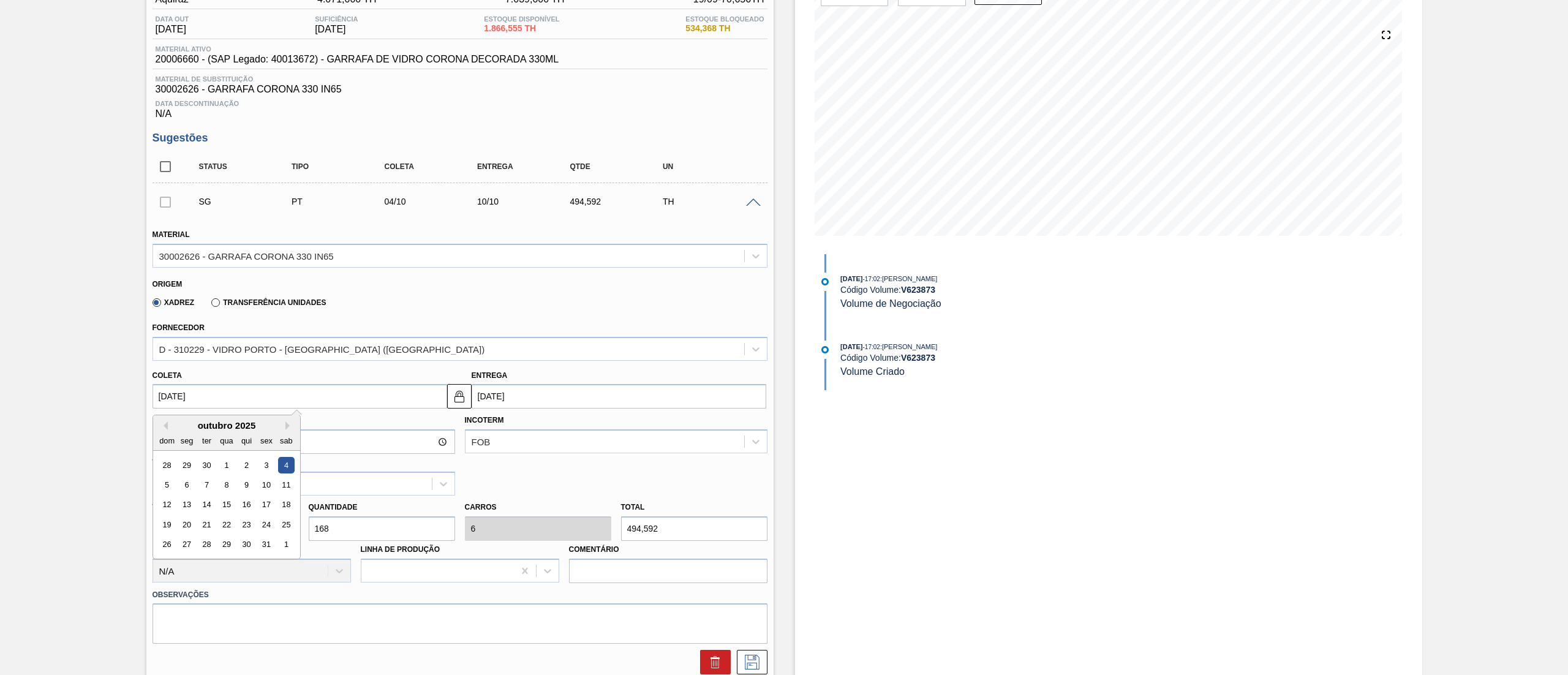
click at [258, 397] on input "[DATE]" at bounding box center [300, 396] width 294 height 24
click at [168, 426] on div "outubro 2025" at bounding box center [227, 425] width 147 height 10
click at [167, 426] on button "Previous Month" at bounding box center [163, 425] width 9 height 9
click at [209, 529] on div "23" at bounding box center [206, 524] width 16 height 16
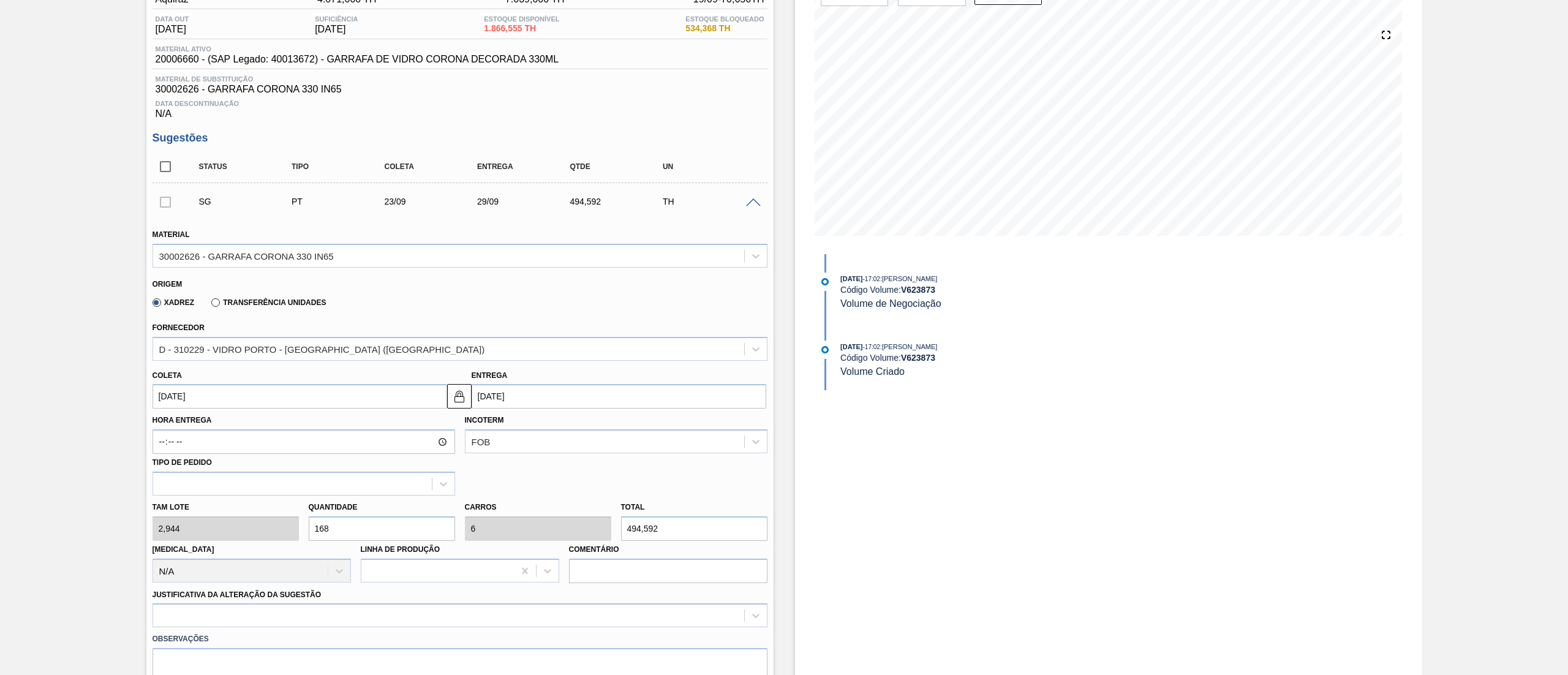
type input "[DATE]"
drag, startPoint x: 359, startPoint y: 524, endPoint x: 74, endPoint y: 536, distance: 285.3
type input "1"
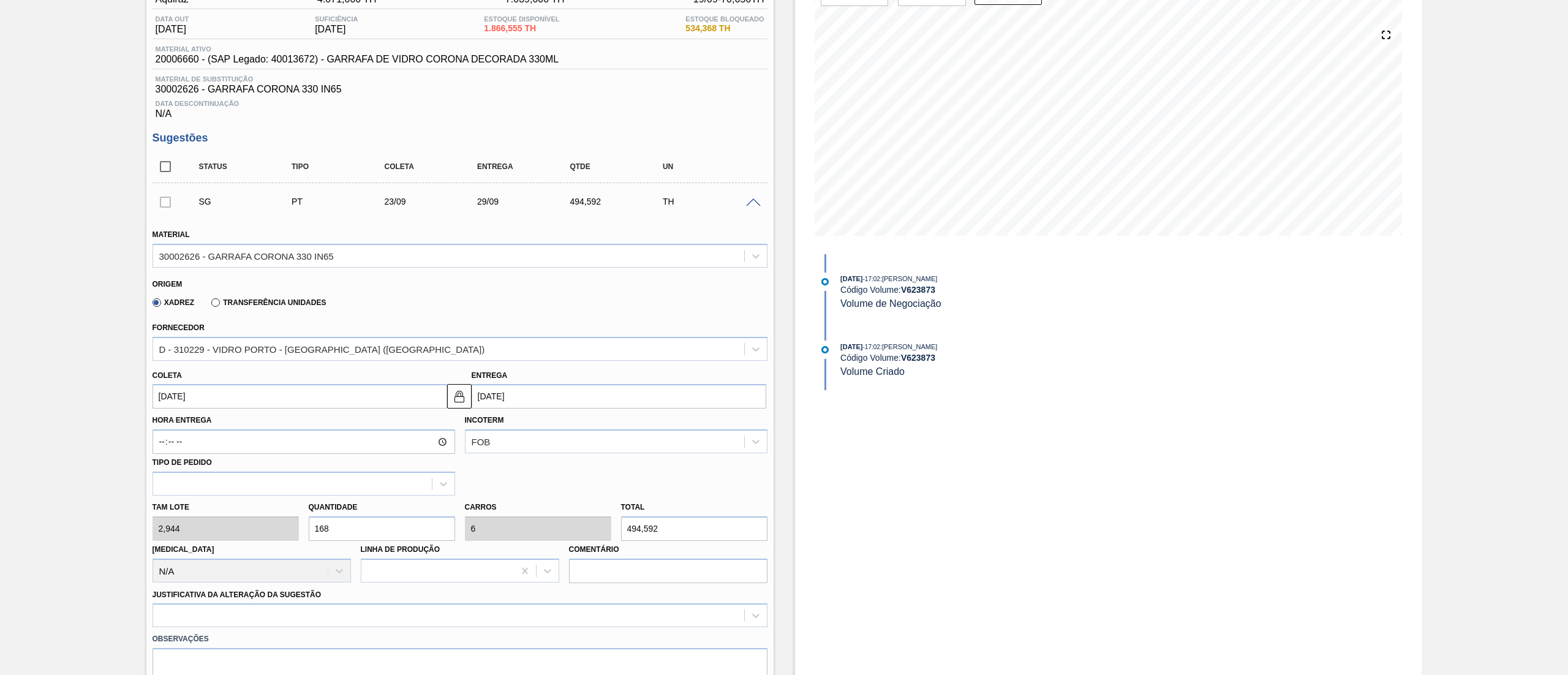
type input "0,036"
type input "2,944"
type input "13"
type input "0,464"
type input "38,272"
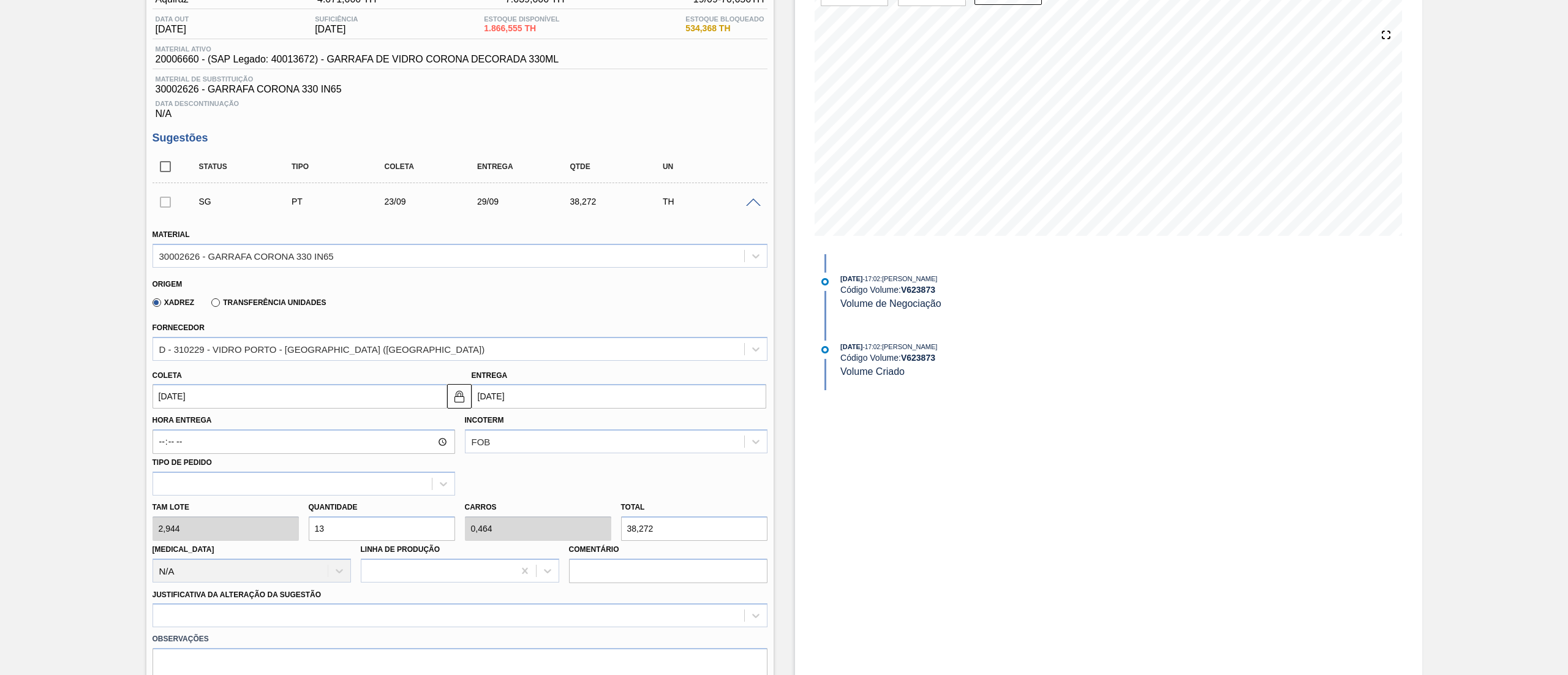
type input "1"
type input "0,036"
type input "2,944"
type input "0"
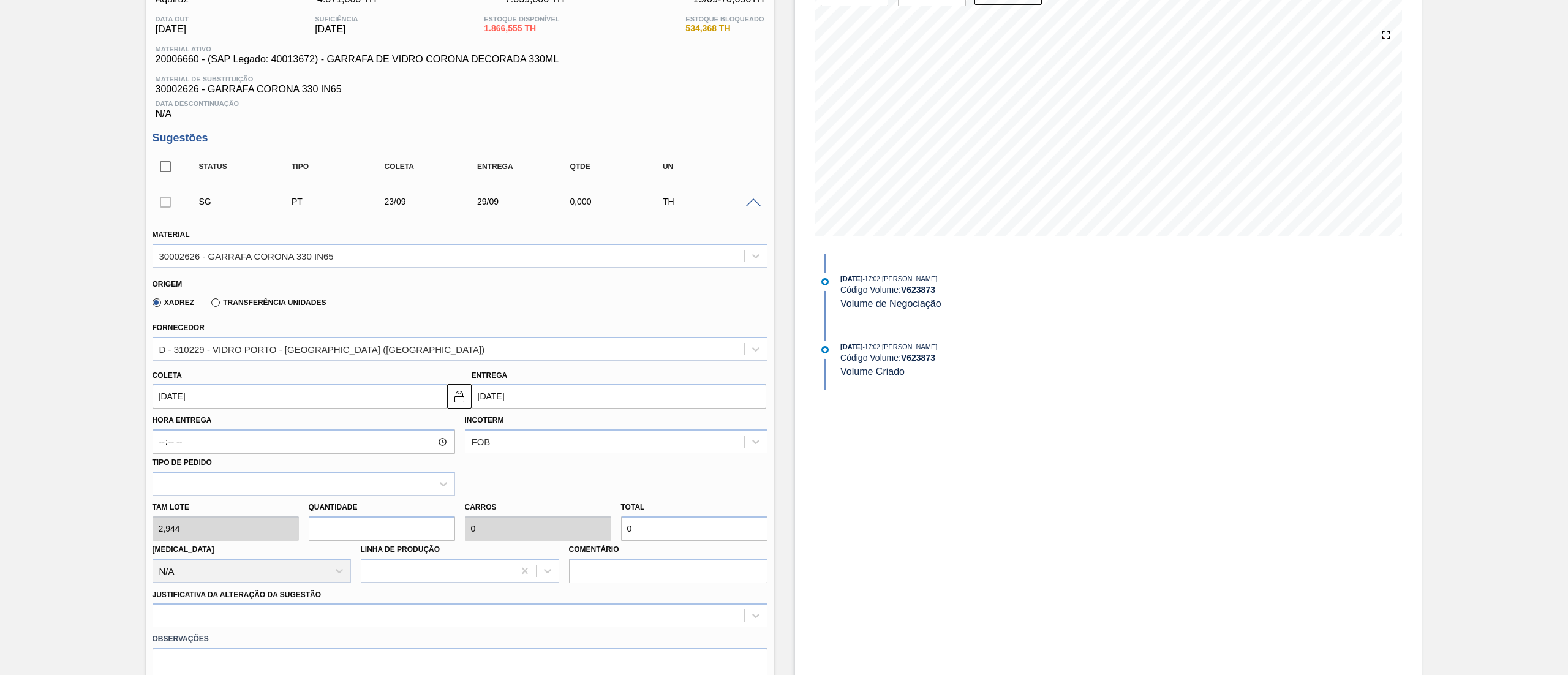
type input "2"
type input "0,071"
type input "5,888"
type input "24"
type input "0,857"
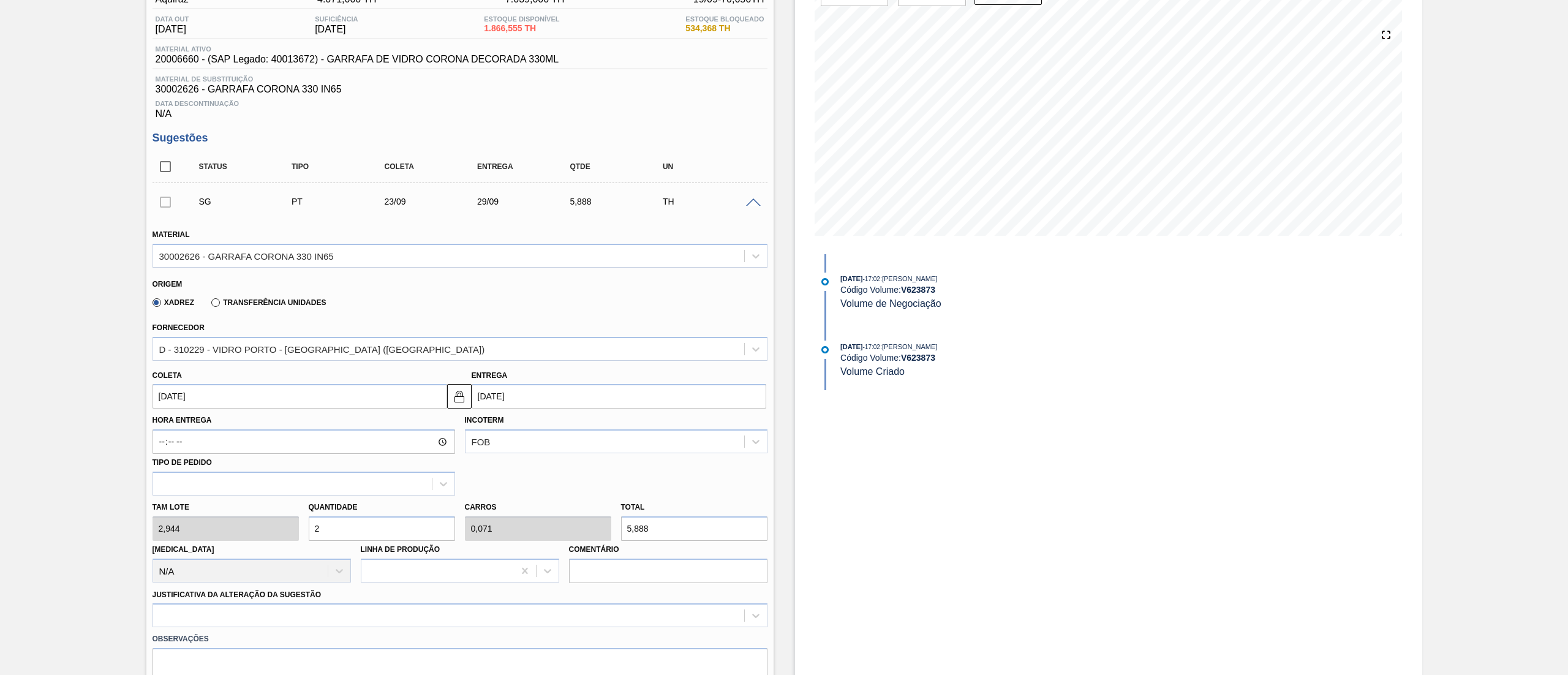
type input "70,656"
type input "2"
type input "0,071"
type input "5,888"
type input "0"
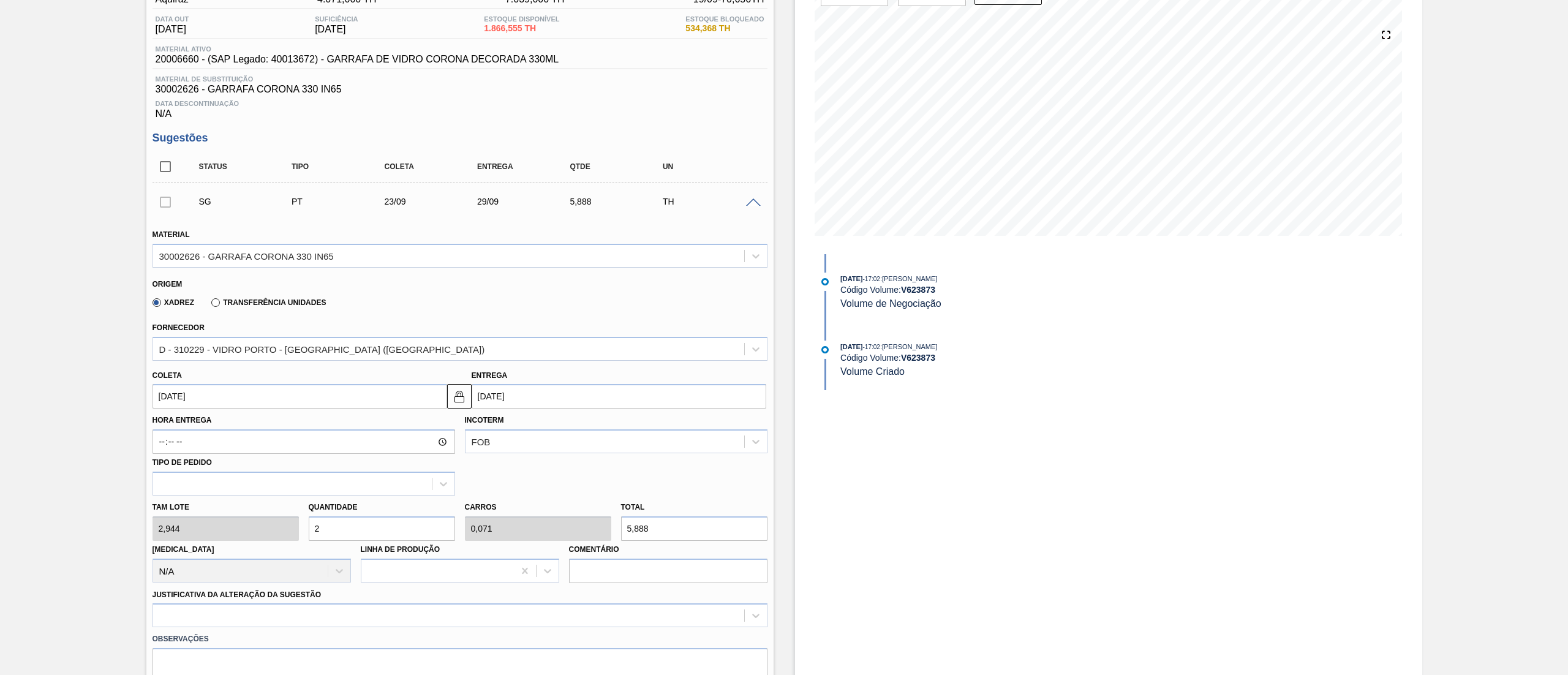
type input "0"
type input "1"
type input "0,036"
type input "2,944"
type input "12"
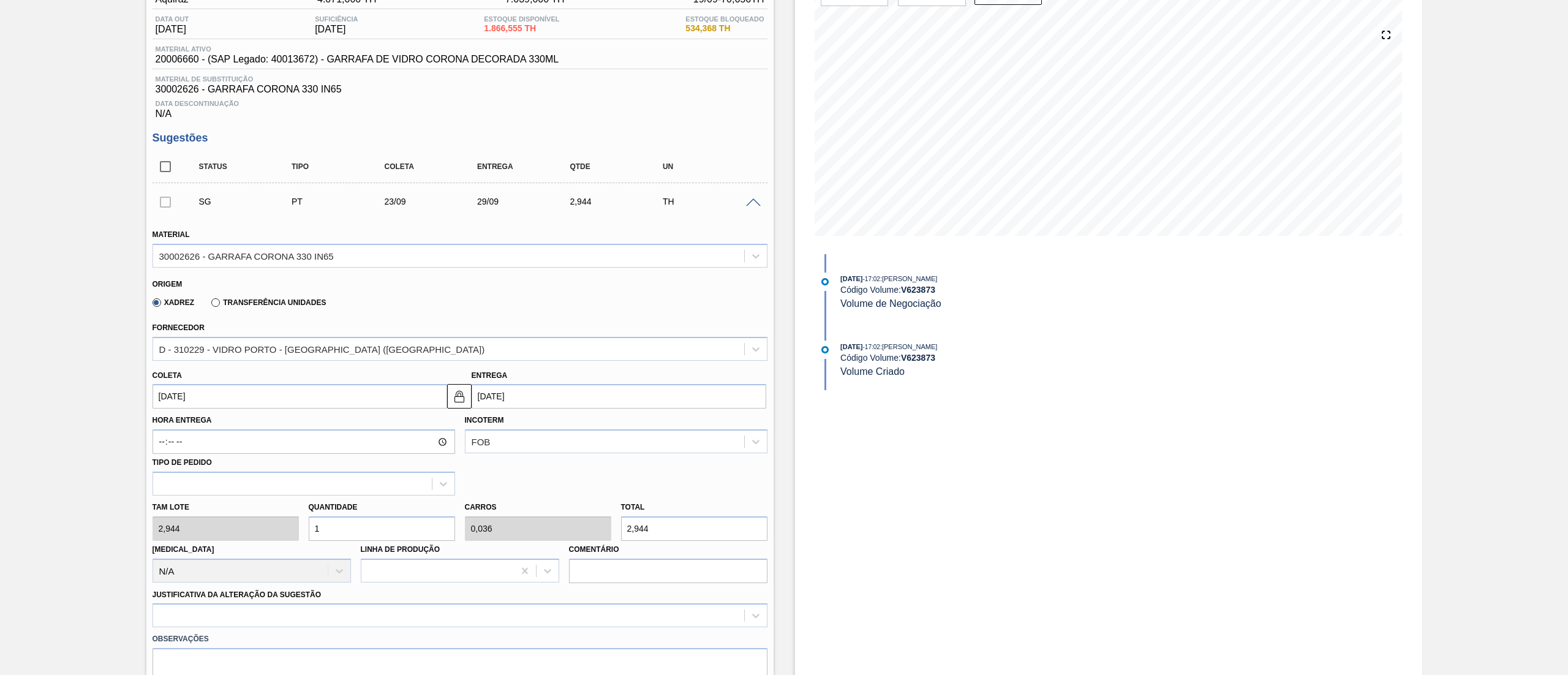
type input "0,429"
type input "35,328"
type input "1"
type input "0,036"
type input "2,944"
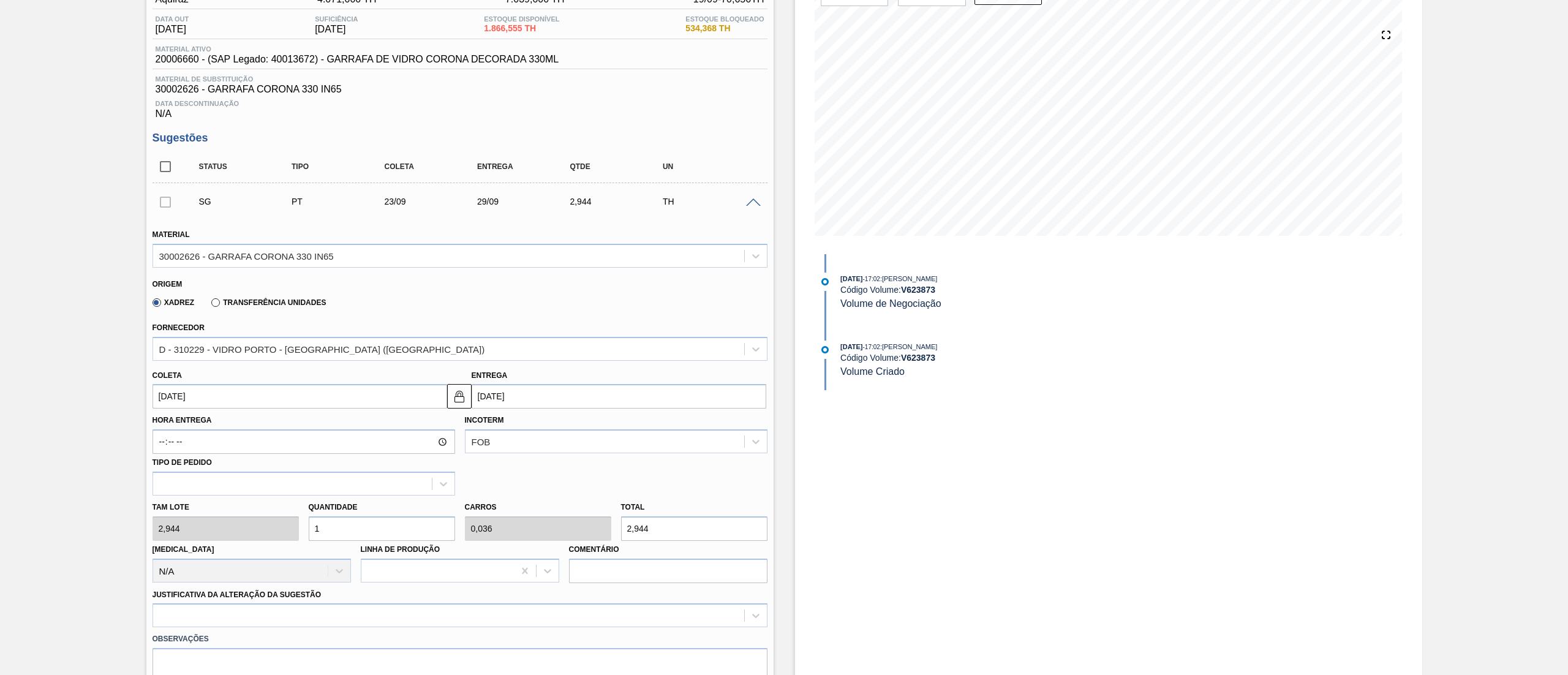
type input "0"
type input "1"
type input "0,036"
type input "2,944"
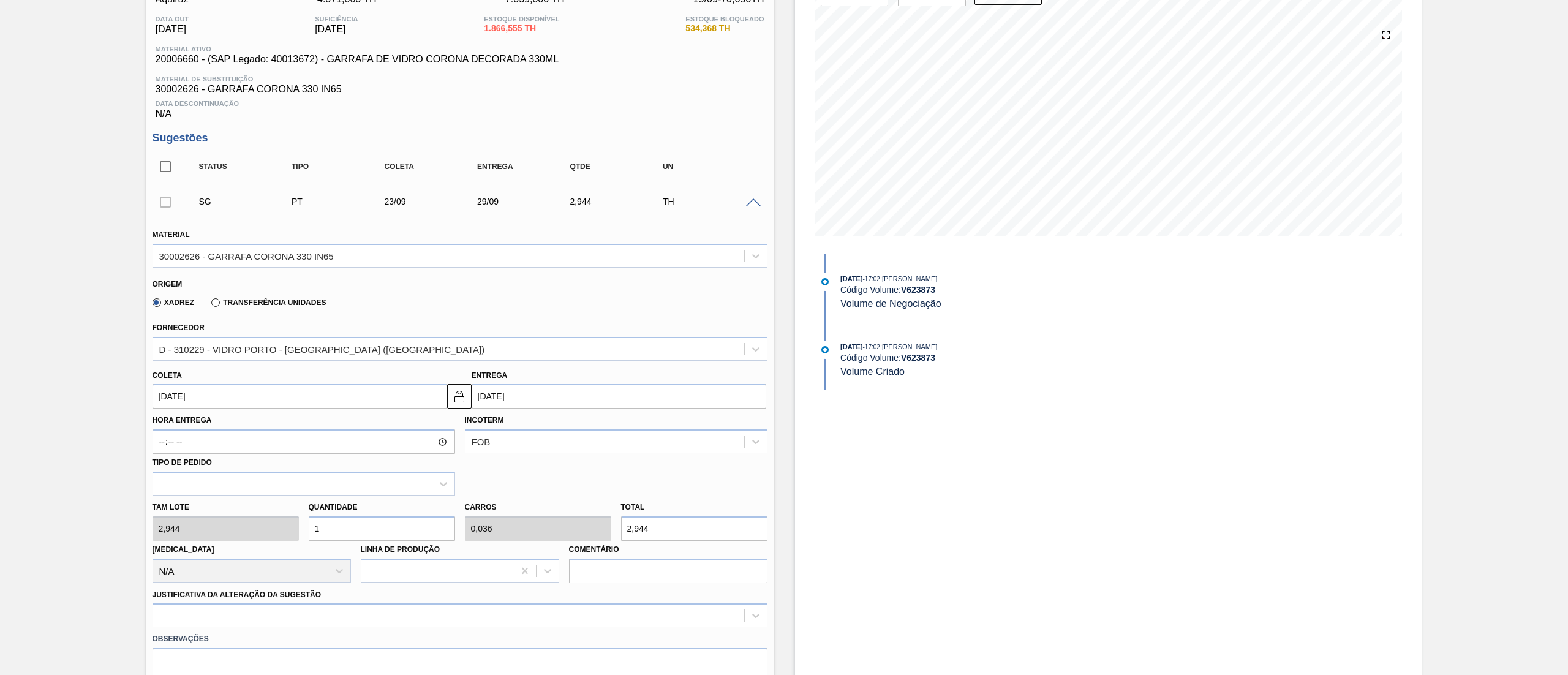
type input "12"
type input "0,429"
type input "35,328"
type input "1"
type input "0,036"
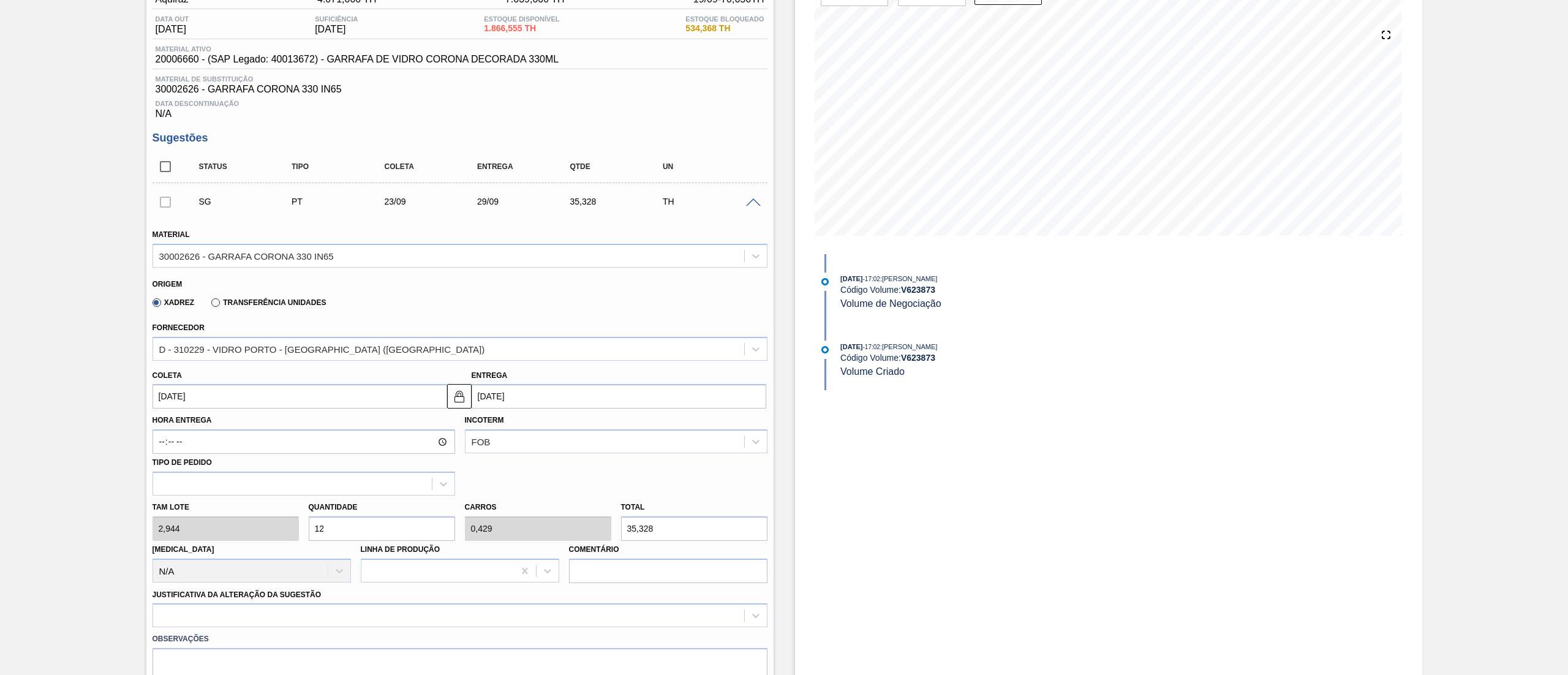
type input "2,944"
type input "0"
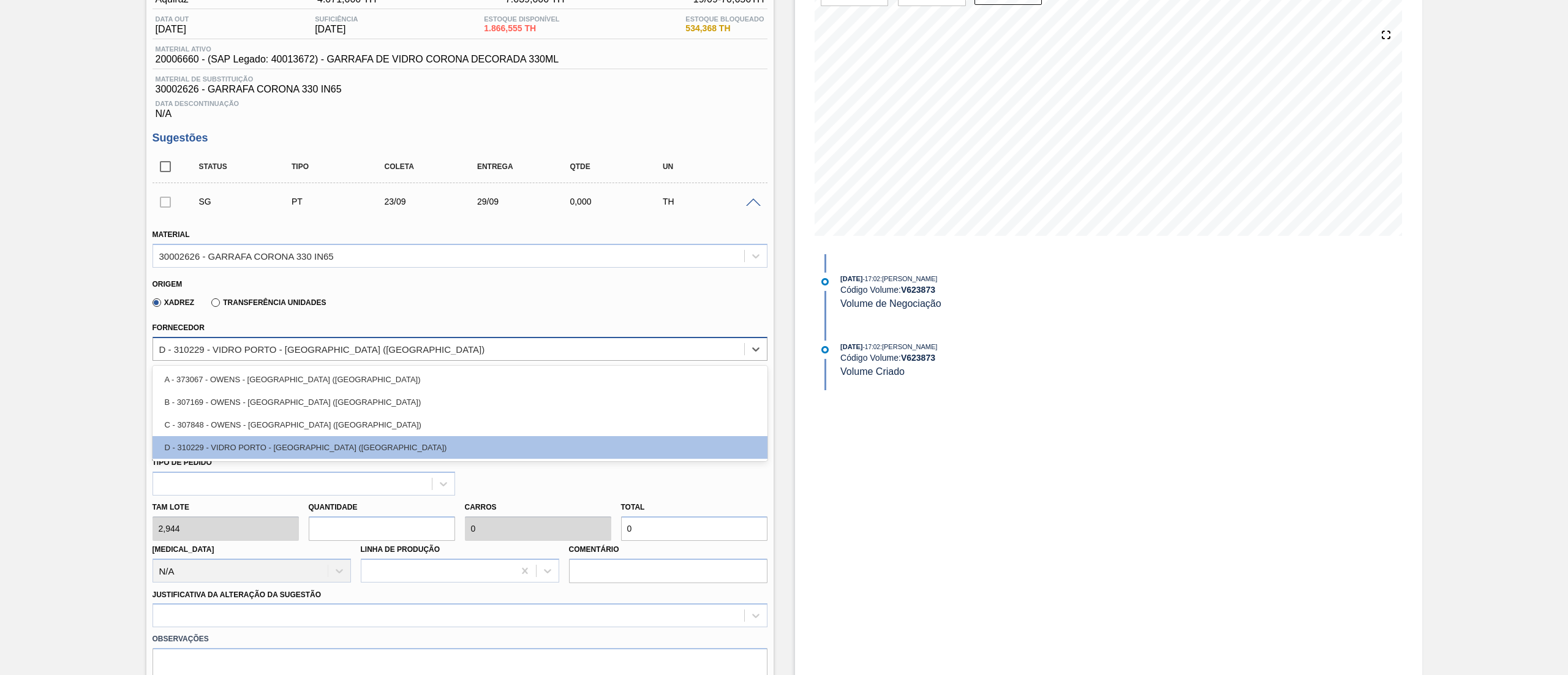
click at [232, 345] on div "D - 310229 - VIDRO PORTO - [GEOGRAPHIC_DATA] ([GEOGRAPHIC_DATA])" at bounding box center [322, 348] width 326 height 10
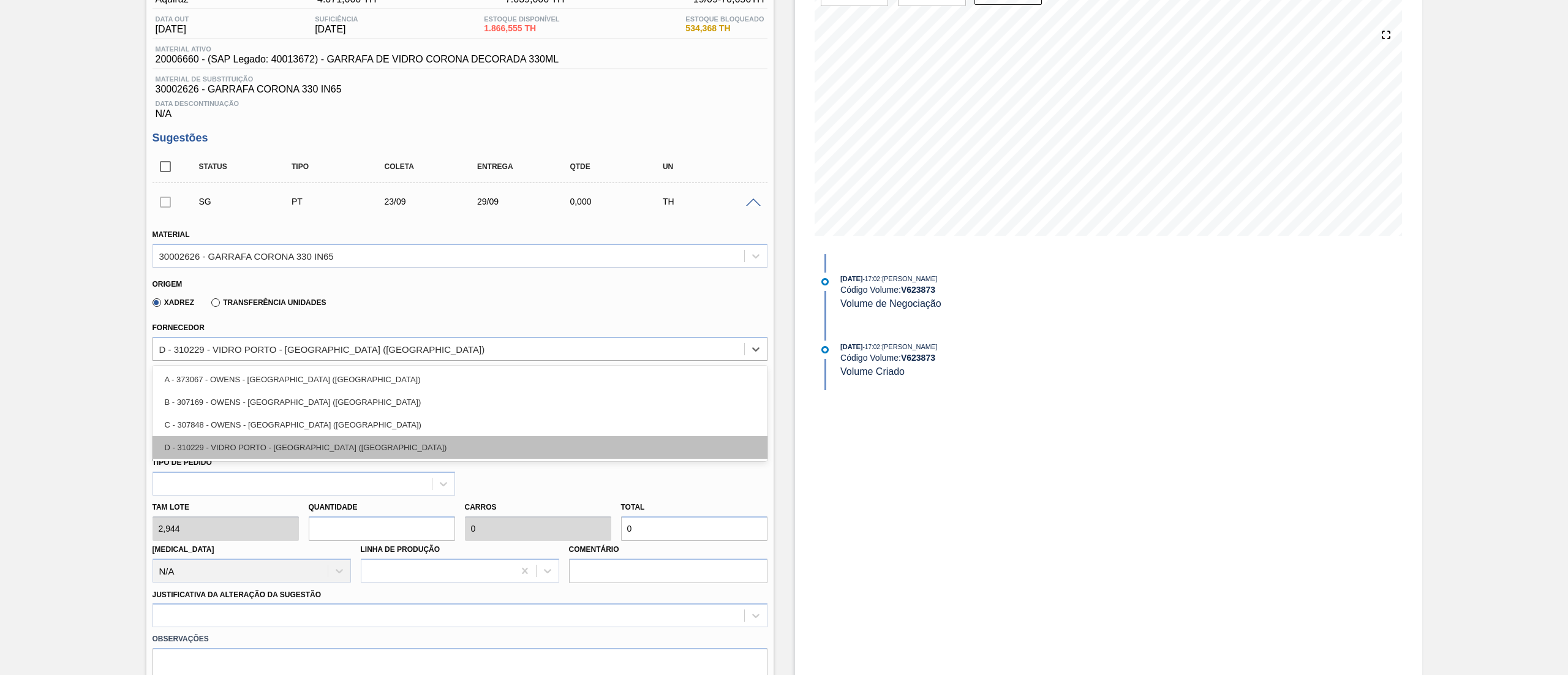
click at [240, 453] on div "D - 310229 - VIDRO PORTO - [GEOGRAPHIC_DATA] ([GEOGRAPHIC_DATA])" at bounding box center [460, 447] width 615 height 23
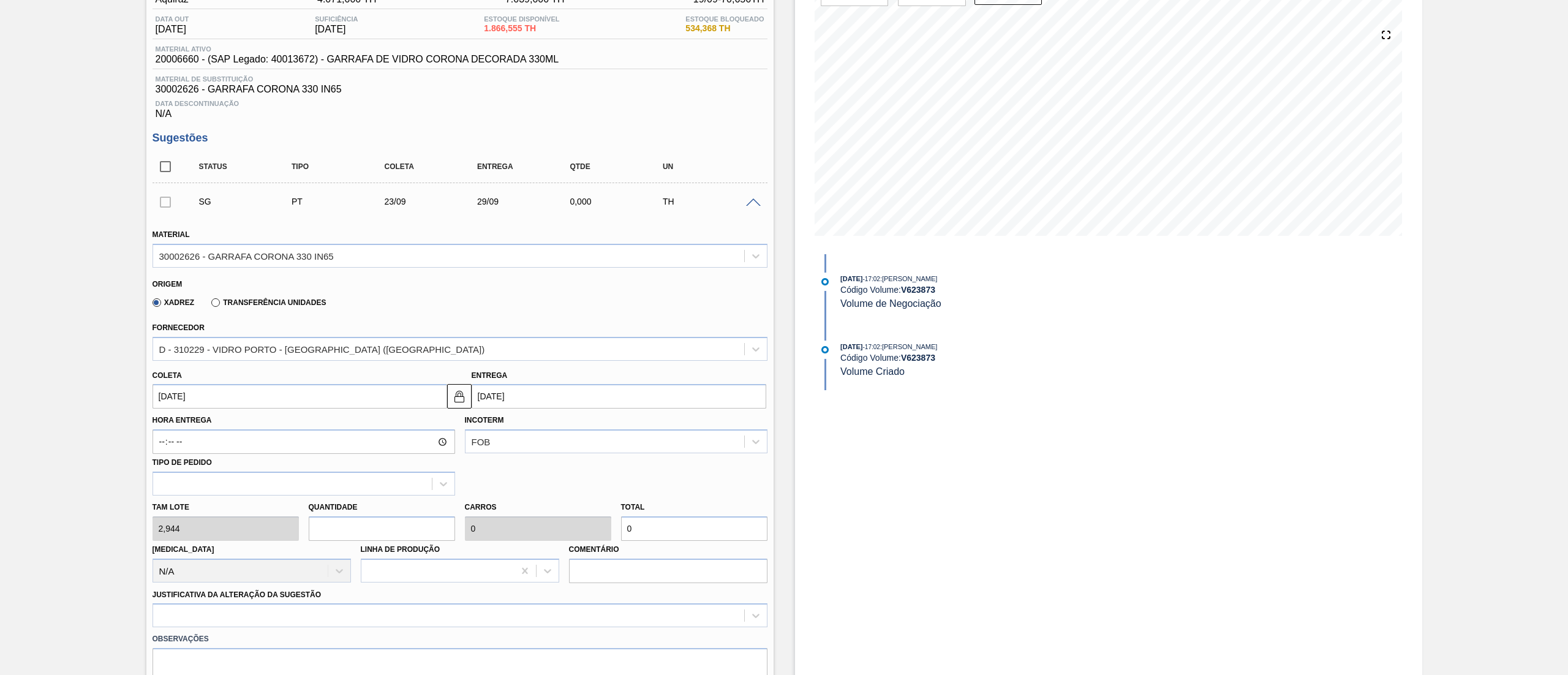
click at [339, 539] on input "text" at bounding box center [381, 528] width 146 height 24
type input "8"
type input "0,286"
type input "23,552"
type input "84"
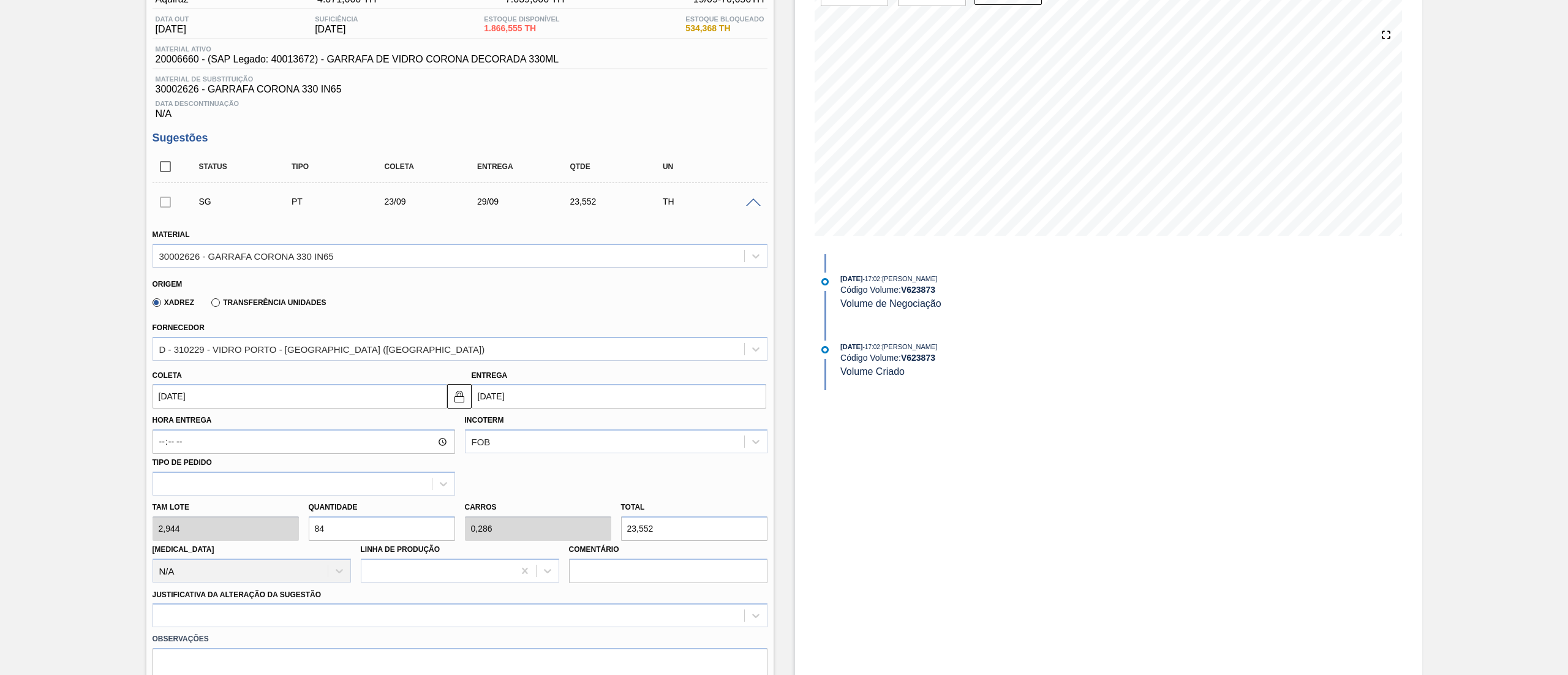
type input "3"
type input "247,296"
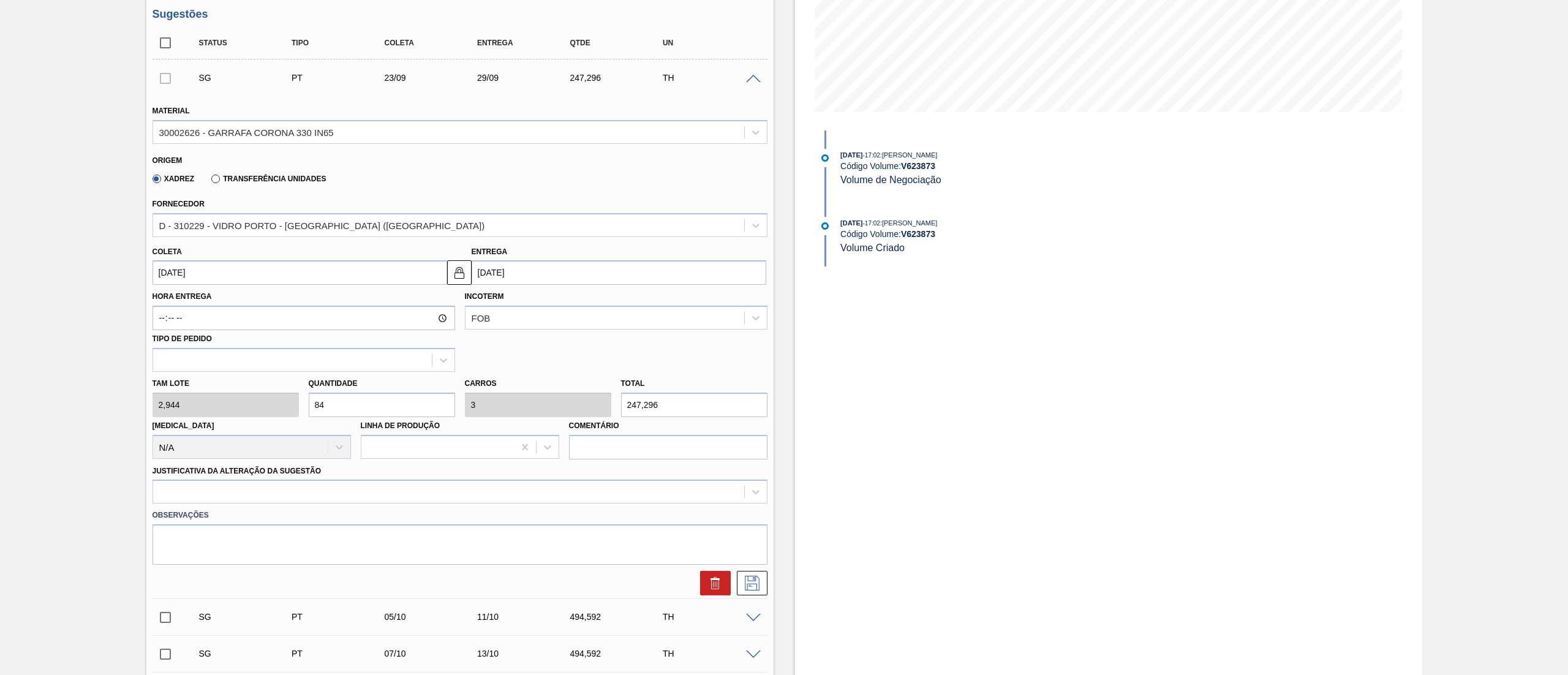
scroll to position [367, 0]
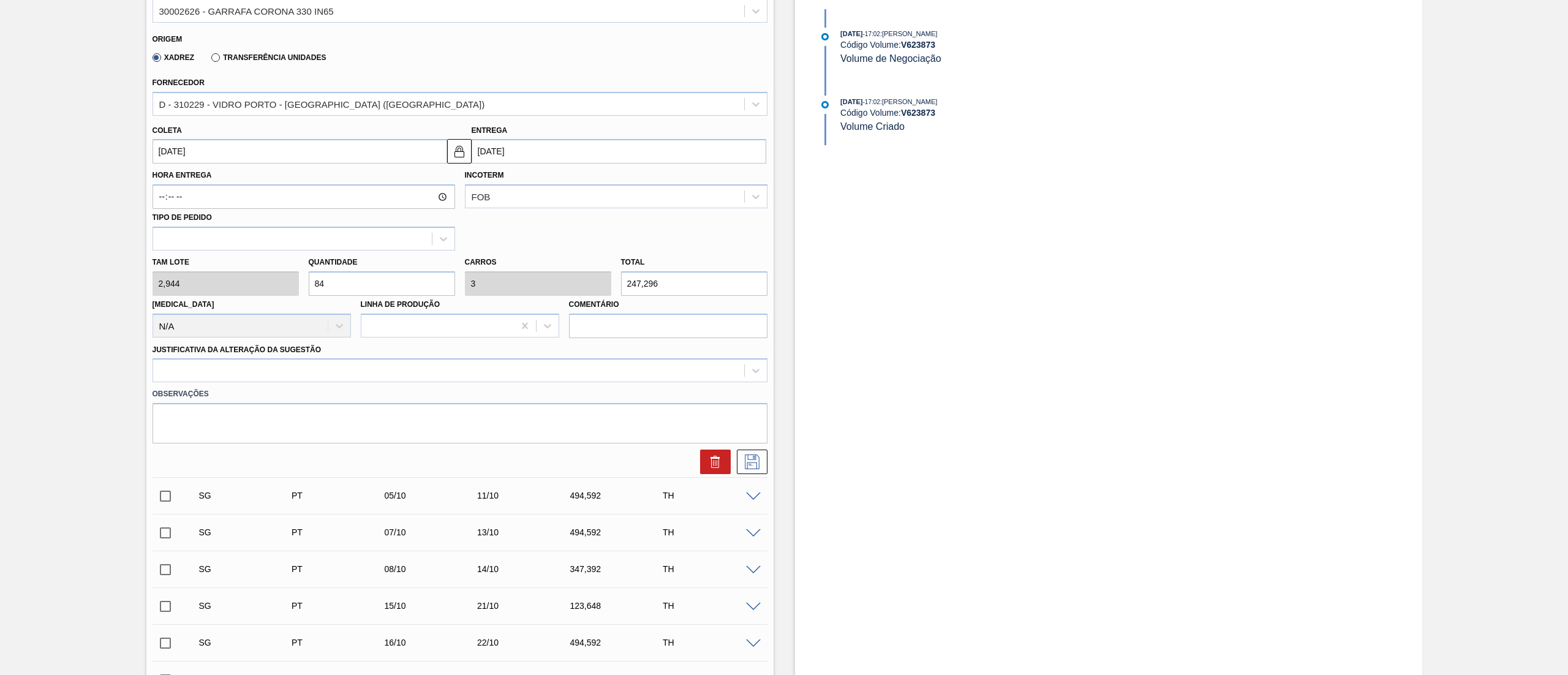
type input "84"
click at [306, 384] on div "Observações" at bounding box center [460, 413] width 625 height 61
click at [252, 373] on div at bounding box center [449, 370] width 591 height 18
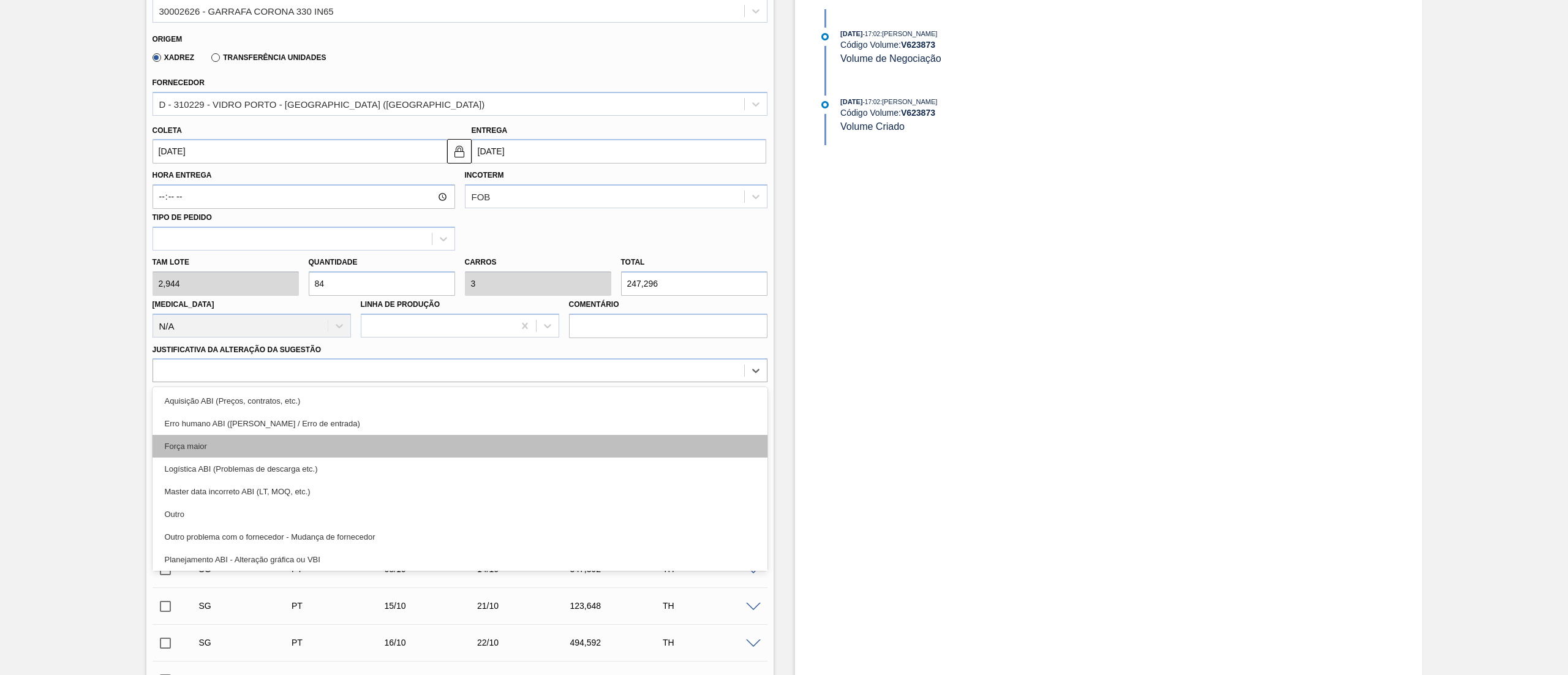
click at [190, 456] on div "Força maior" at bounding box center [460, 446] width 615 height 23
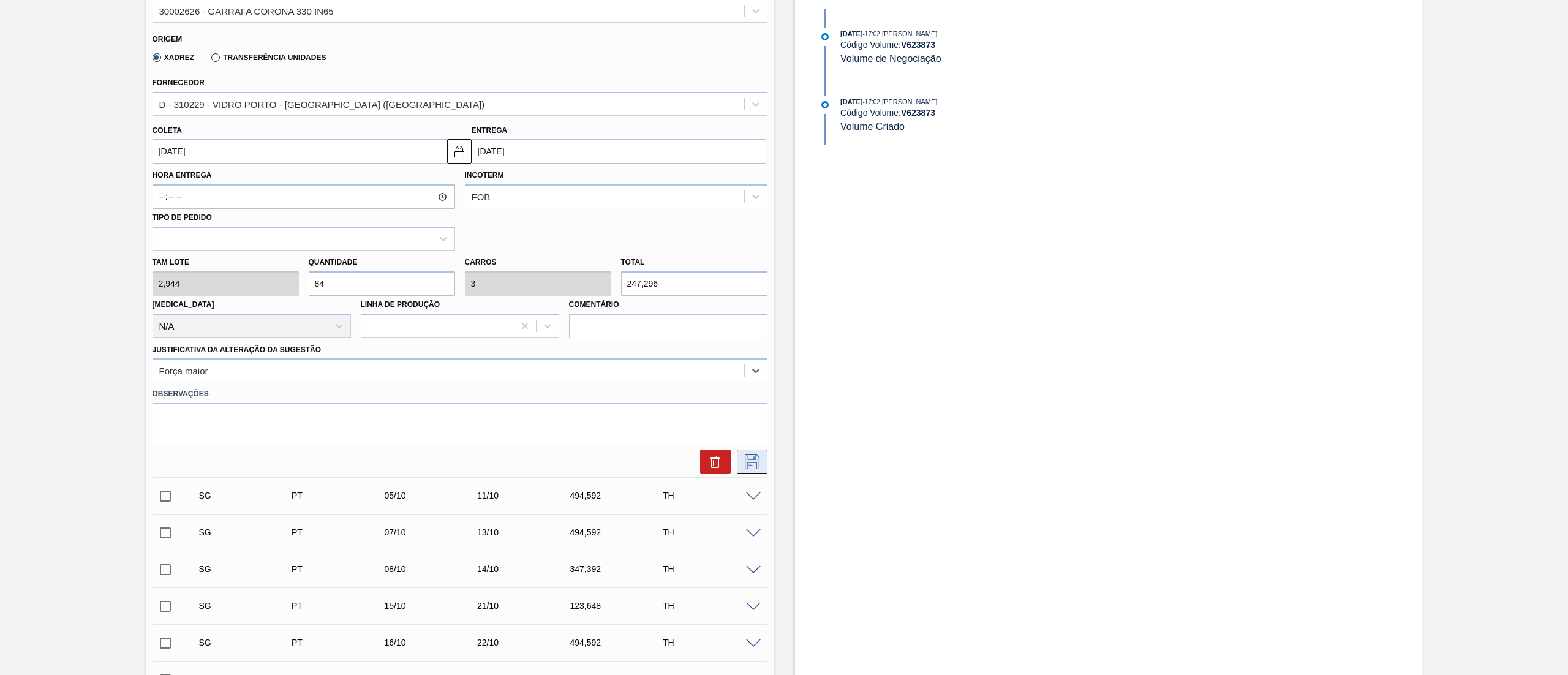
click at [759, 452] on button at bounding box center [752, 461] width 31 height 24
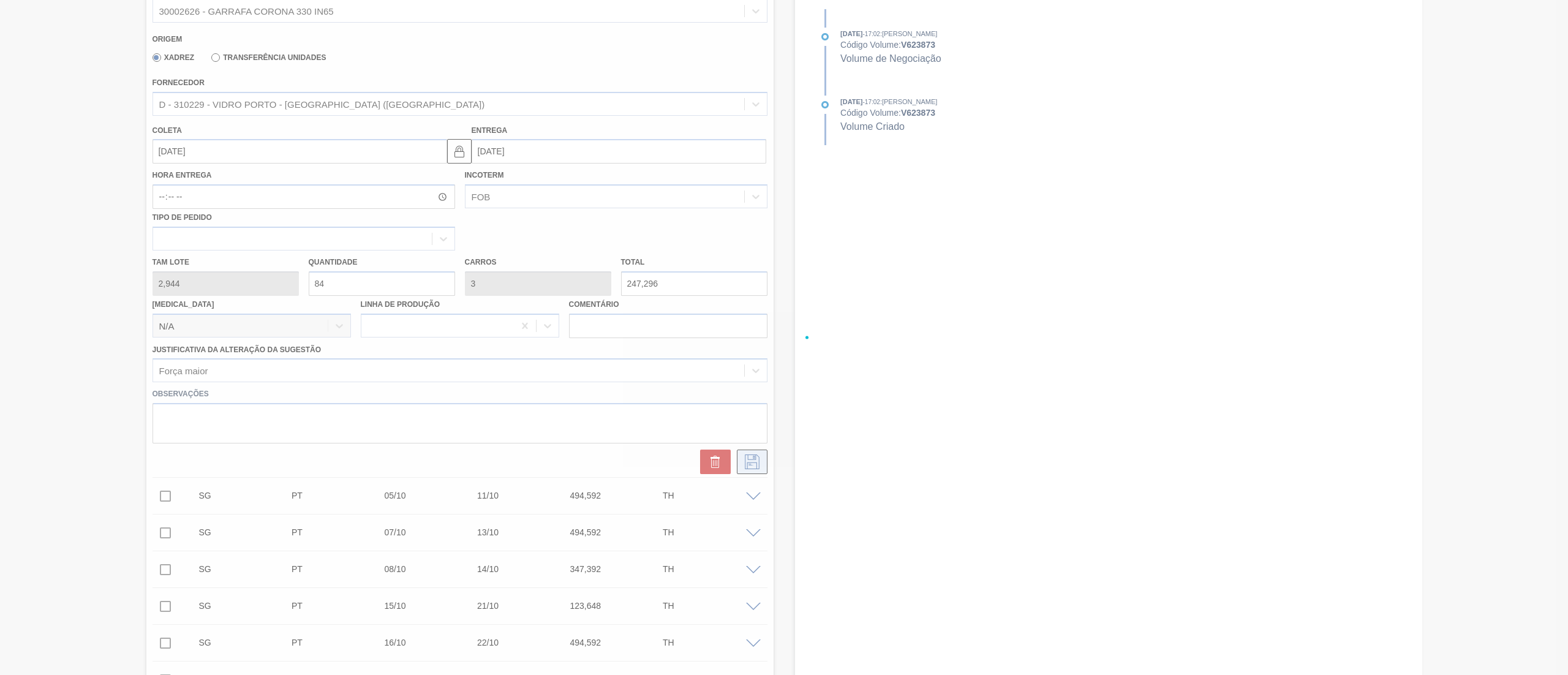
checkbox input "true"
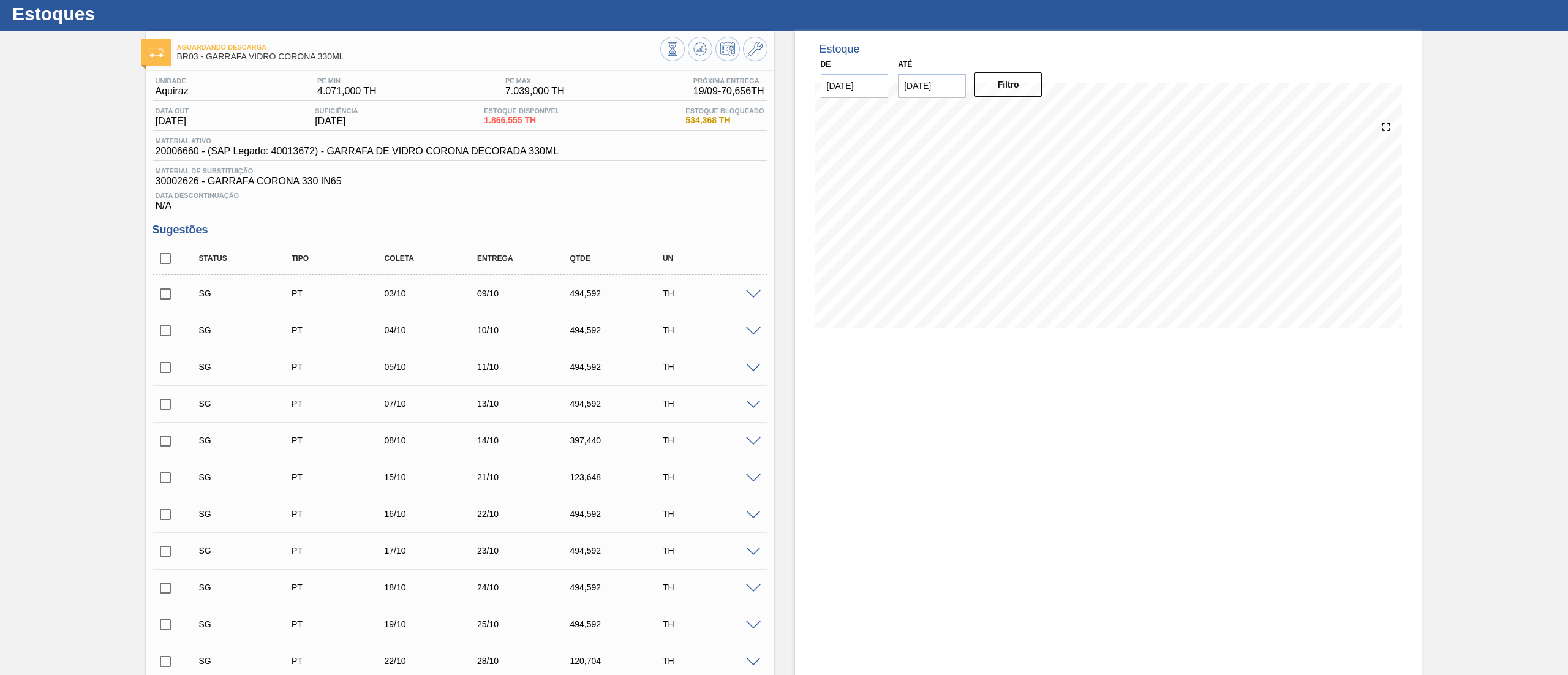
scroll to position [0, 0]
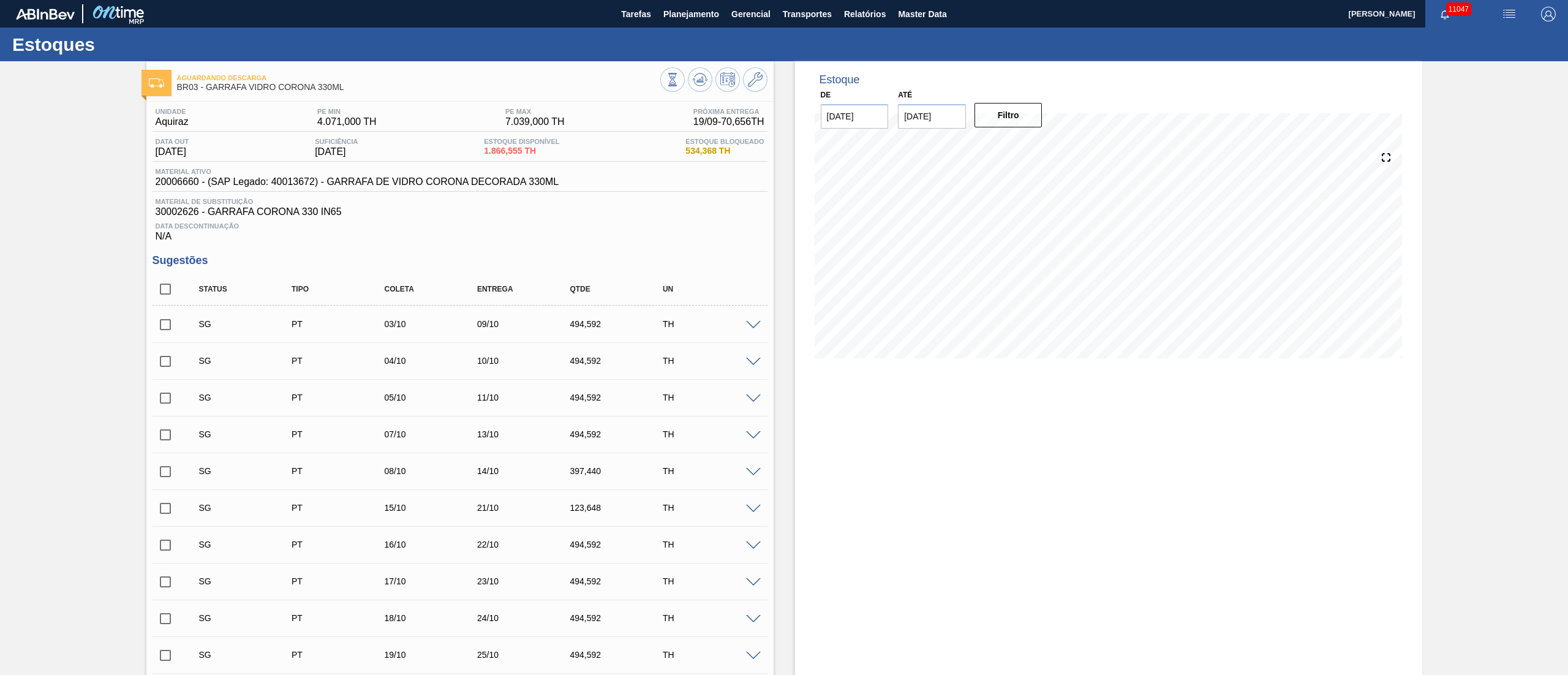
click at [162, 323] on input "checkbox" at bounding box center [165, 324] width 26 height 26
click at [753, 326] on span at bounding box center [753, 326] width 15 height 9
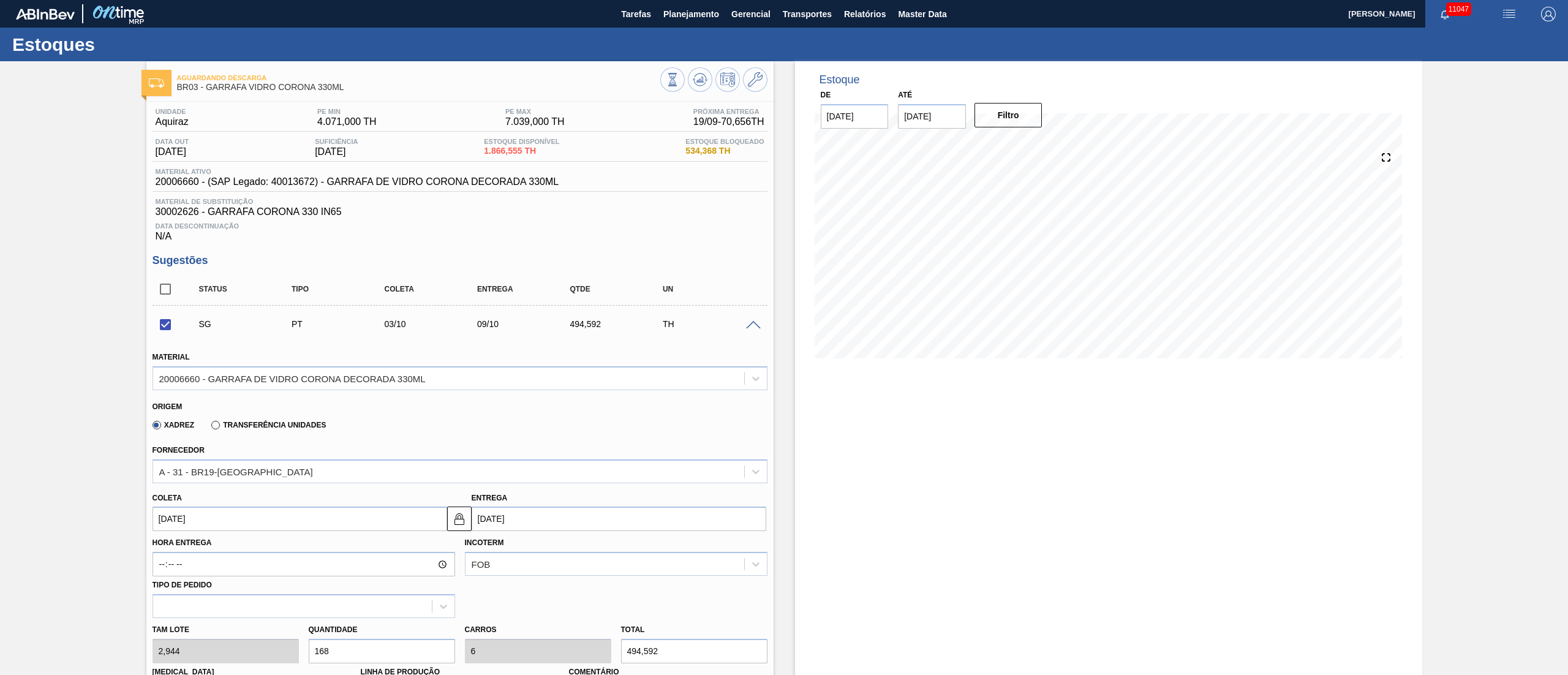
scroll to position [122, 0]
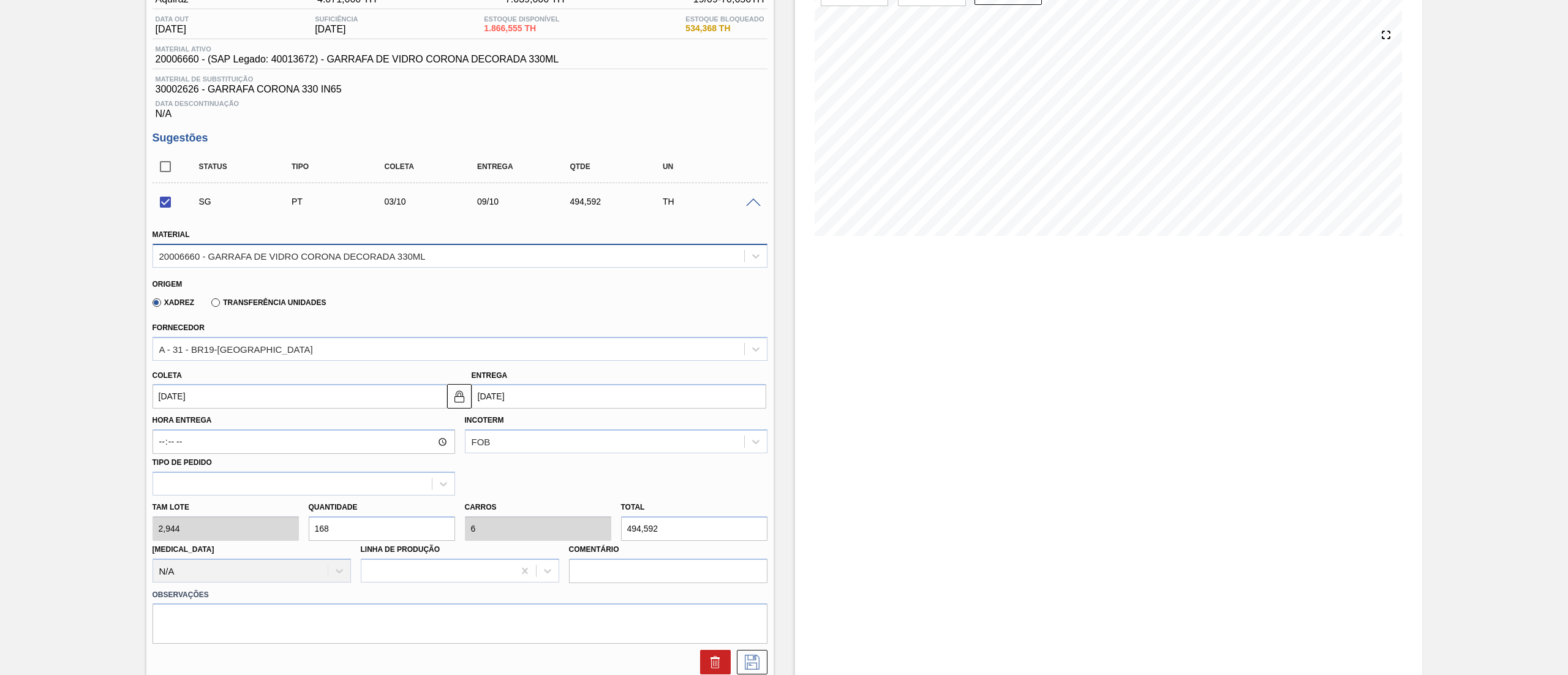
click at [272, 266] on div "20006660 - GARRAFA DE VIDRO CORONA DECORADA 330ML" at bounding box center [460, 255] width 615 height 24
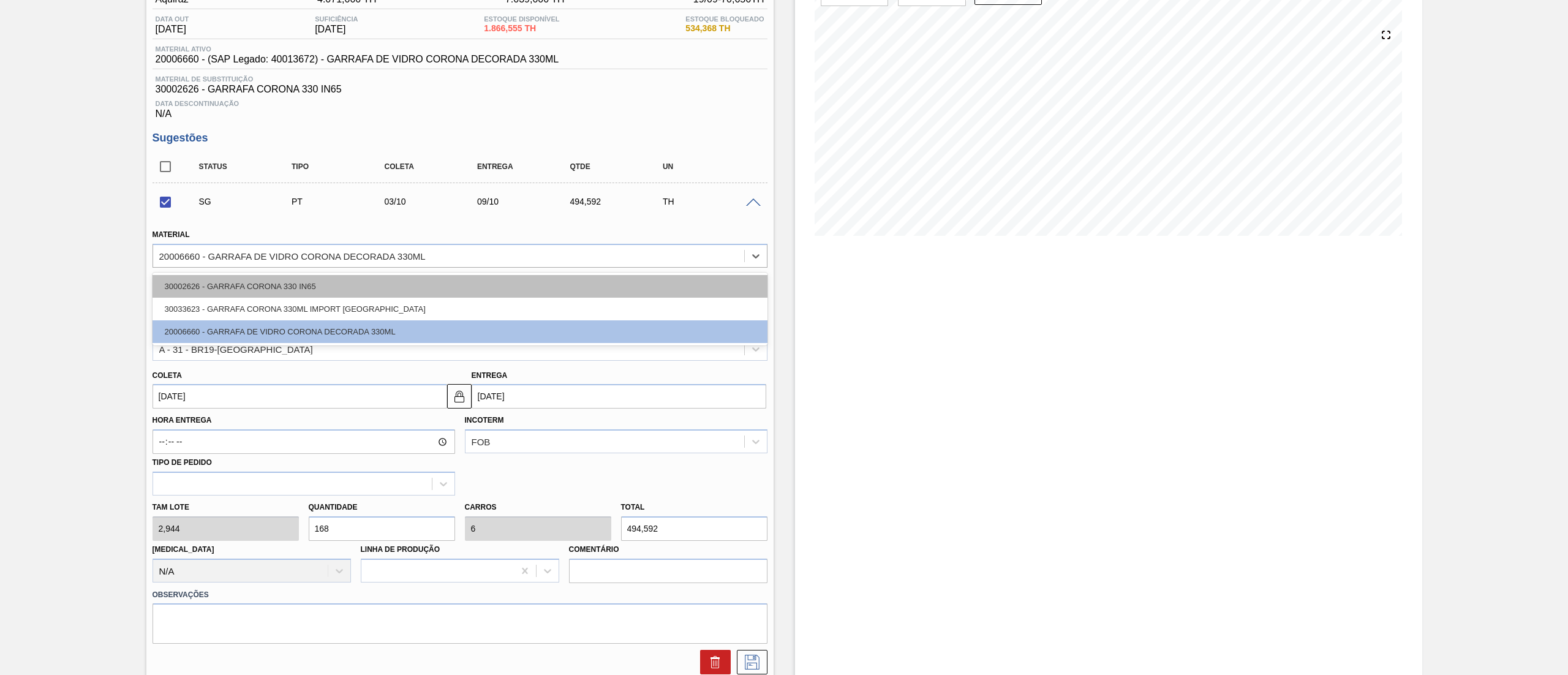
click at [229, 291] on div "30002626 - GARRAFA CORONA 330 IN65" at bounding box center [460, 286] width 615 height 23
checkbox input "false"
type input "[DATE]"
type input "3,312"
type input "149,333"
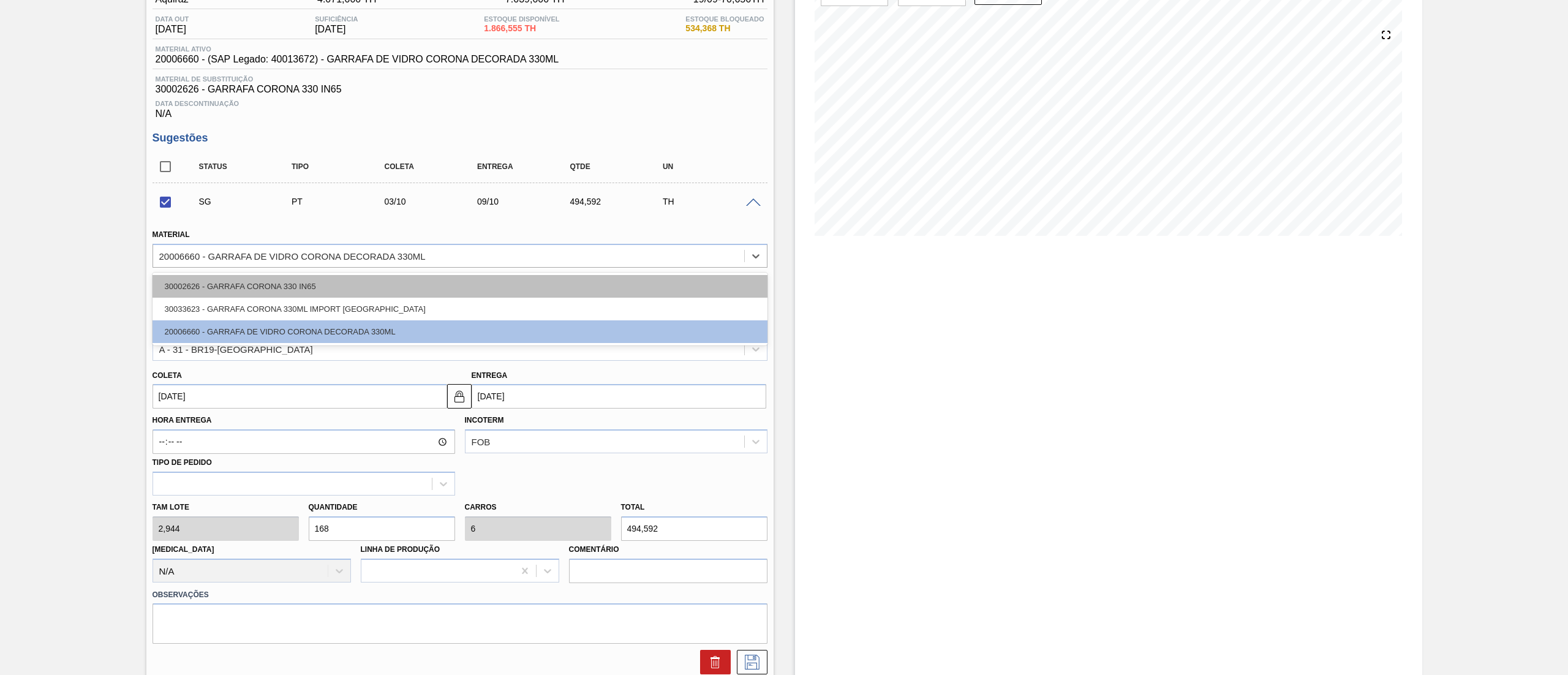
type input "5,333"
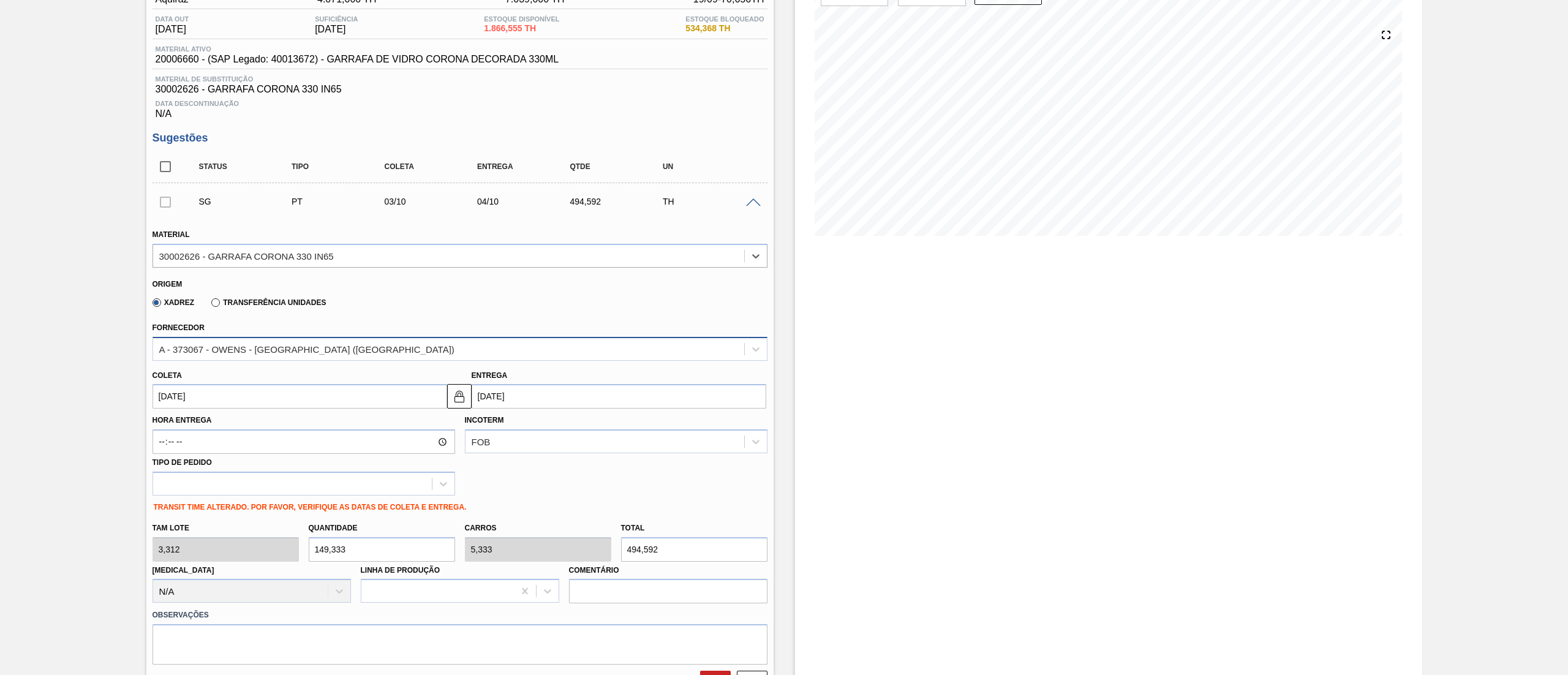
click at [219, 345] on div "A - 373067 - OWENS - [GEOGRAPHIC_DATA] ([GEOGRAPHIC_DATA])" at bounding box center [306, 348] width 295 height 10
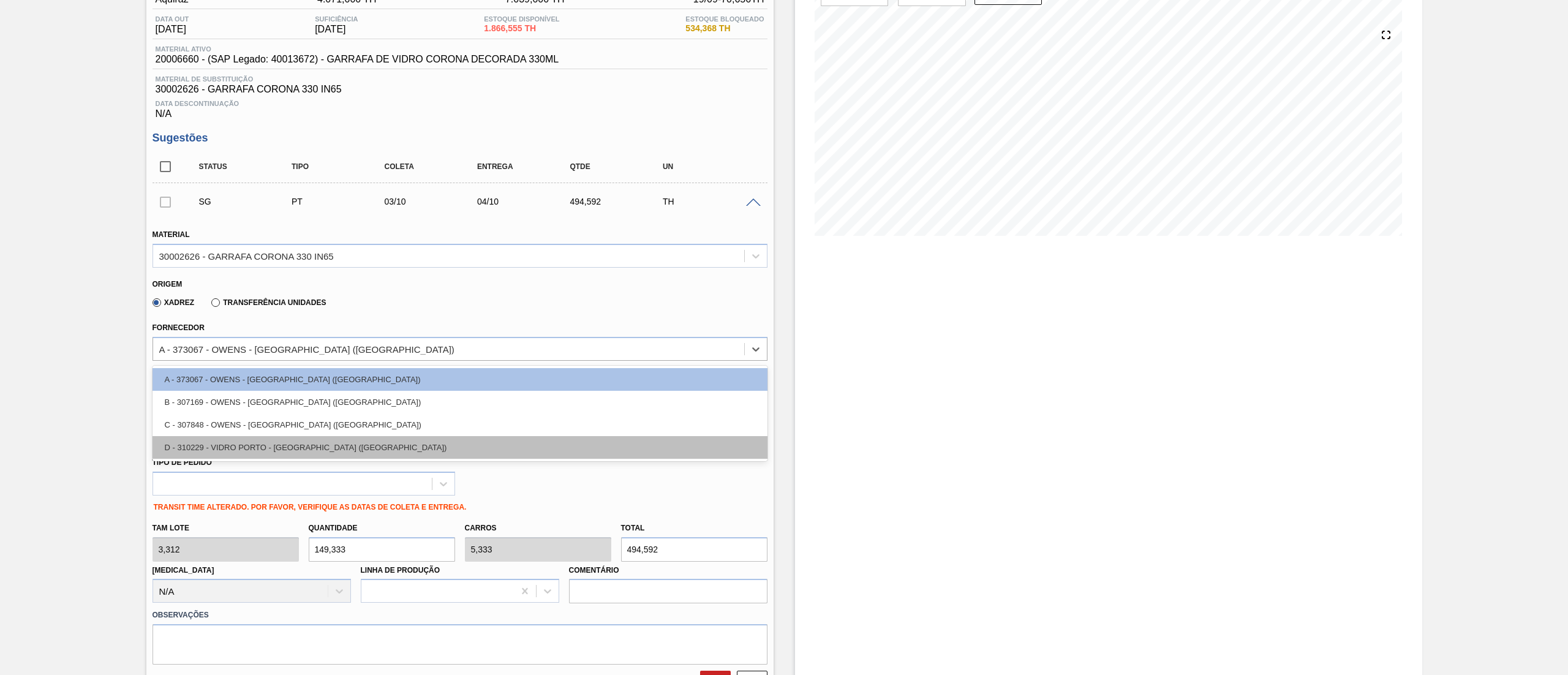
click at [235, 443] on div "D - 310229 - VIDRO PORTO - [GEOGRAPHIC_DATA] ([GEOGRAPHIC_DATA])" at bounding box center [460, 447] width 615 height 23
type input "[DATE]"
type input "2,944"
type input "168"
type input "6"
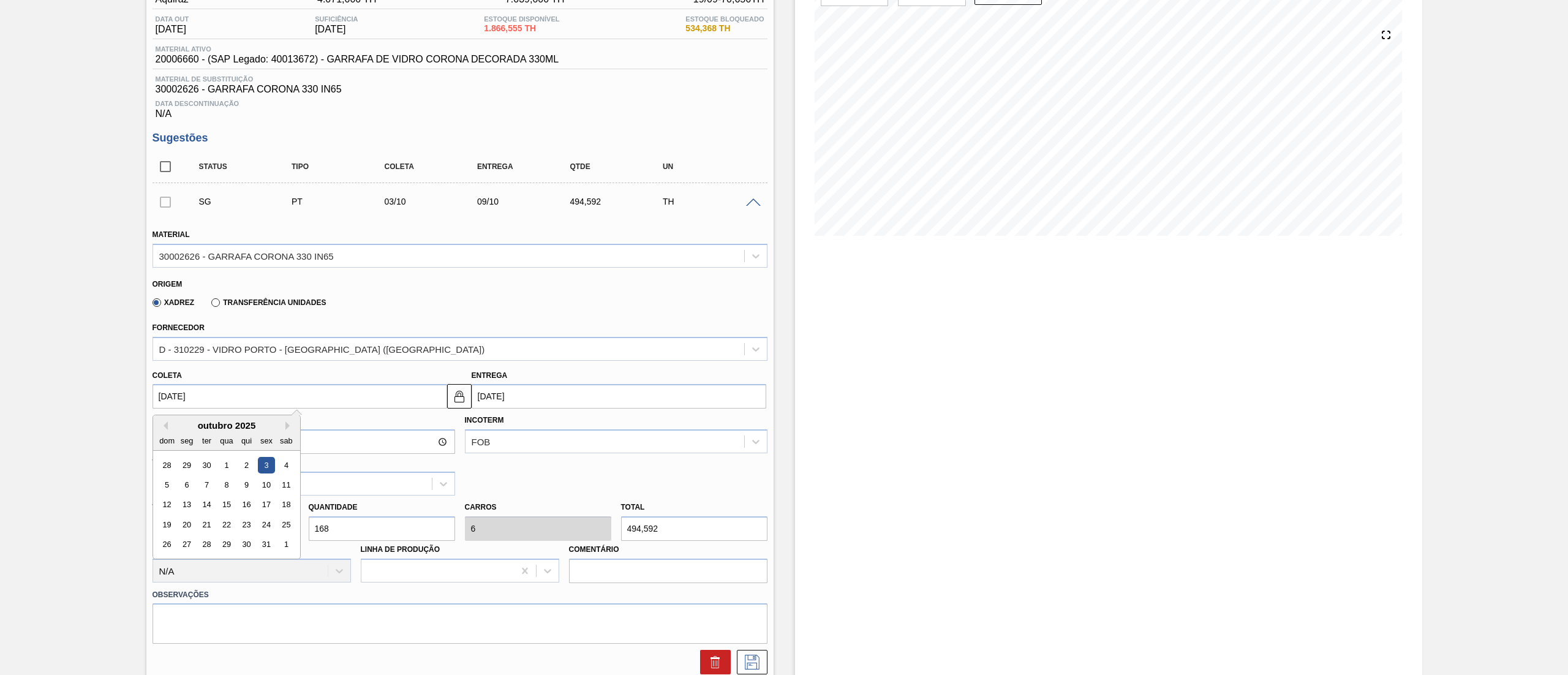
click at [229, 397] on input "[DATE]" at bounding box center [300, 396] width 294 height 24
click at [165, 426] on button "Previous Month" at bounding box center [163, 425] width 9 height 9
click at [211, 528] on div "23" at bounding box center [206, 524] width 16 height 16
type input "[DATE]"
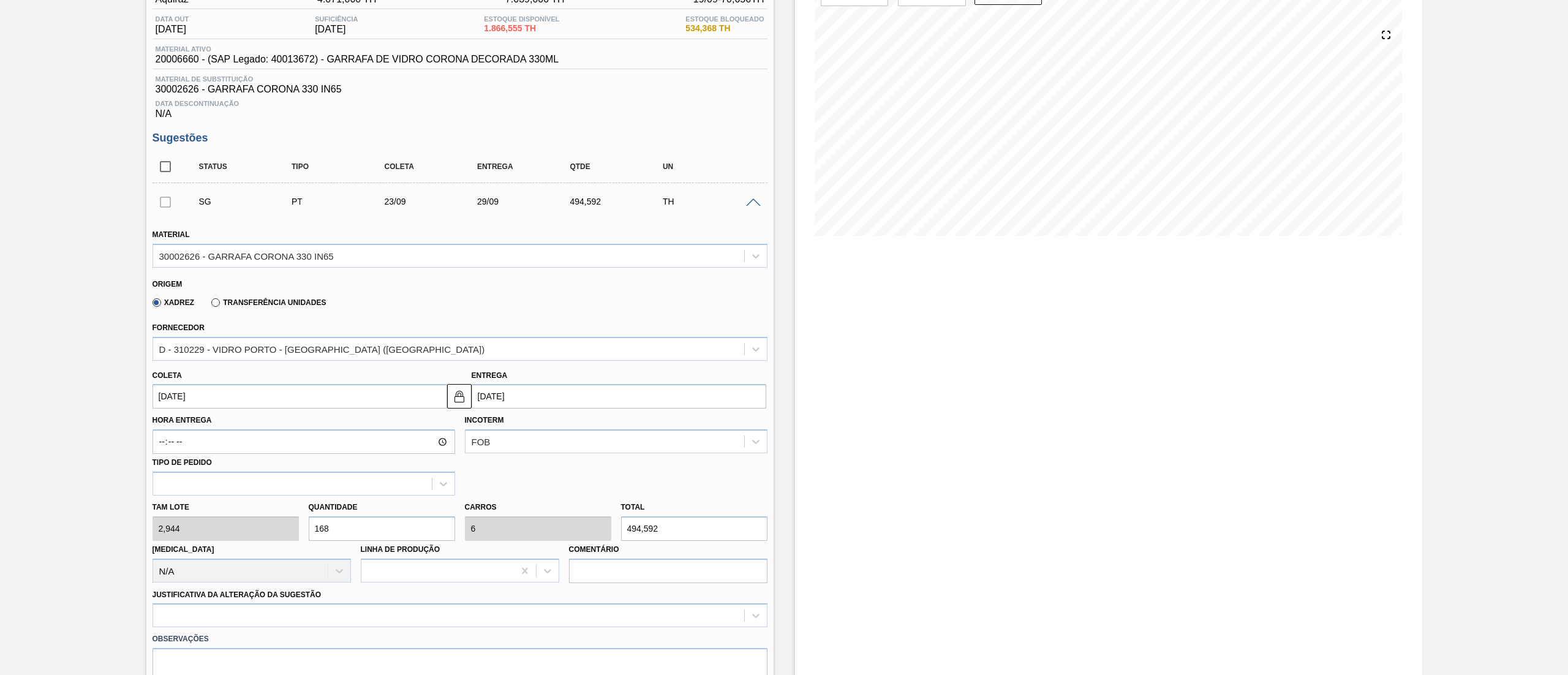
drag, startPoint x: 365, startPoint y: 522, endPoint x: 117, endPoint y: 471, distance: 253.2
type input "8"
type input "0,286"
type input "23,552"
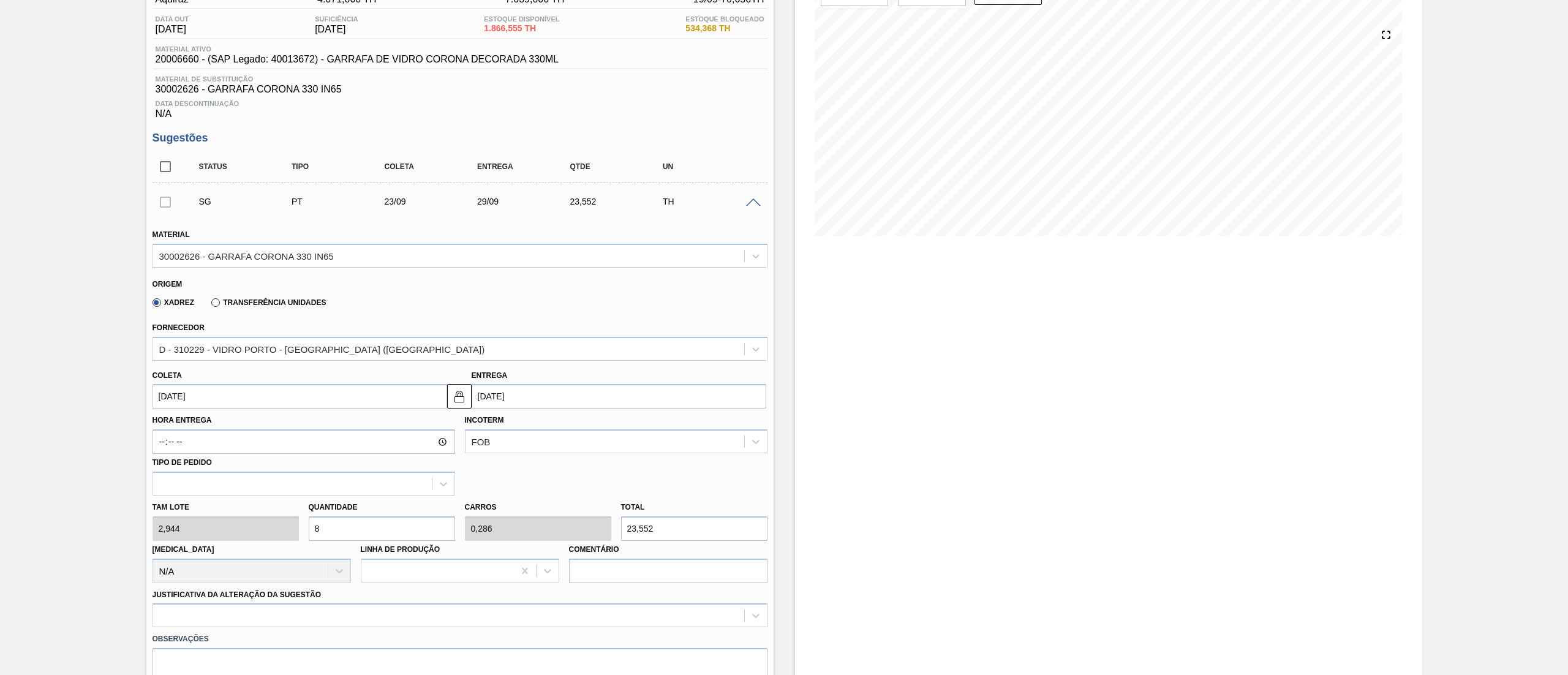
type input "84"
type input "3"
type input "247,296"
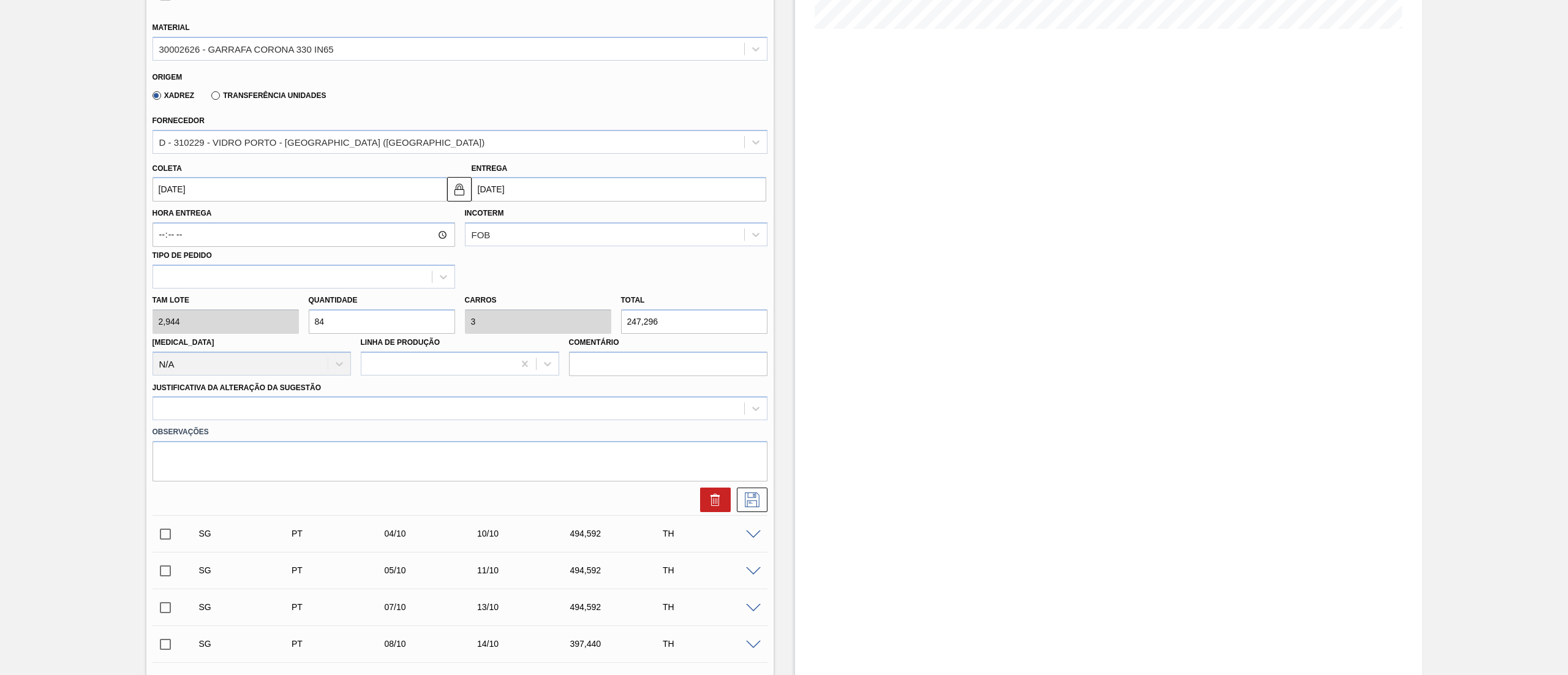
scroll to position [367, 0]
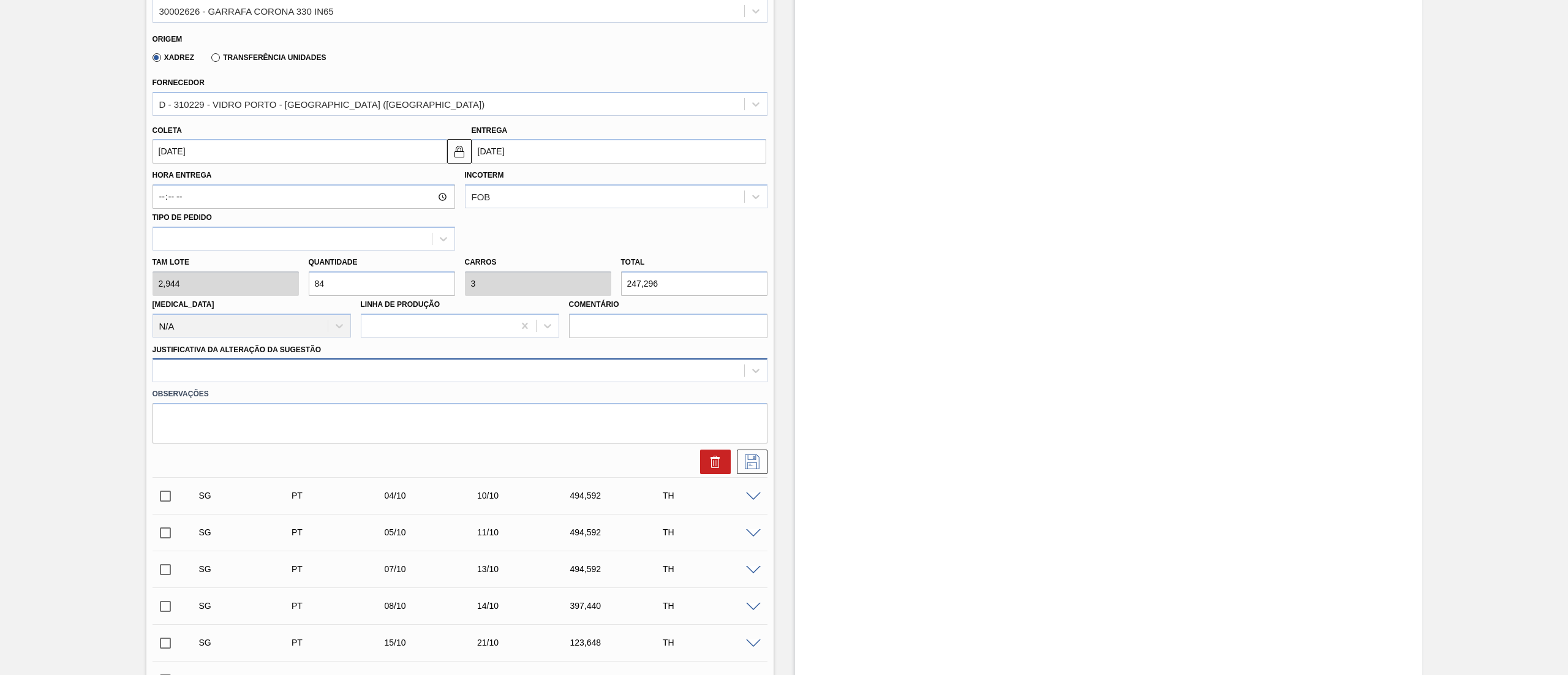
type input "84"
click at [354, 365] on div at bounding box center [449, 370] width 591 height 18
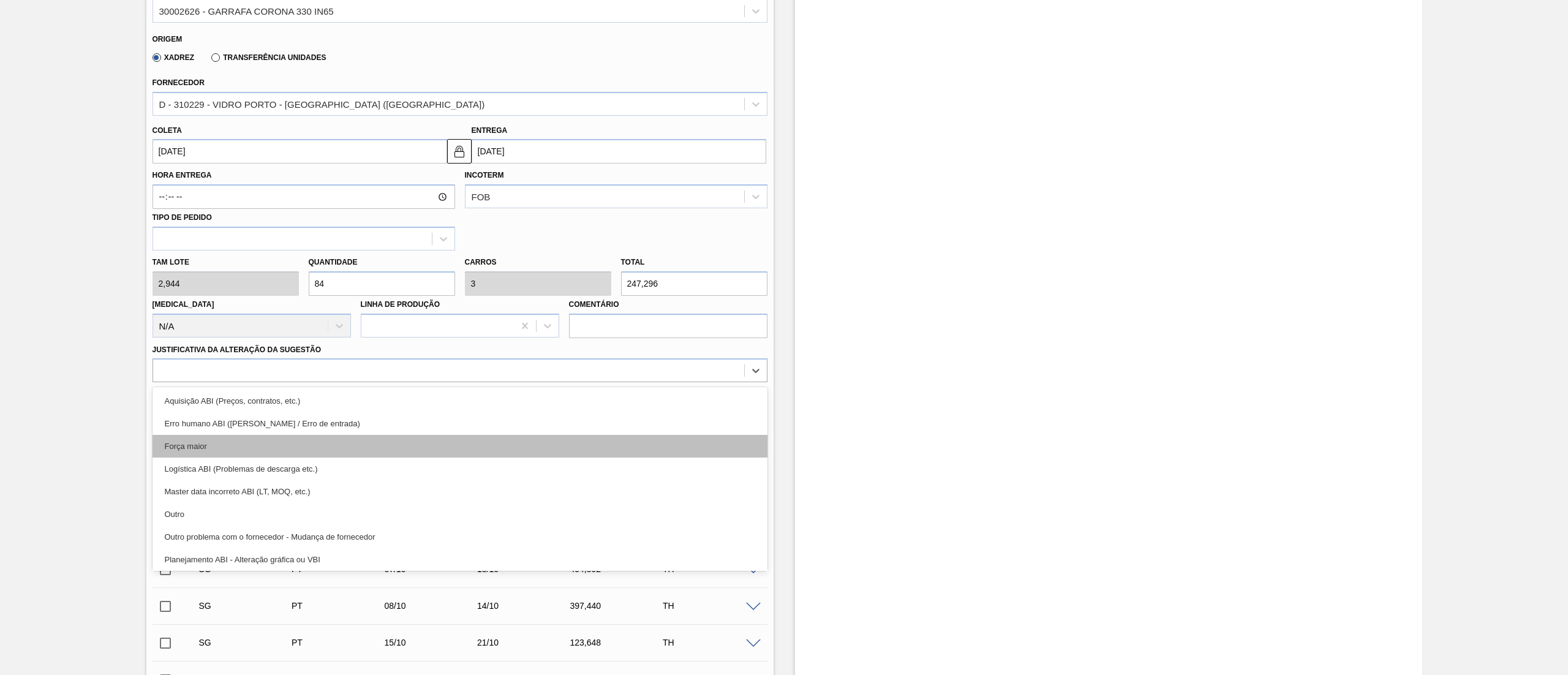
click at [258, 446] on div "Força maior" at bounding box center [460, 446] width 615 height 23
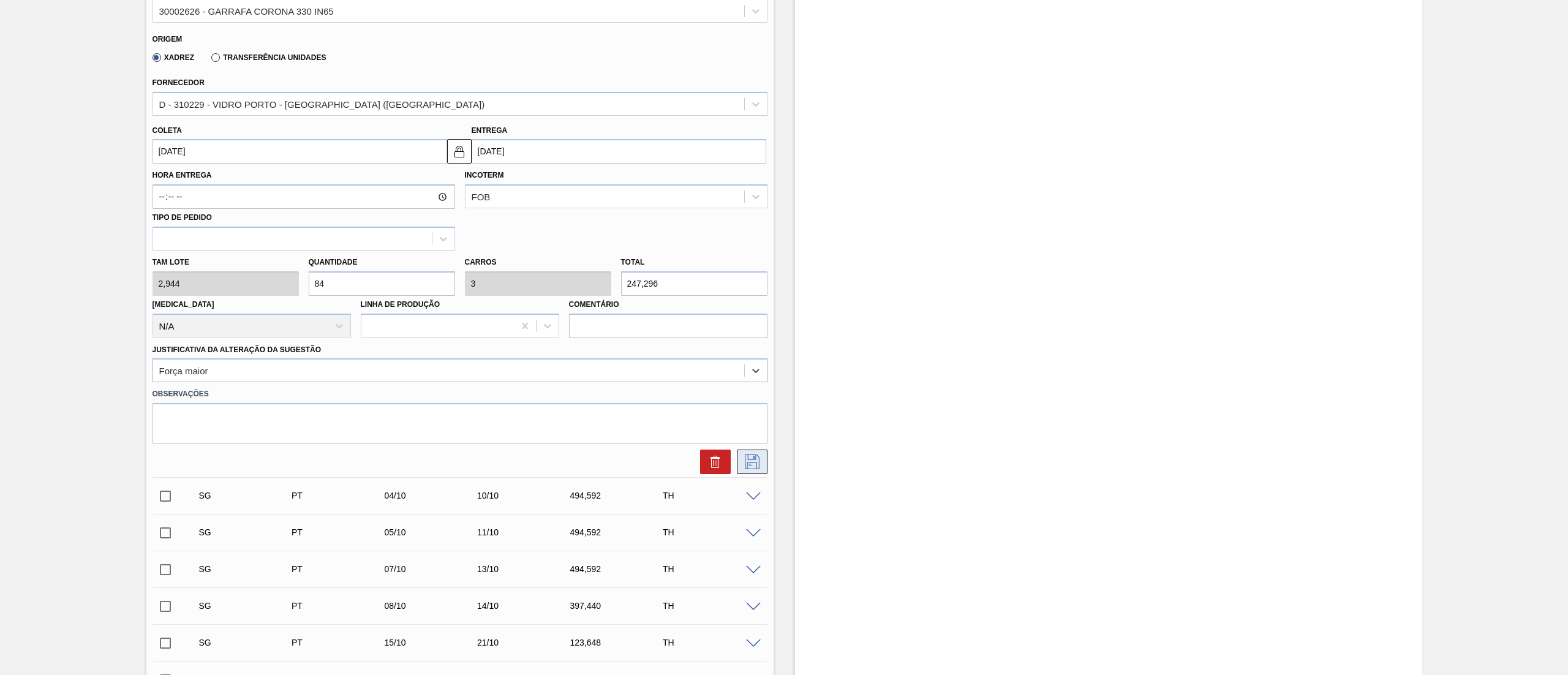
click at [755, 463] on icon at bounding box center [752, 461] width 20 height 15
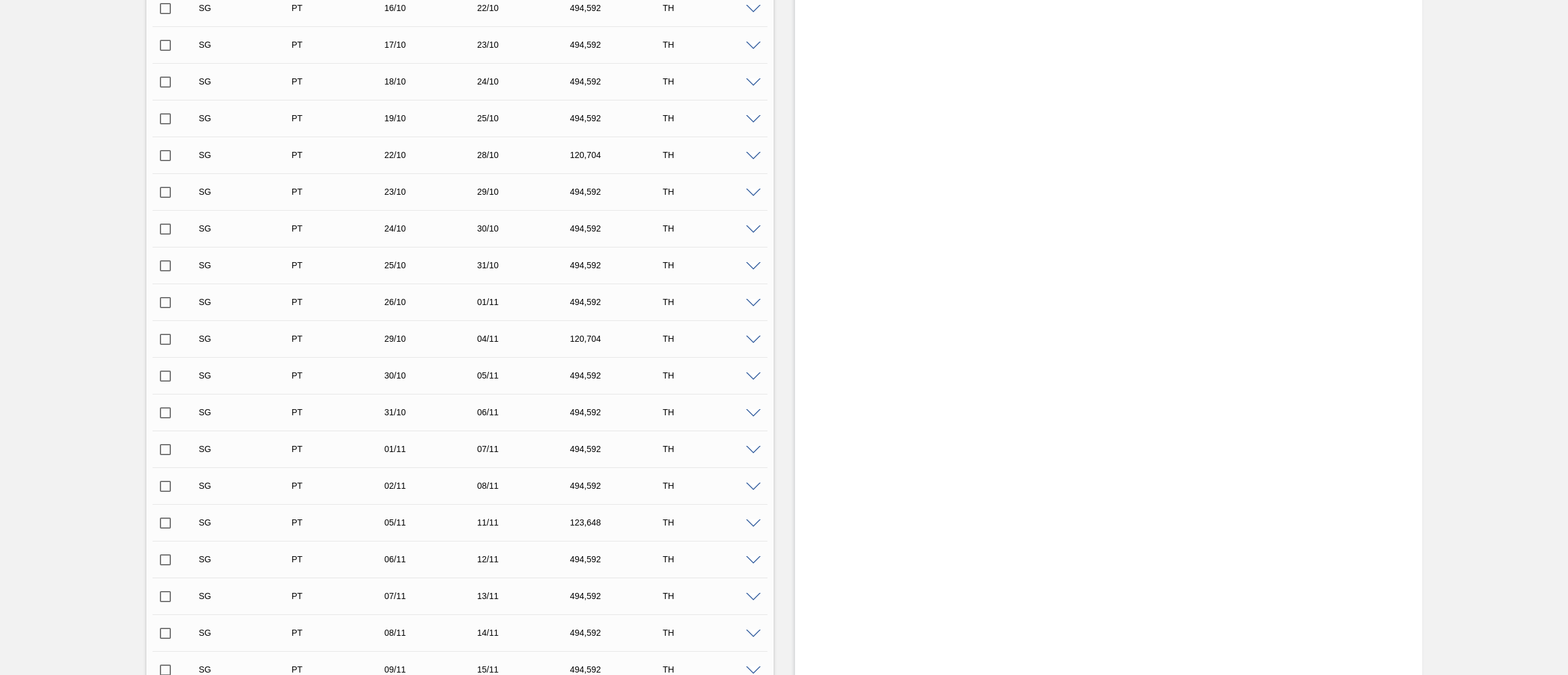
scroll to position [980, 0]
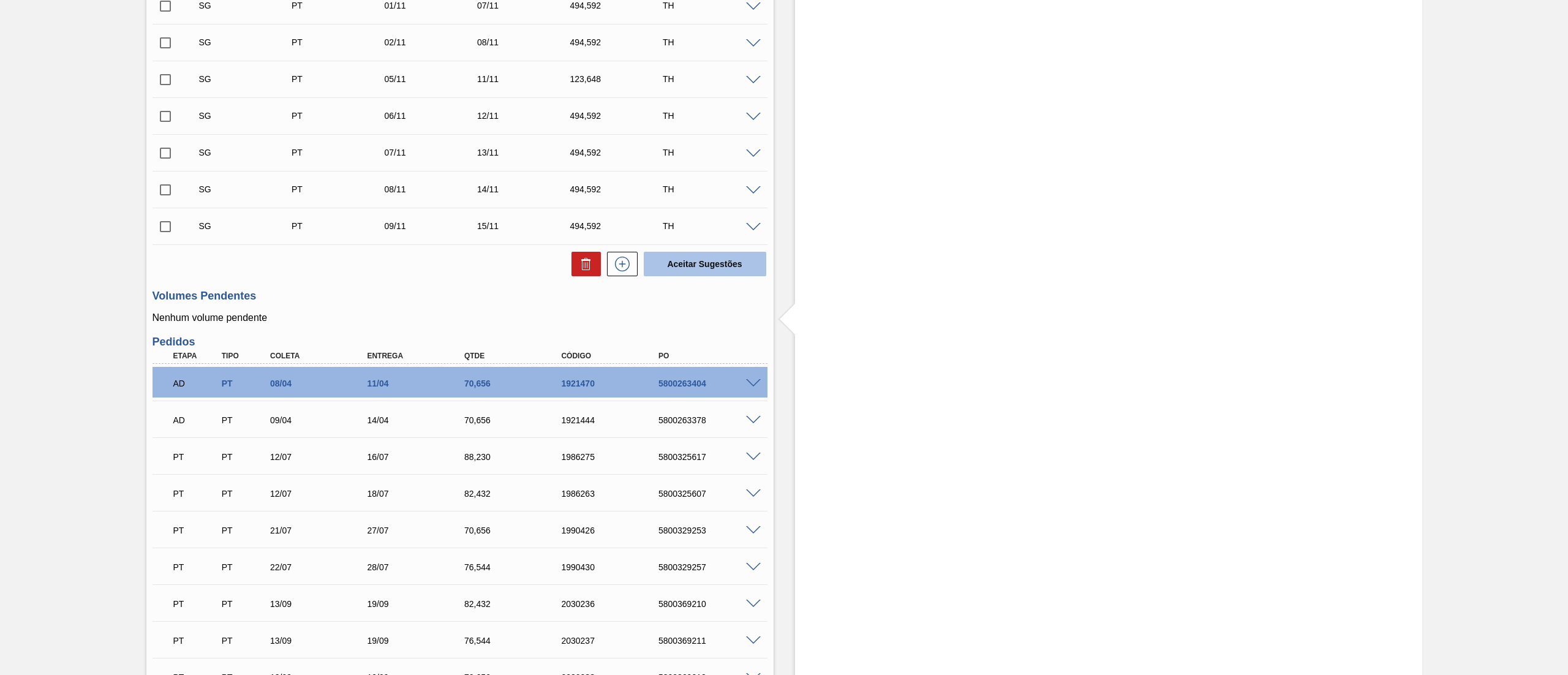
click at [690, 272] on button "Aceitar Sugestões" at bounding box center [705, 264] width 122 height 24
checkbox input "false"
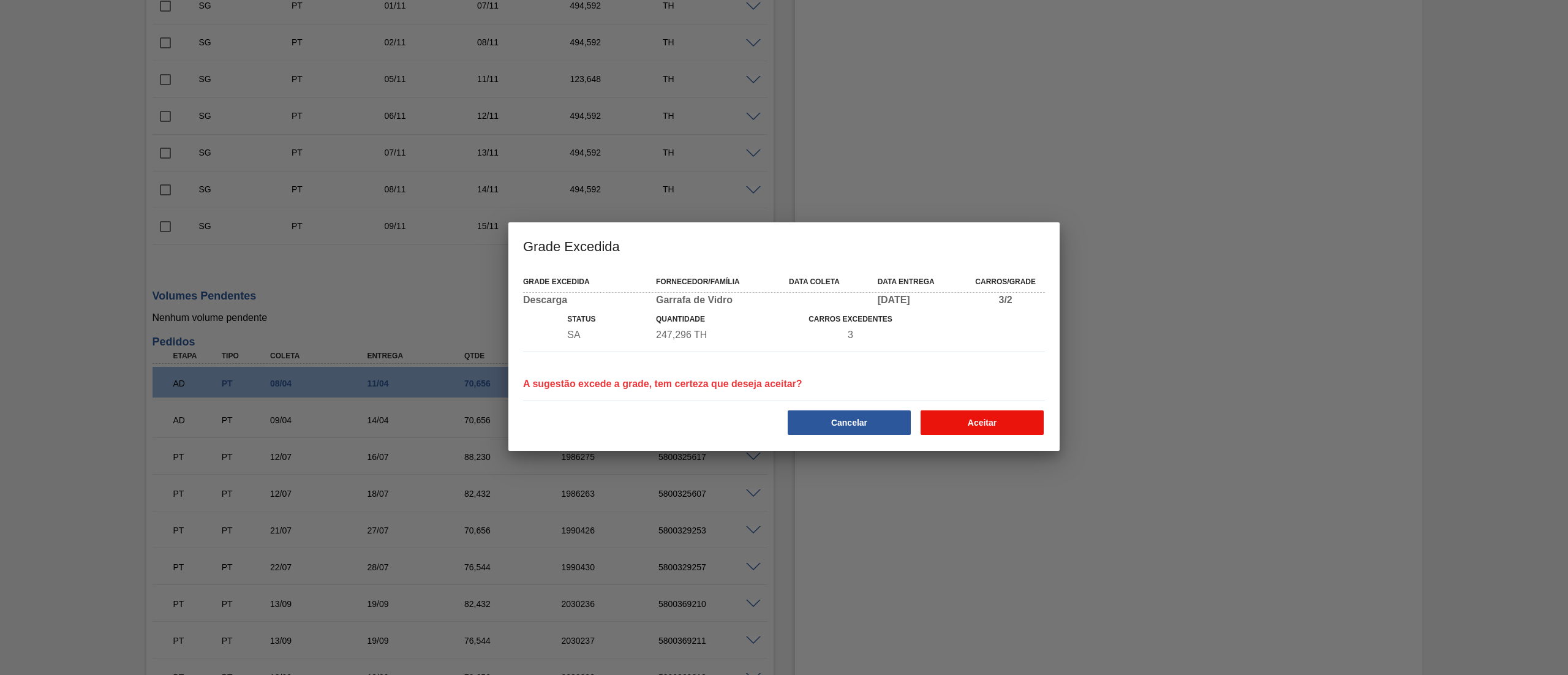
click at [950, 423] on button "Aceitar" at bounding box center [982, 422] width 123 height 24
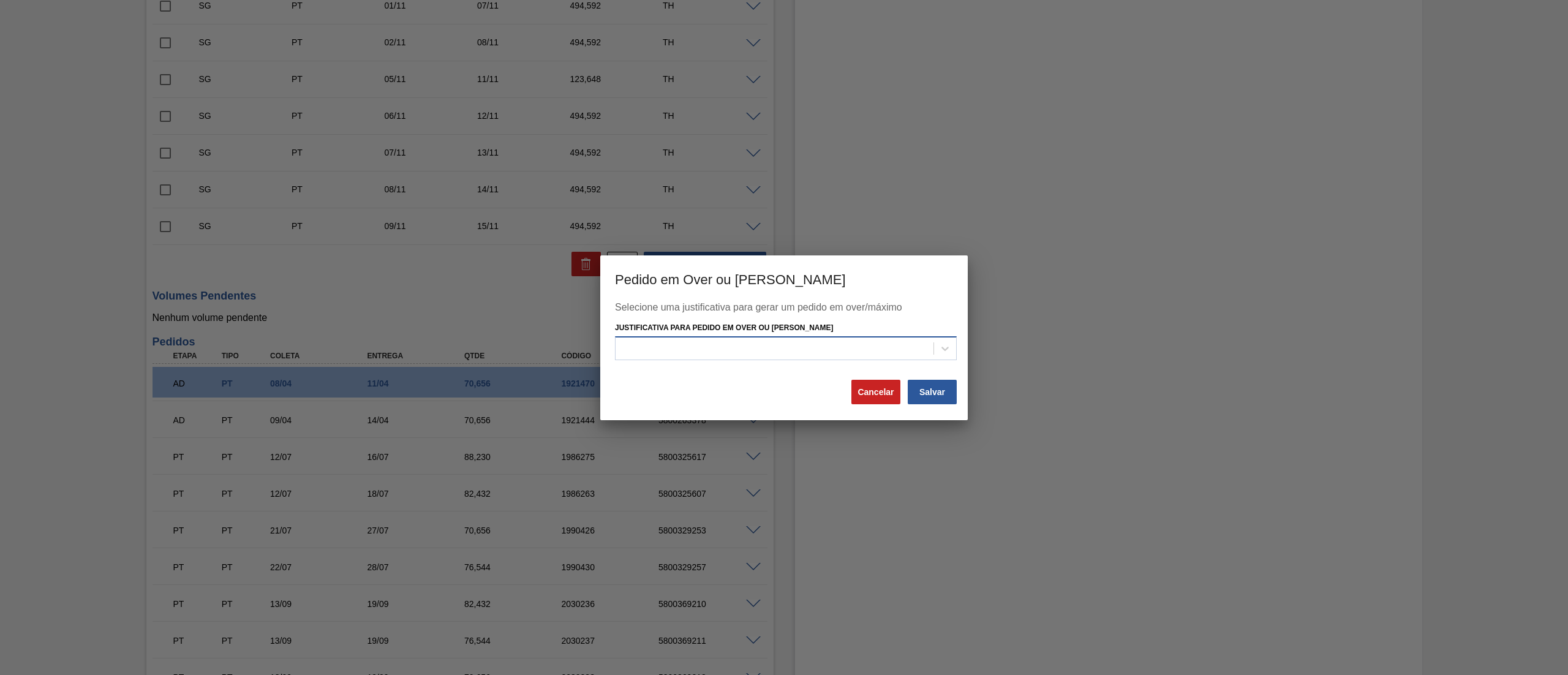
click at [741, 347] on div at bounding box center [774, 348] width 318 height 18
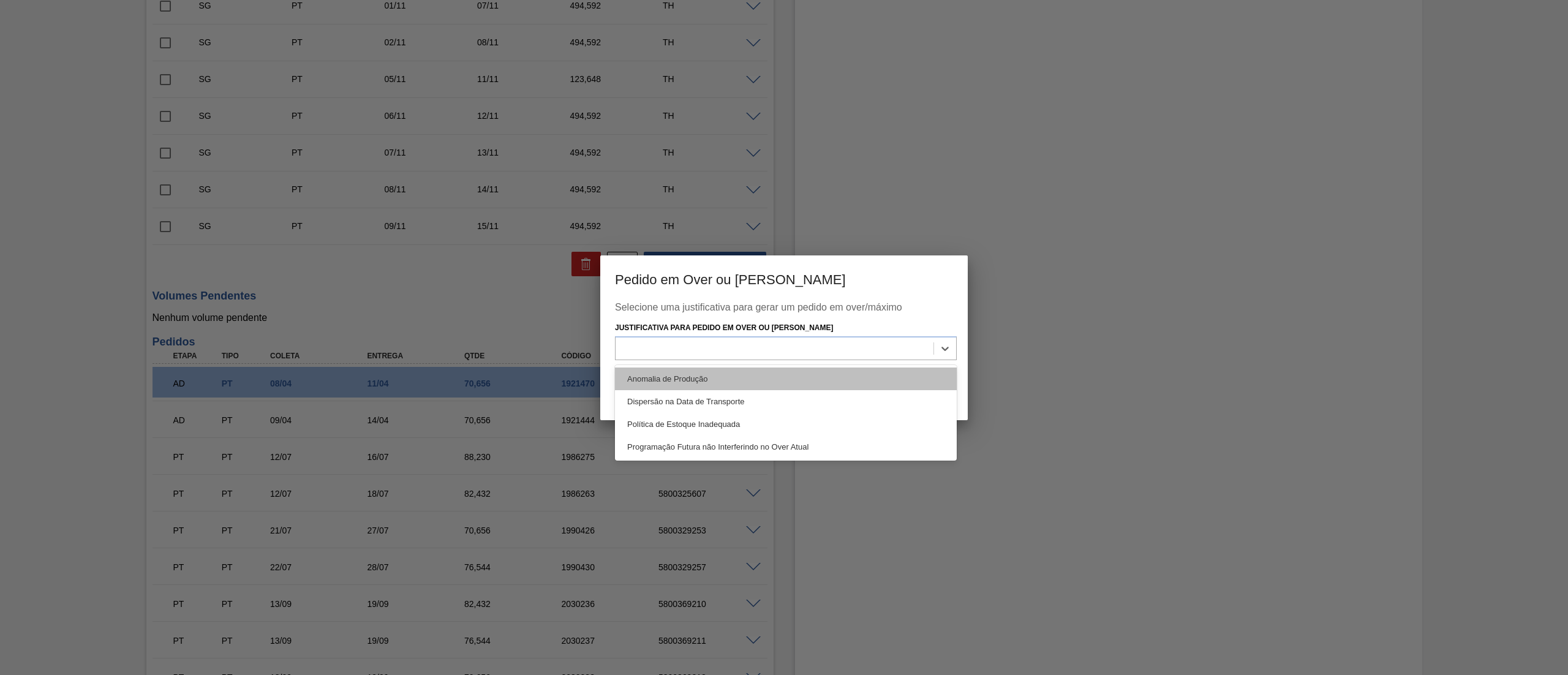
click at [689, 374] on div "Anomalia de Produção" at bounding box center [785, 378] width 342 height 23
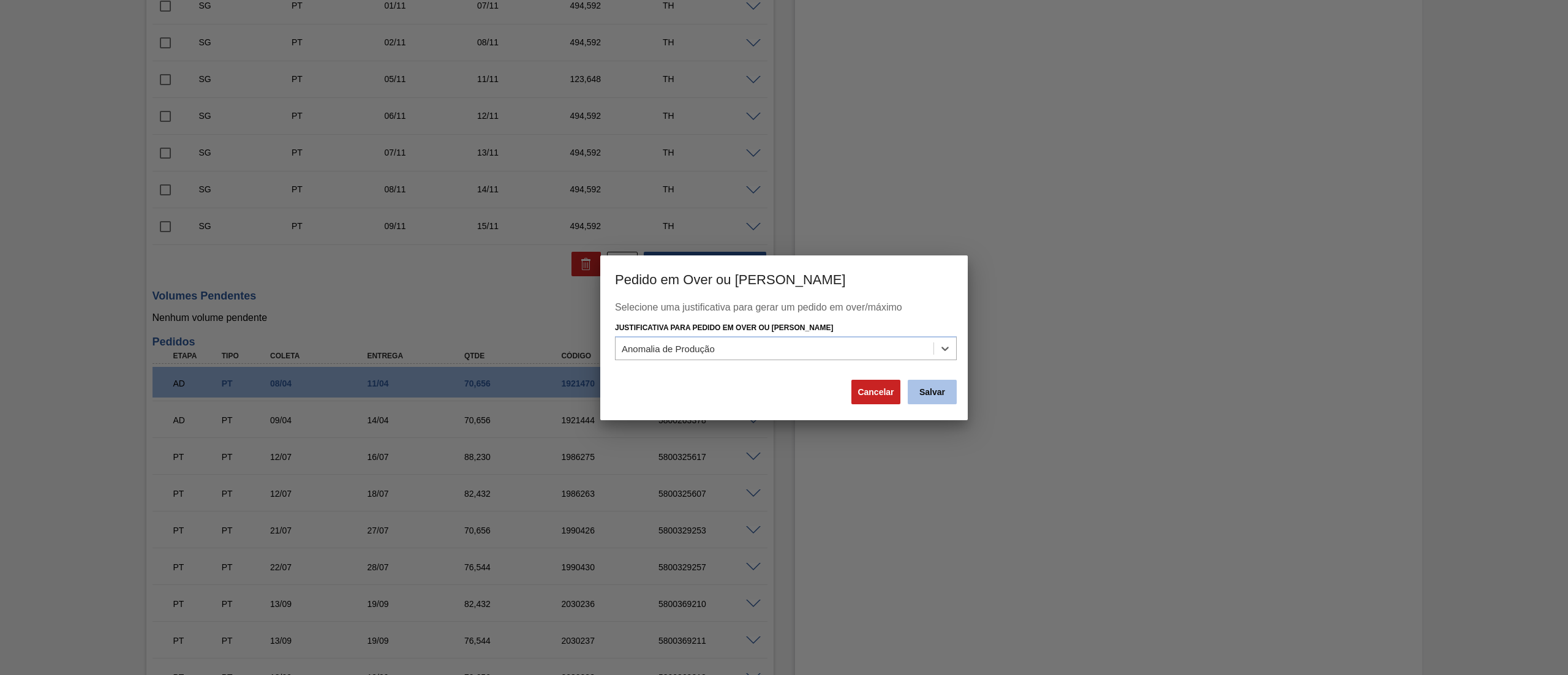
click at [944, 393] on button "Salvar" at bounding box center [932, 392] width 49 height 24
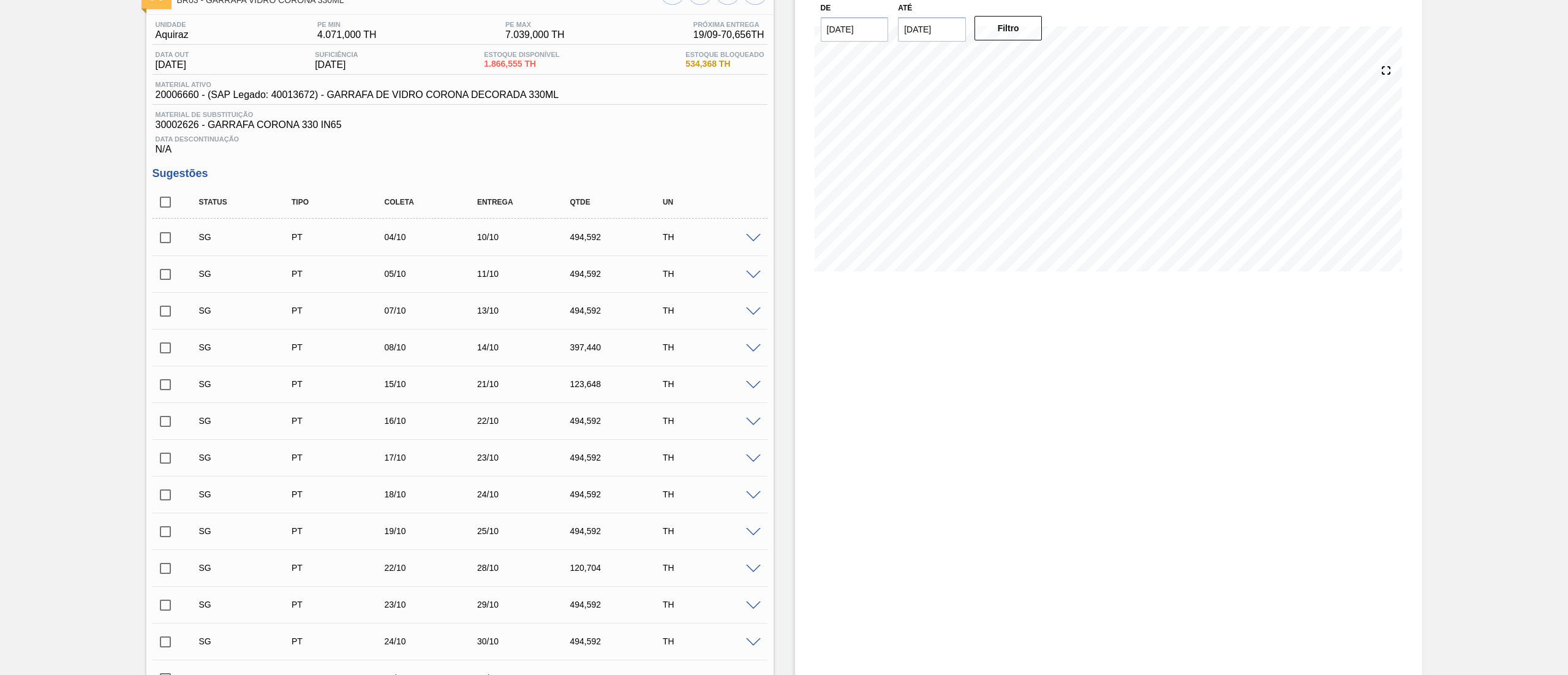
scroll to position [0, 0]
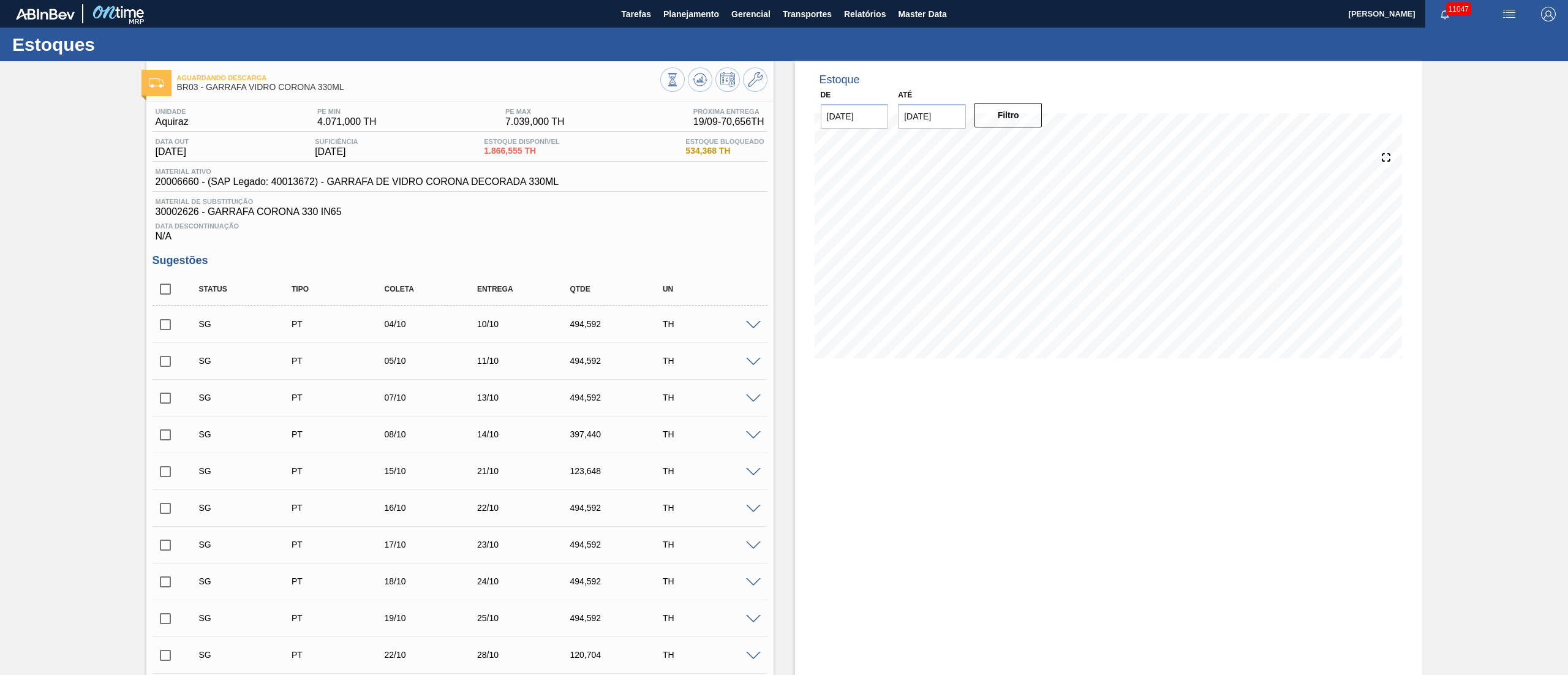
click at [861, 28] on div "Estoques" at bounding box center [784, 44] width 1568 height 34
click at [860, 14] on span "Relatórios" at bounding box center [864, 14] width 41 height 15
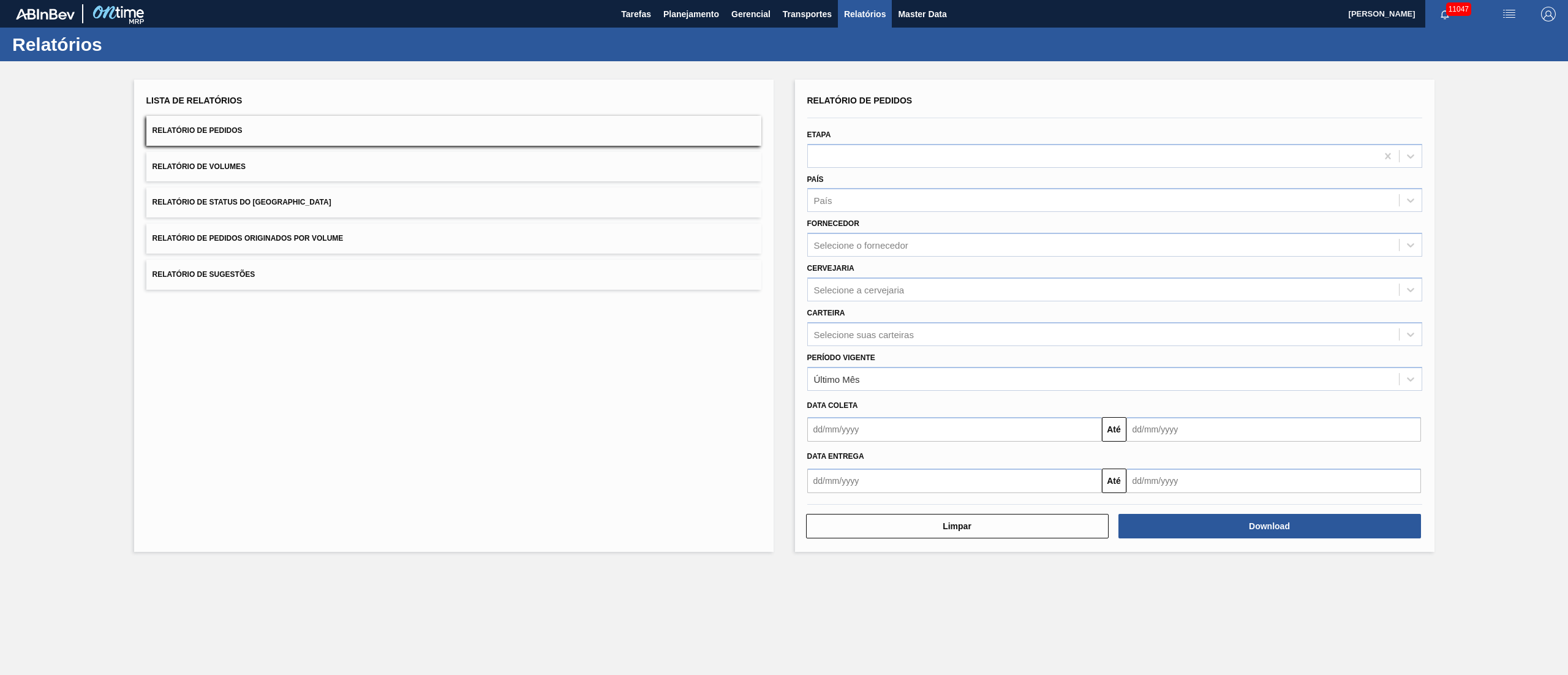
click at [243, 249] on button "Relatório de Pedidos Originados por Volume" at bounding box center [453, 239] width 615 height 30
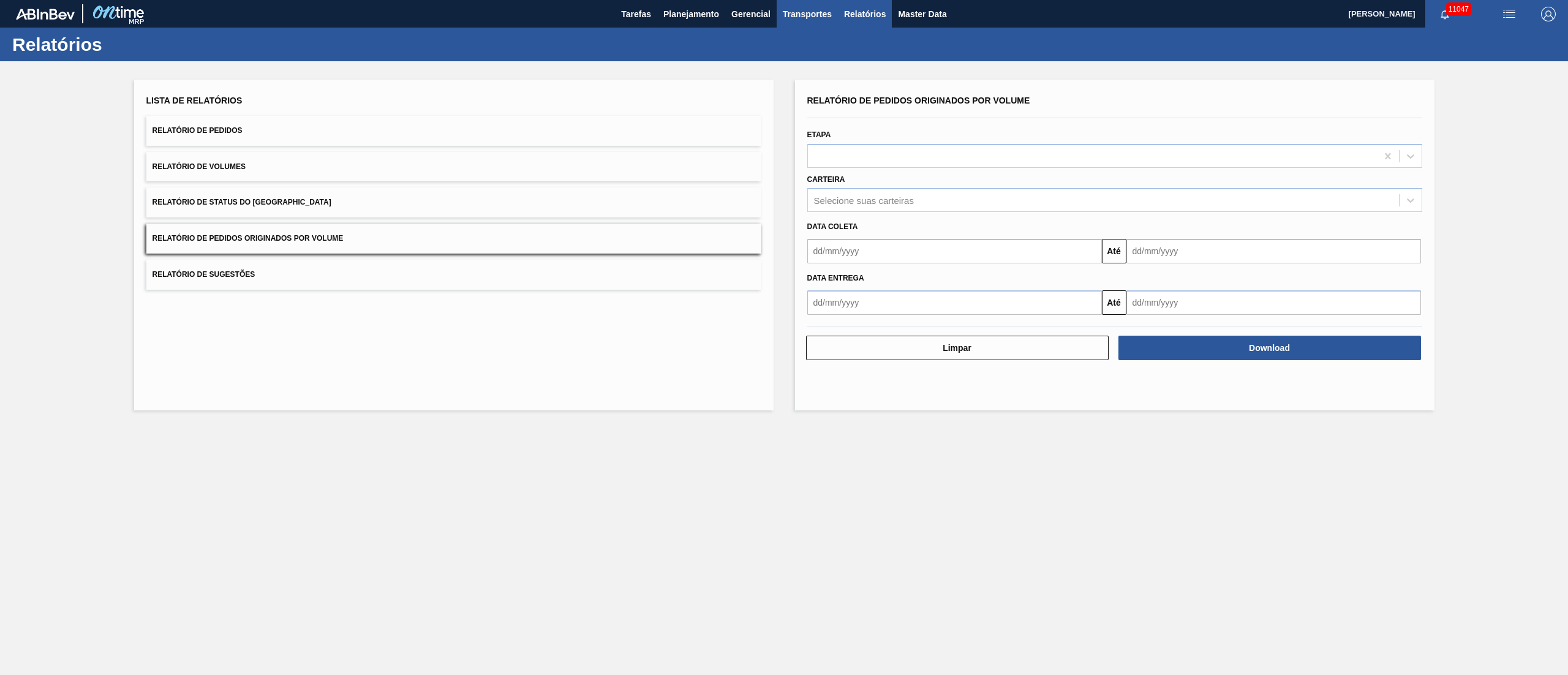
click at [781, 27] on main "Tarefas Planejamento Gerencial Transportes Relatórios Master Data [PERSON_NAME]…" at bounding box center [784, 338] width 1568 height 675
click at [792, 15] on span "Transportes" at bounding box center [807, 14] width 49 height 15
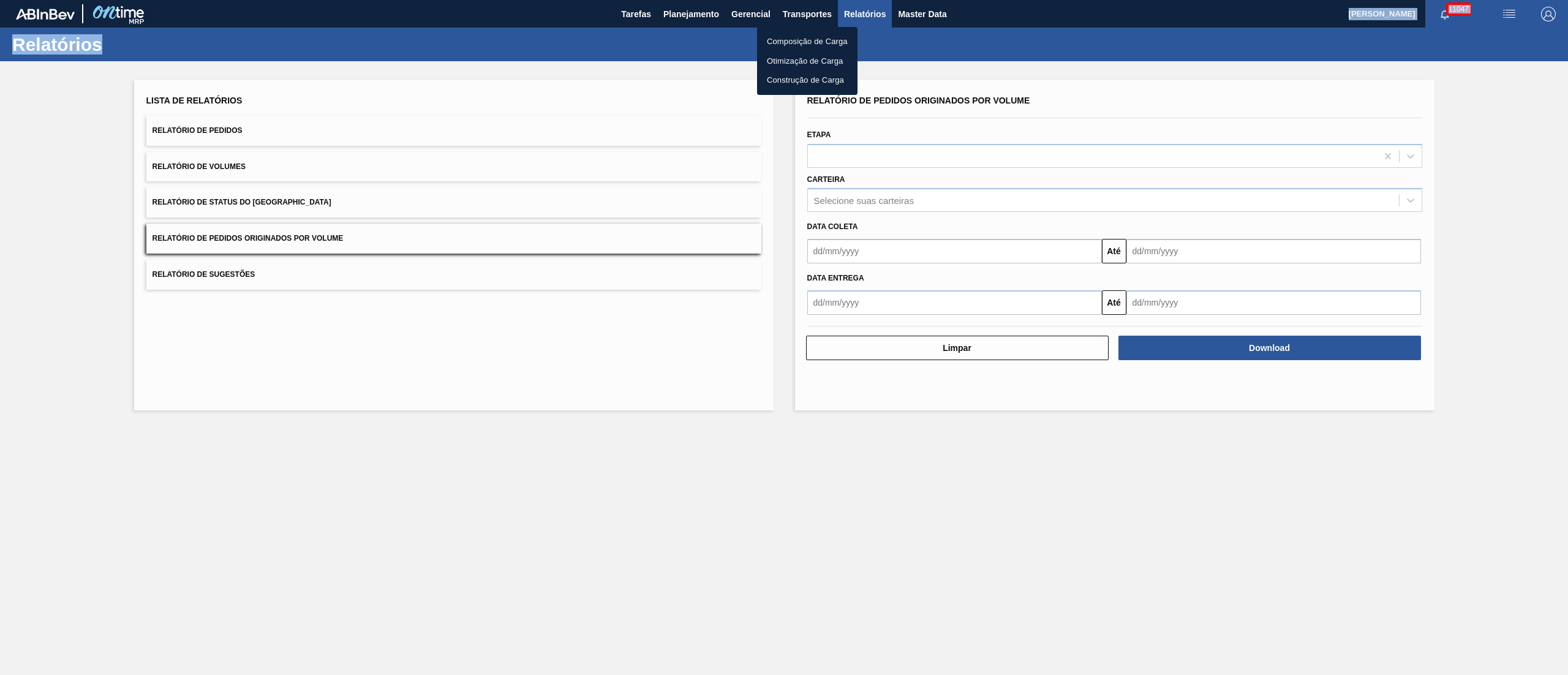
click at [791, 54] on li "Otimização de Carga" at bounding box center [807, 61] width 100 height 20
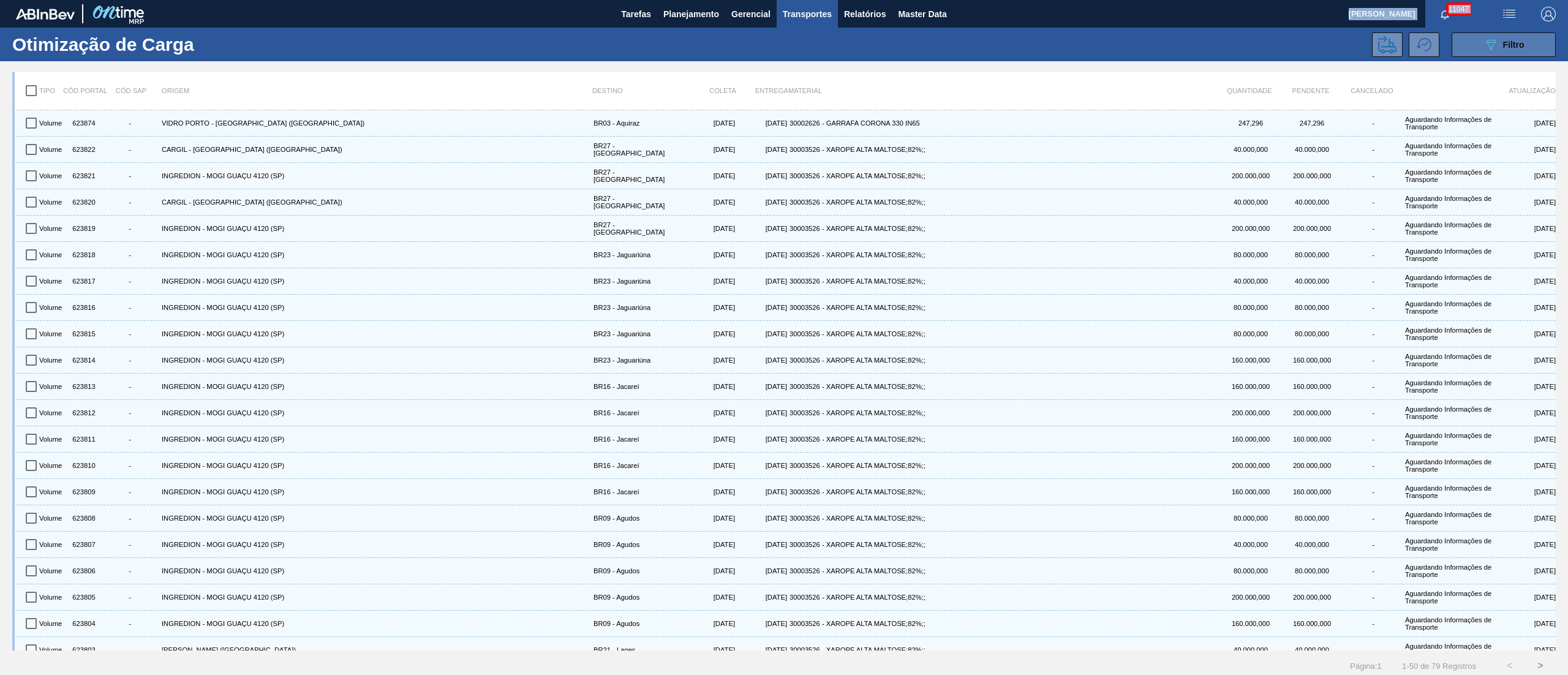
click at [1503, 52] on button "089F7B8B-B2A5-4AFE-B5C0-19BA573D28AC Filtro" at bounding box center [1503, 44] width 104 height 24
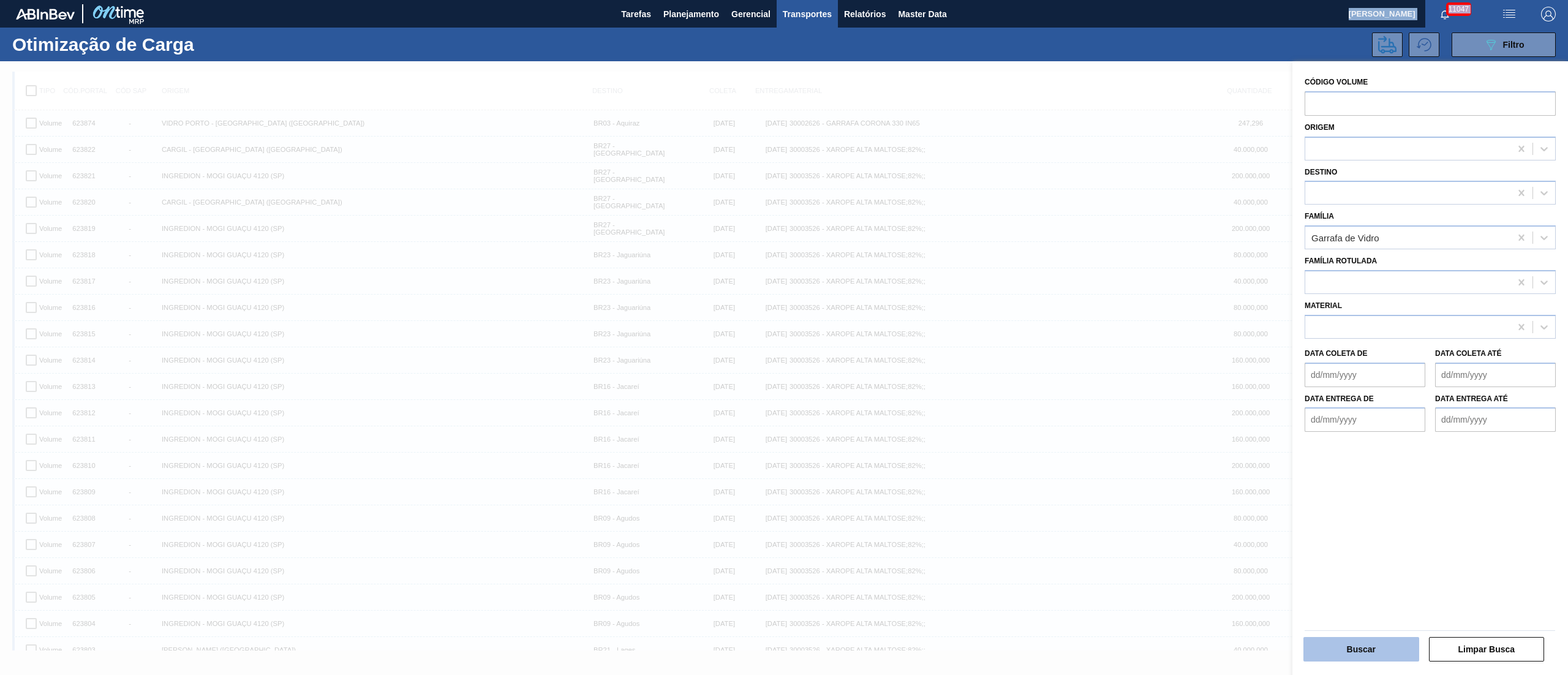
click at [1354, 651] on button "Buscar" at bounding box center [1361, 649] width 116 height 24
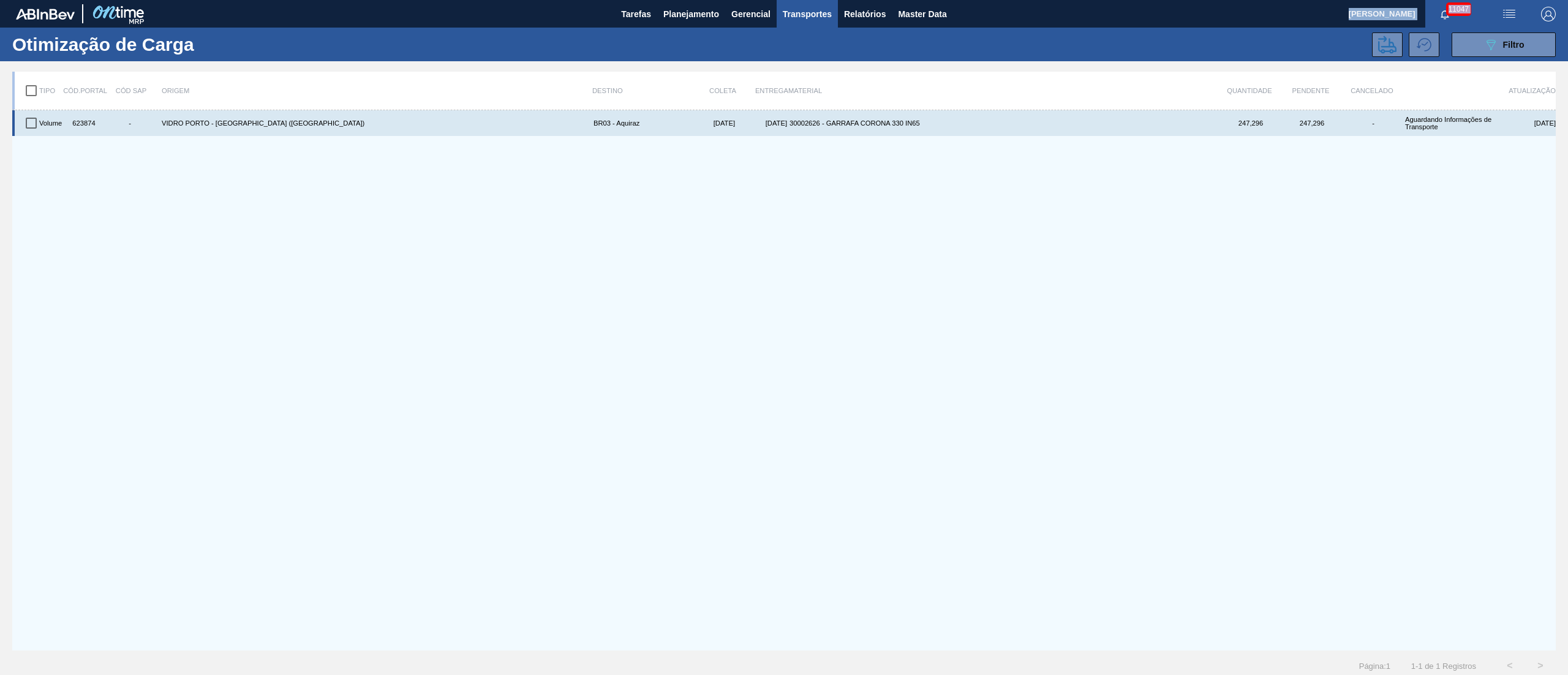
click at [23, 128] on input "checkbox" at bounding box center [31, 123] width 26 height 26
checkbox input "true"
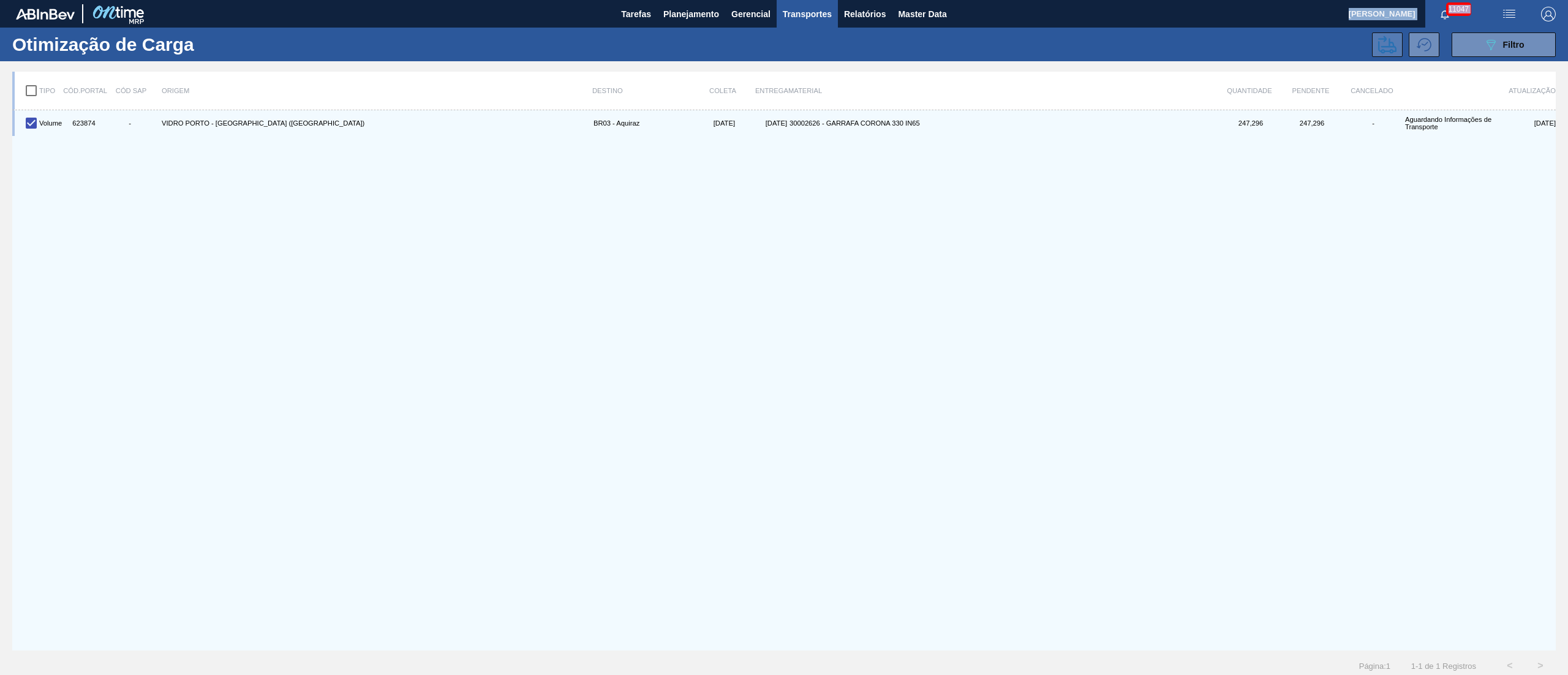
click at [1392, 56] on button at bounding box center [1386, 44] width 31 height 24
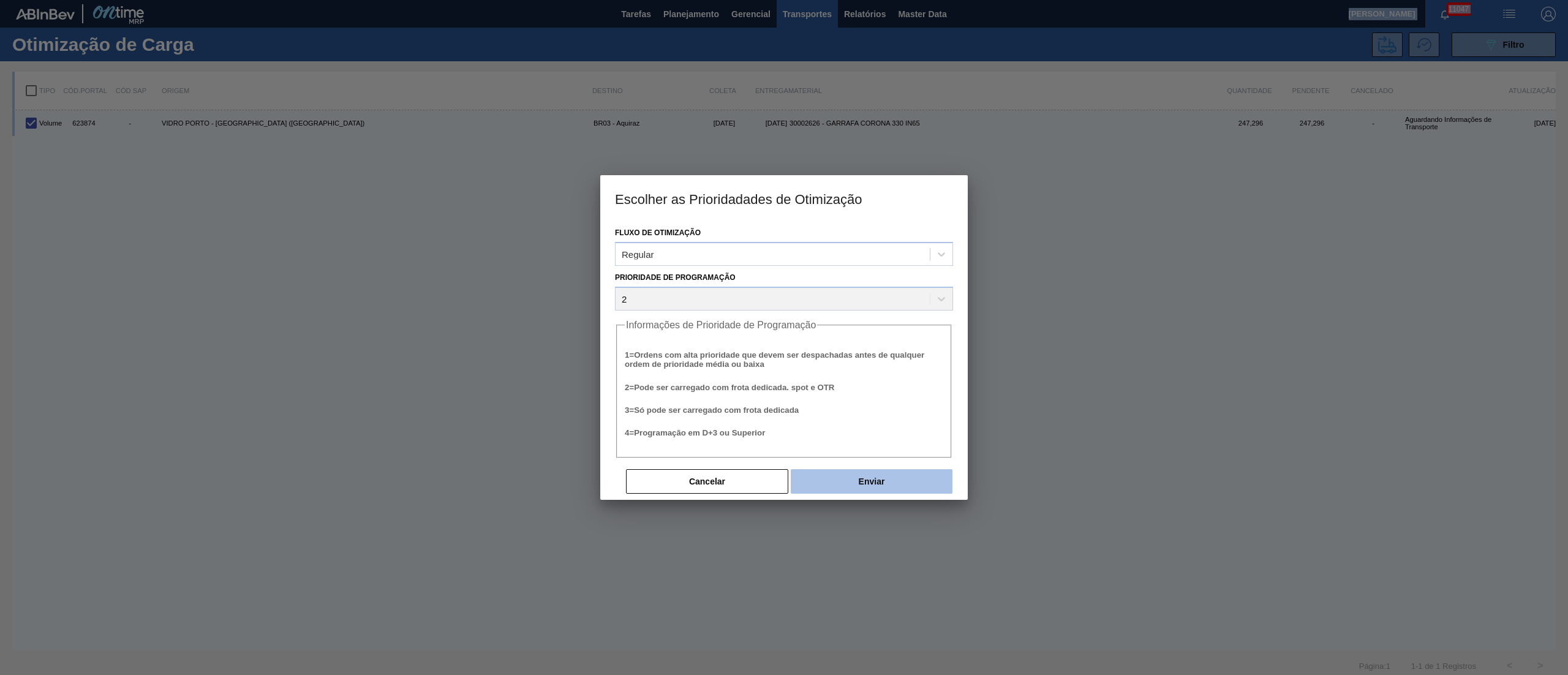
click at [835, 469] on button "Enviar" at bounding box center [871, 481] width 162 height 24
